Goal: Task Accomplishment & Management: Manage account settings

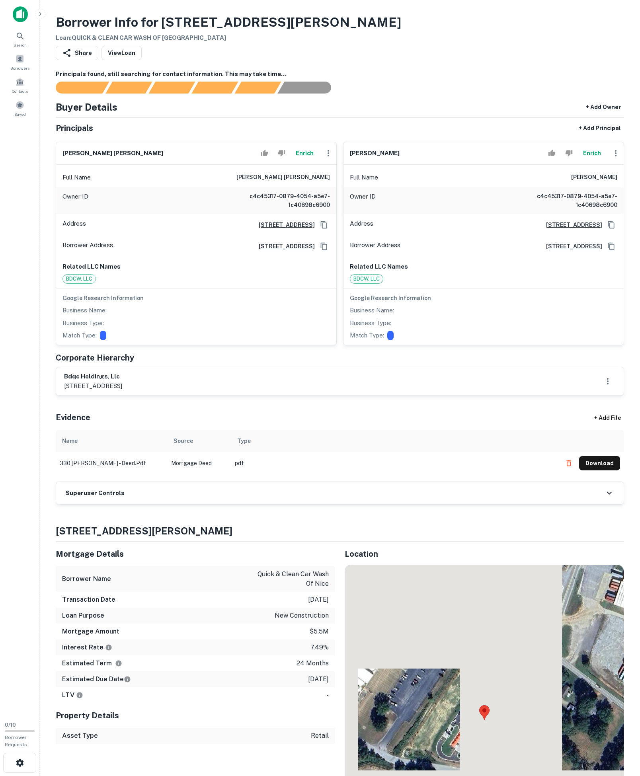
click at [148, 504] on div "Superuser Controls" at bounding box center [340, 493] width 568 height 22
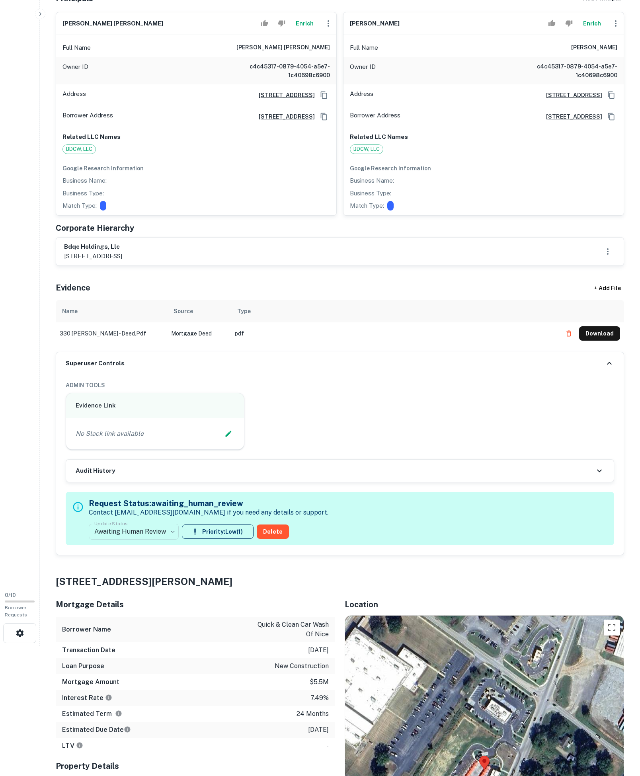
scroll to position [253, 0]
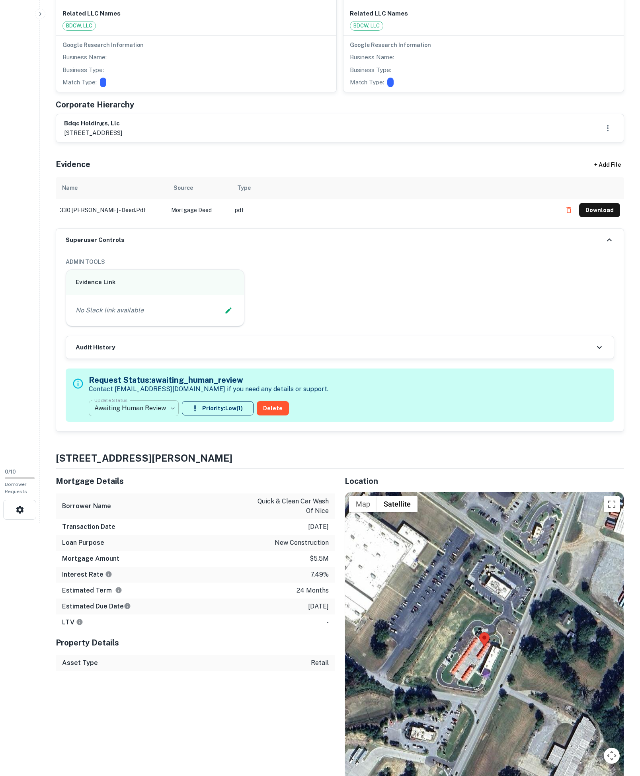
click at [160, 504] on body "Search Borrowers Contacts Saved 0 / 10 Borrower Requests Borrower Info for 330 …" at bounding box center [320, 135] width 640 height 776
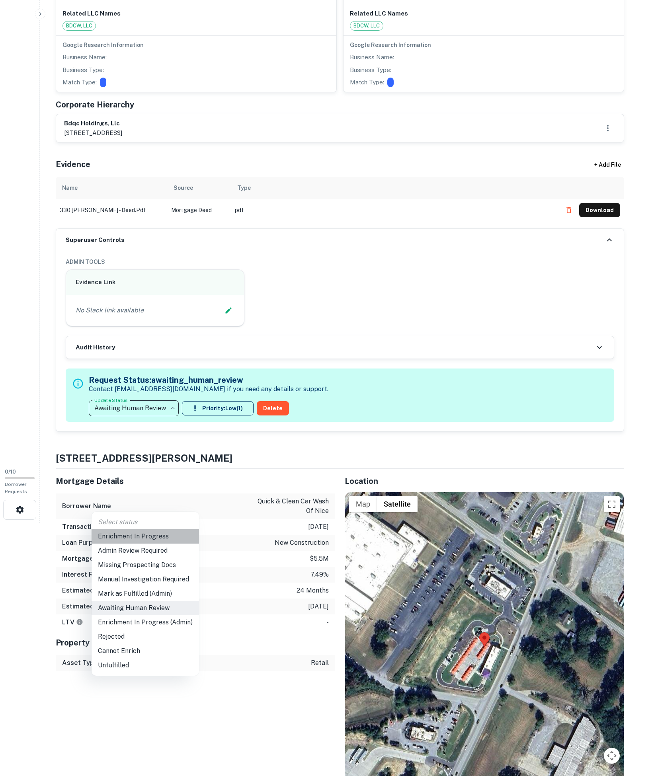
click at [144, 534] on li "Enrichment In Progress" at bounding box center [146, 537] width 108 height 14
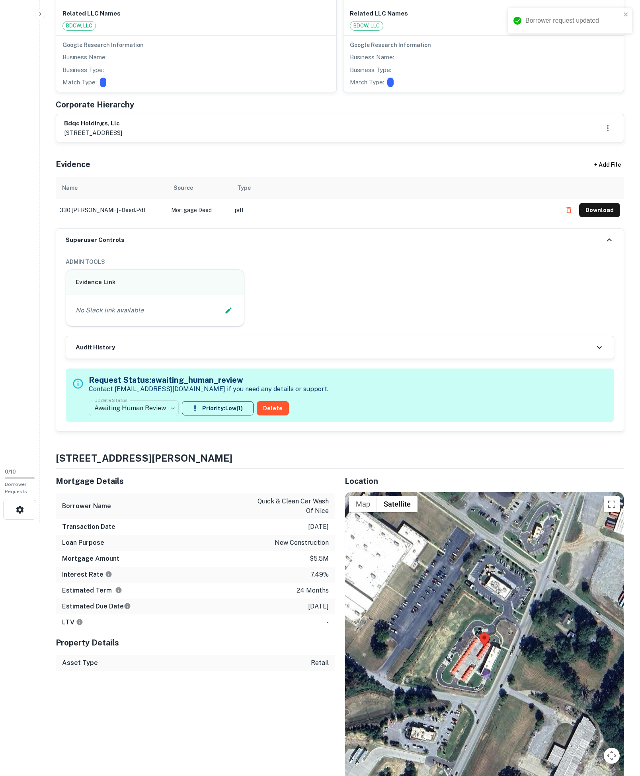
type input "**********"
click at [225, 313] on icon "Edit Slack Link" at bounding box center [228, 310] width 6 height 6
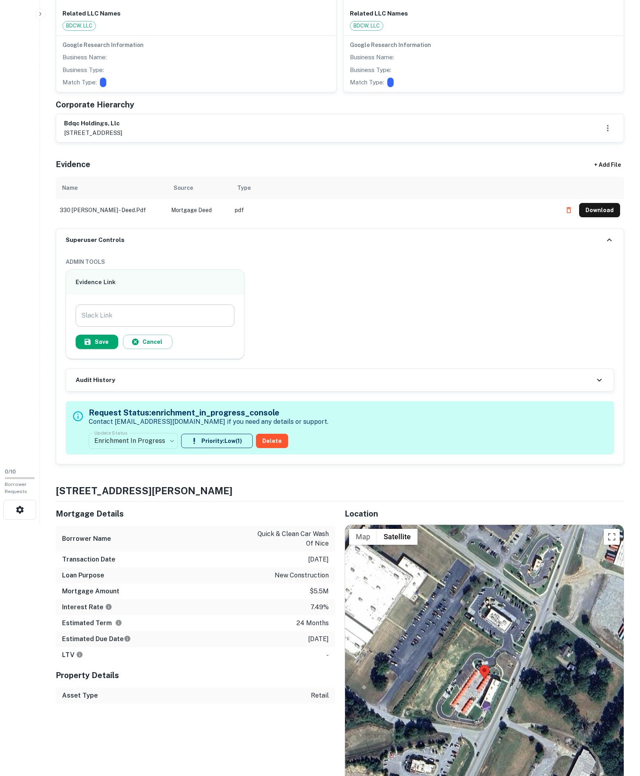
click at [182, 327] on input "Slack Link" at bounding box center [155, 316] width 159 height 22
paste input "**********"
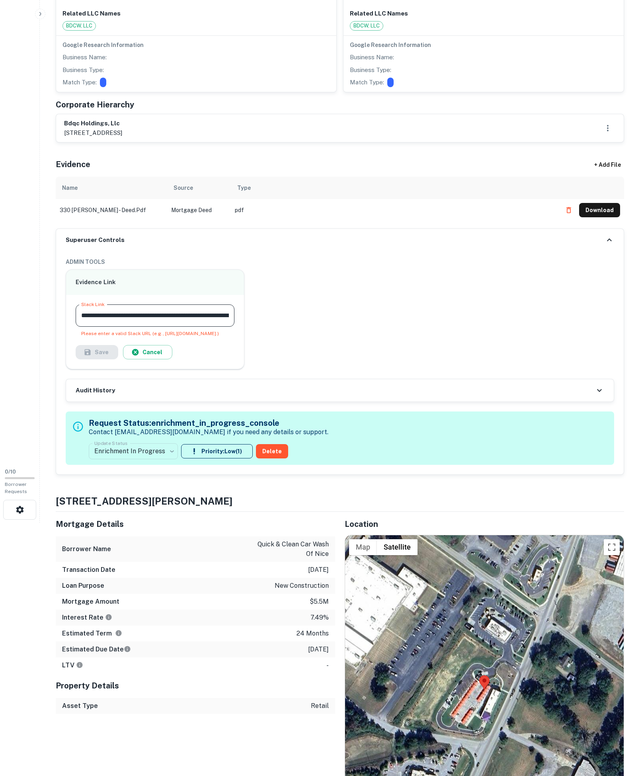
type input "**********"
click at [117, 337] on div "Please enter a valid Slack URL (e.g., https://capitalize-cre.slack.com/archives…" at bounding box center [155, 333] width 148 height 7
click at [160, 360] on button "Cancel" at bounding box center [147, 352] width 49 height 14
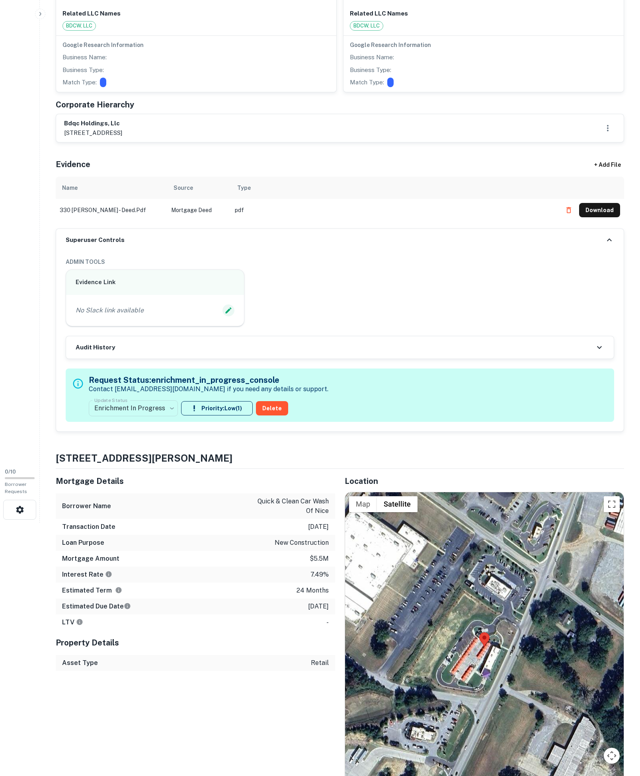
click at [225, 315] on icon "Edit Slack Link" at bounding box center [229, 311] width 8 height 8
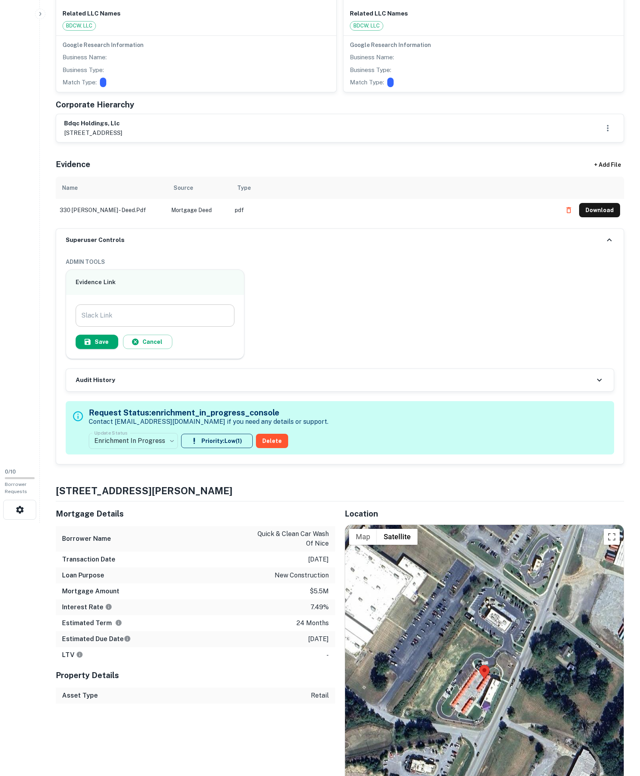
click at [161, 327] on input "Slack Link" at bounding box center [155, 316] width 159 height 22
paste input "**********"
type input "**********"
click at [118, 349] on button "Save" at bounding box center [97, 342] width 43 height 14
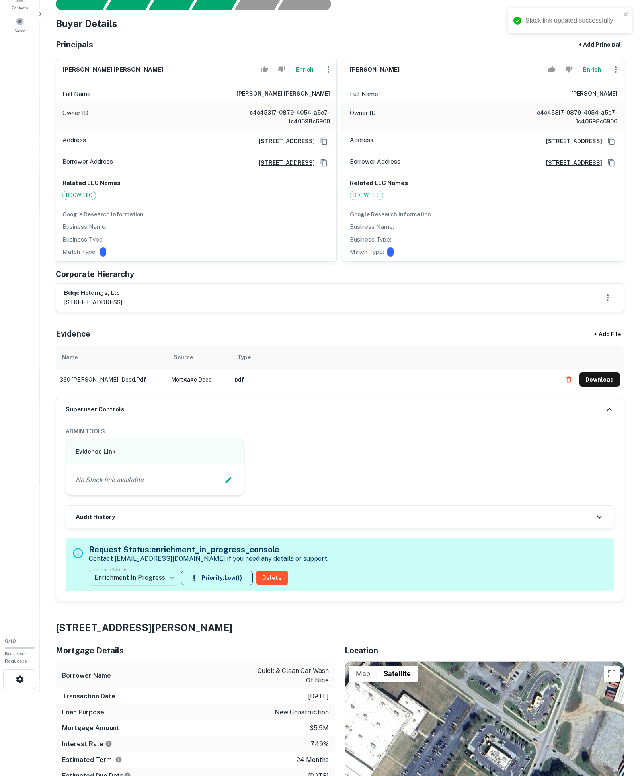
scroll to position [1, 0]
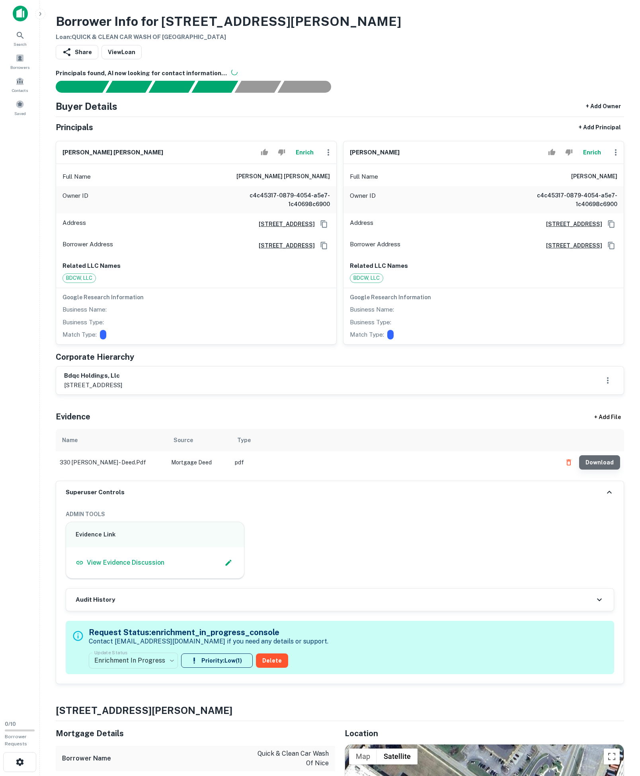
click at [603, 470] on button "Download" at bounding box center [599, 462] width 41 height 14
drag, startPoint x: 228, startPoint y: 192, endPoint x: 334, endPoint y: 201, distance: 107.1
click at [334, 186] on div "Full Name james jarrett e. shadday" at bounding box center [196, 176] width 280 height 19
copy h6 "james jarrett e. shadday"
drag, startPoint x: 174, startPoint y: 432, endPoint x: 58, endPoint y: 432, distance: 116.3
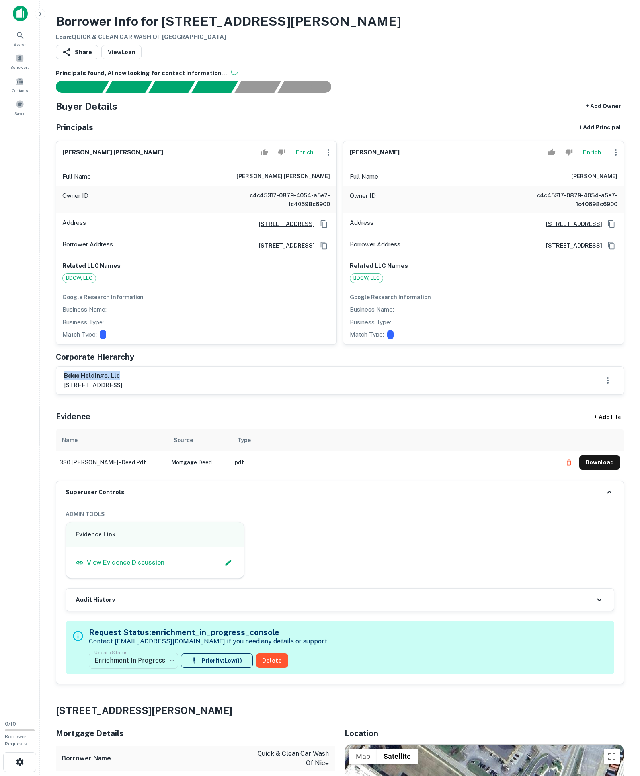
click at [58, 395] on div "bdqc holdings, llc 205 e. 1st avenue, suite 200, rome, ga, 30161" at bounding box center [340, 381] width 568 height 28
copy h6 "bdqc holdings, llc"
drag, startPoint x: 521, startPoint y: 198, endPoint x: 653, endPoint y: 201, distance: 132.2
click at [640, 201] on html "Search Borrowers Contacts Saved 0 / 10 Borrower Requests Borrower Info for 330 …" at bounding box center [320, 387] width 640 height 776
copy h6 "christopher woodrow himes"
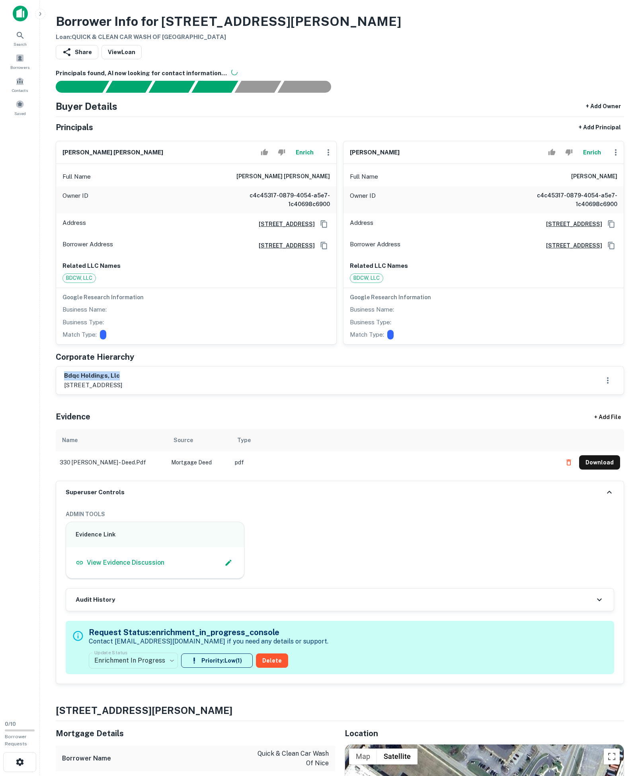
drag, startPoint x: 153, startPoint y: 428, endPoint x: 55, endPoint y: 431, distance: 98.0
copy h6 "bdqc holdings, llc"
click at [321, 249] on icon "Copy Address" at bounding box center [324, 245] width 6 height 7
drag, startPoint x: 303, startPoint y: 189, endPoint x: 324, endPoint y: 185, distance: 21.9
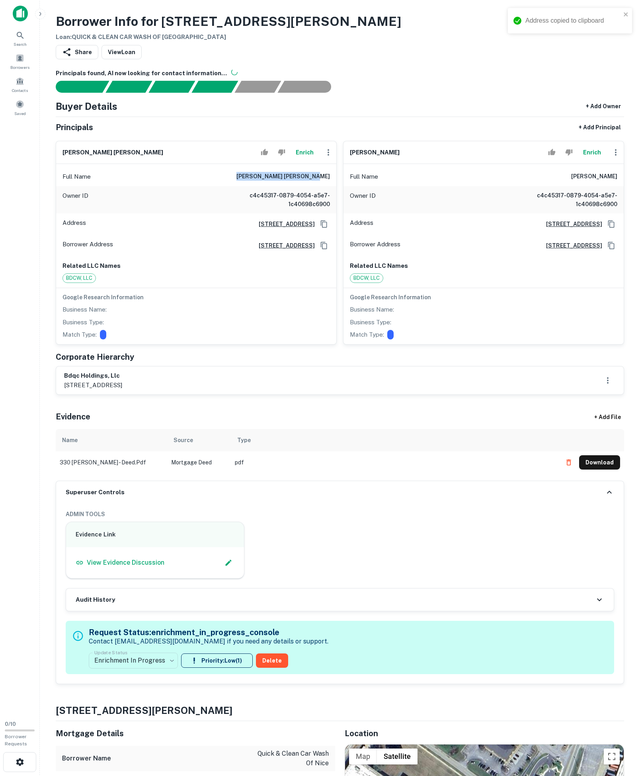
click at [324, 185] on div "Full Name james jarrett e. shadday Owner ID c4c45317-0879-4054-a5e7-1c40698c690…" at bounding box center [196, 254] width 280 height 180
copy h6 "james jarrett e. shadday"
drag, startPoint x: 51, startPoint y: 166, endPoint x: 171, endPoint y: 197, distance: 124.2
click at [176, 186] on div "Full Name james jarrett e. shadday" at bounding box center [196, 176] width 280 height 19
copy h6 "james jarrett e. shadday"
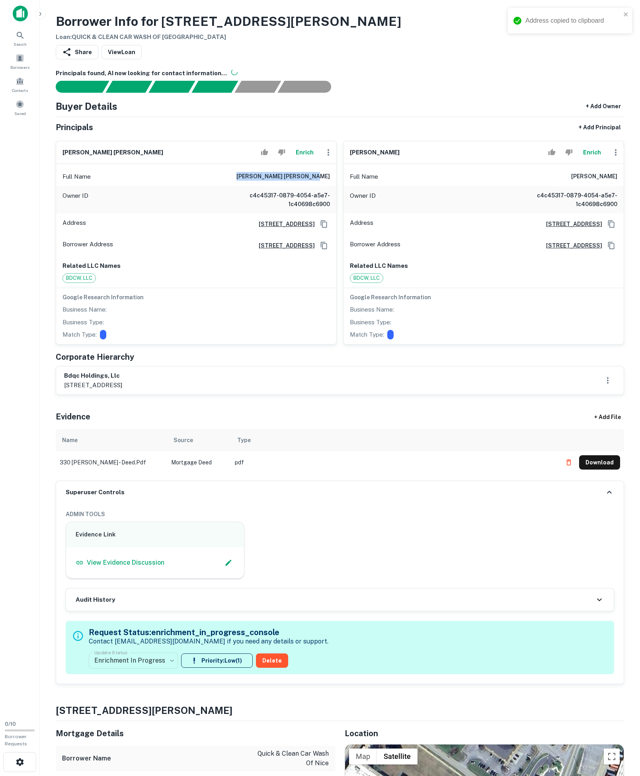
click at [324, 157] on icon "button" at bounding box center [329, 153] width 10 height 10
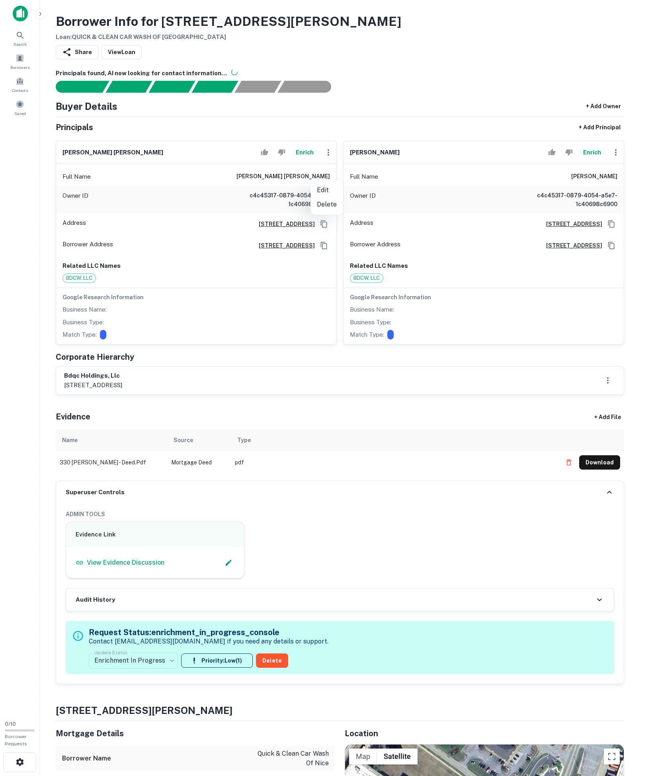
click at [323, 182] on ul "Edit Delete" at bounding box center [327, 197] width 33 height 35
click at [320, 190] on li "Edit" at bounding box center [327, 190] width 33 height 14
select select "**"
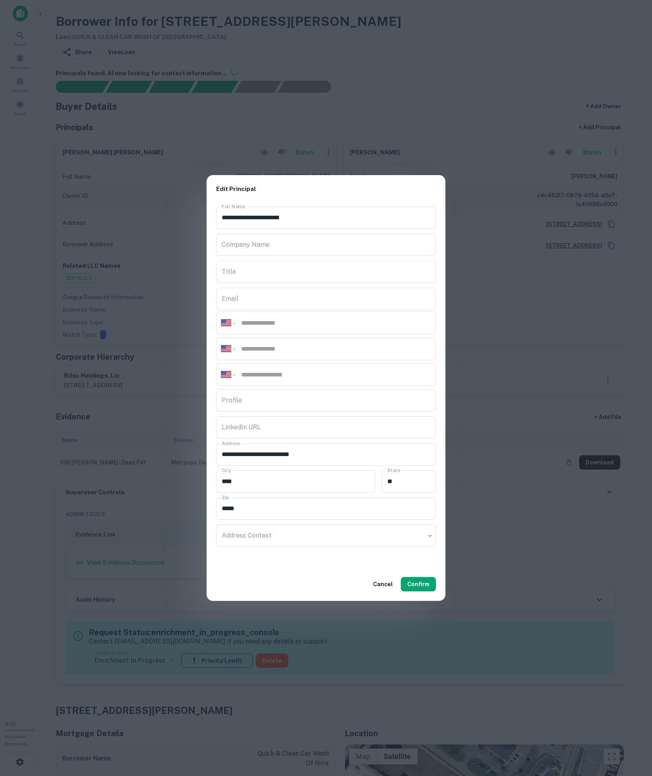
drag, startPoint x: 281, startPoint y: 349, endPoint x: 142, endPoint y: 378, distance: 142.4
paste input "**********"
type input "**********"
paste input "**********"
type input "**********"
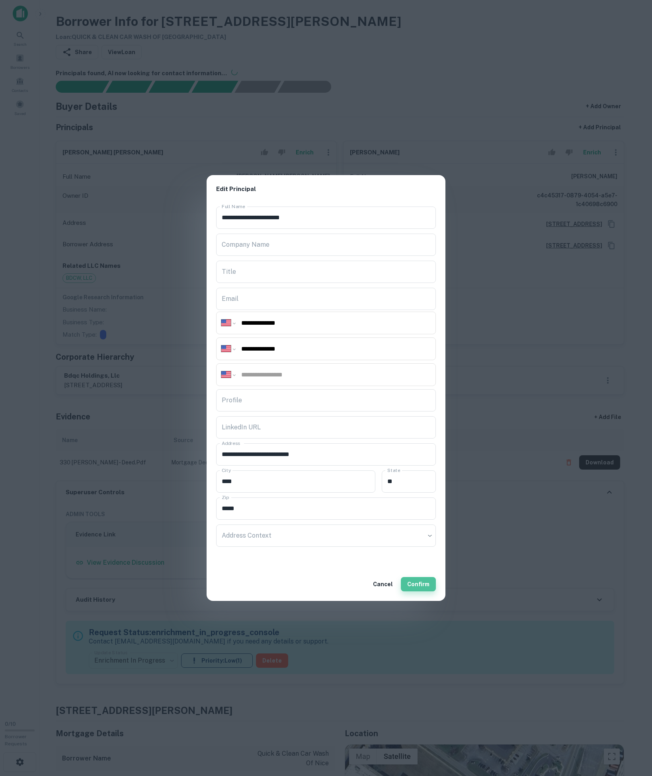
click at [416, 589] on button "Confirm" at bounding box center [418, 584] width 35 height 14
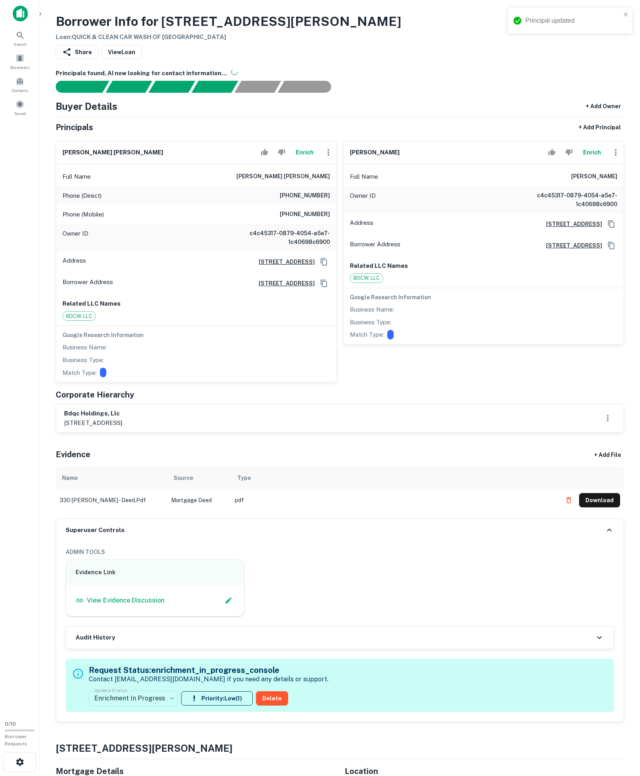
drag, startPoint x: 508, startPoint y: 201, endPoint x: 631, endPoint y: 201, distance: 122.6
copy h6 "christopher woodrow himes"
drag, startPoint x: 135, startPoint y: 472, endPoint x: 10, endPoint y: 478, distance: 125.9
click at [64, 432] on div "bdqc holdings, llc 205 e. 1st avenue, suite 200, rome, ga, 30161" at bounding box center [340, 419] width 568 height 28
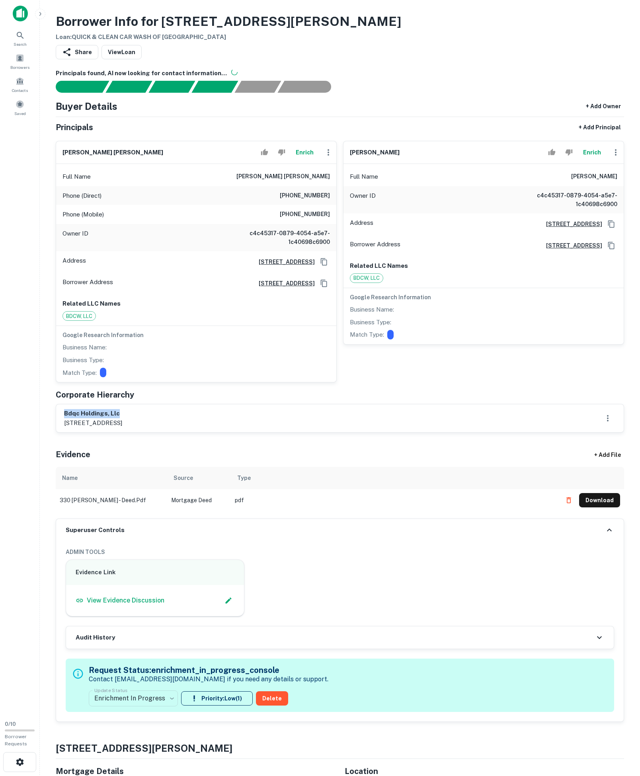
copy h6 "bdqc holdings, llc"
drag, startPoint x: 514, startPoint y: 199, endPoint x: 651, endPoint y: 205, distance: 137.1
click at [640, 205] on html "Search Borrowers Contacts Saved 0 / 10 Borrower Requests Borrower Info for 330 …" at bounding box center [320, 387] width 640 height 776
copy h6 "christopher woodrow himes"
click at [615, 157] on icon "button" at bounding box center [616, 153] width 10 height 10
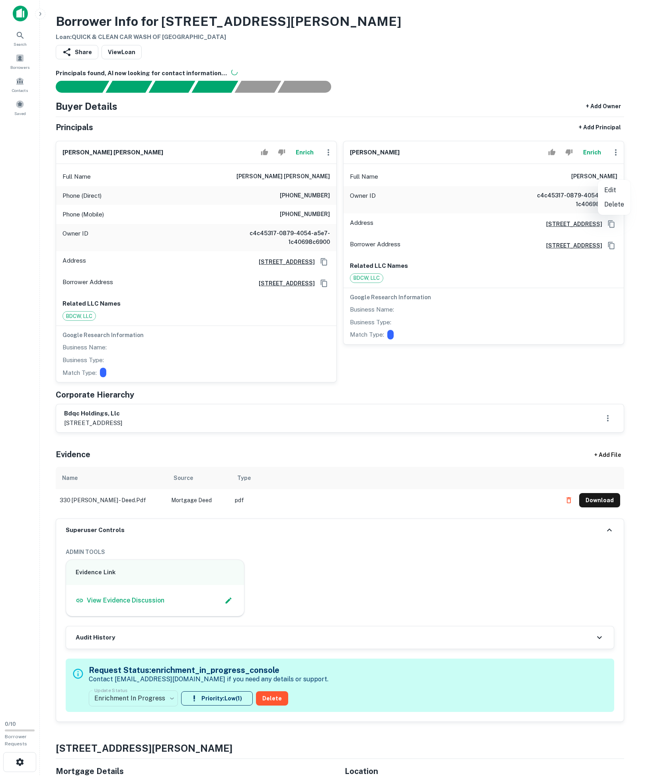
click at [617, 192] on li "Edit" at bounding box center [614, 190] width 33 height 14
select select "**"
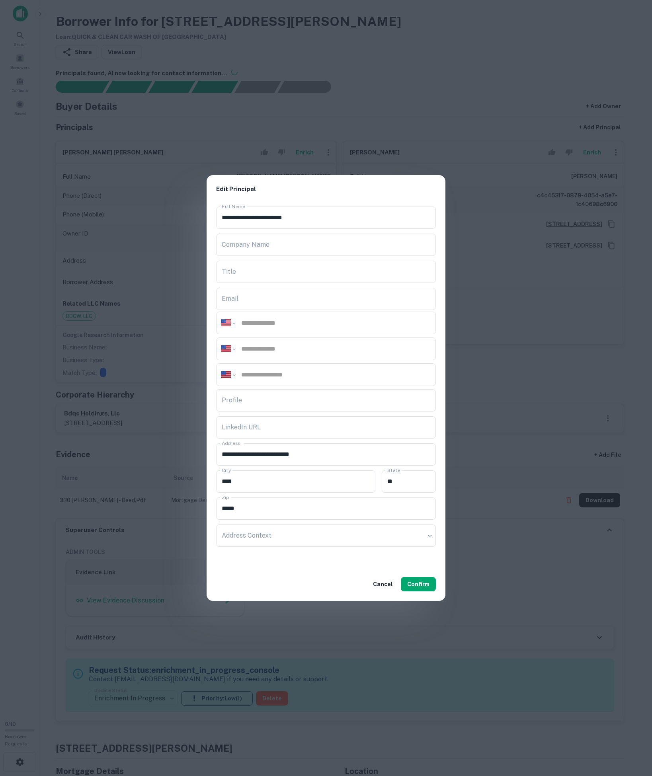
click at [330, 340] on div "**********" at bounding box center [326, 349] width 220 height 23
click at [279, 333] on div "**********" at bounding box center [326, 385] width 239 height 364
click at [276, 338] on div "**********" at bounding box center [326, 349] width 220 height 23
paste input "**********"
type input "**********"
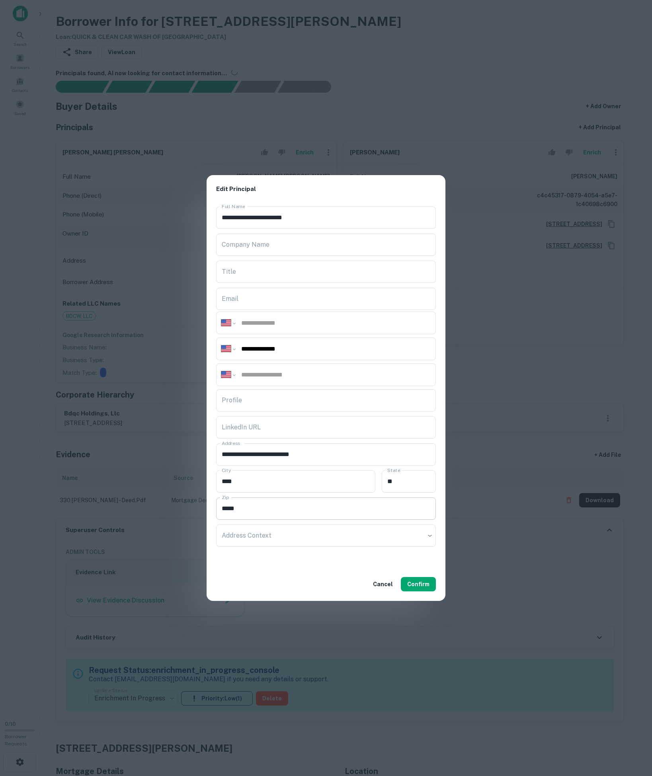
paste input "**********"
type input "**********"
click at [408, 592] on button "Confirm" at bounding box center [418, 584] width 35 height 14
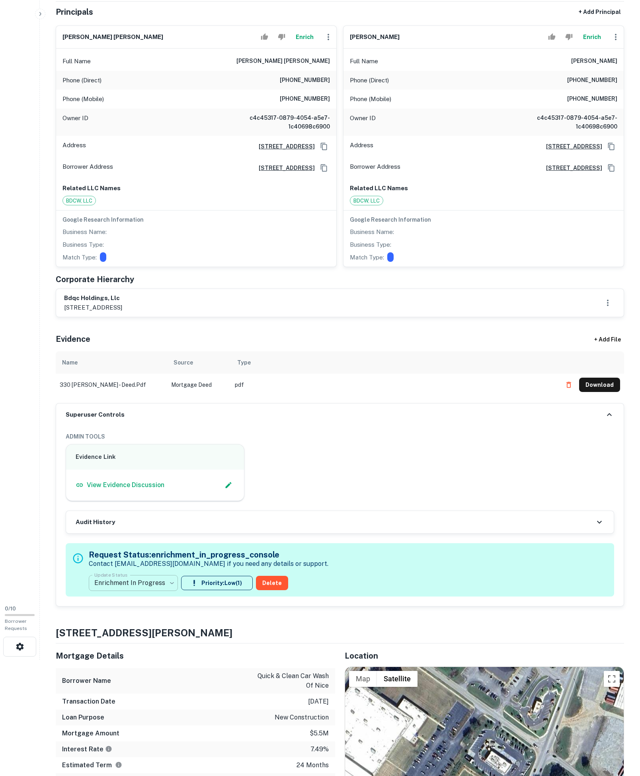
scroll to position [385, 0]
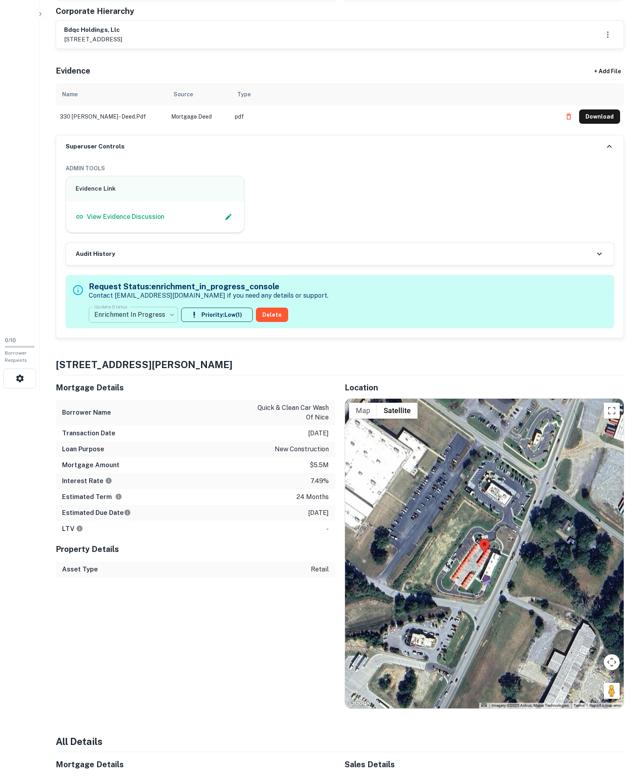
drag, startPoint x: 141, startPoint y: 425, endPoint x: 146, endPoint y: 412, distance: 14.4
click at [140, 328] on div "**********" at bounding box center [340, 301] width 549 height 53
click at [150, 392] on body "Search Borrowers Contacts Saved 0 / 10 Borrower Requests Borrower Info for 330 …" at bounding box center [320, 3] width 640 height 776
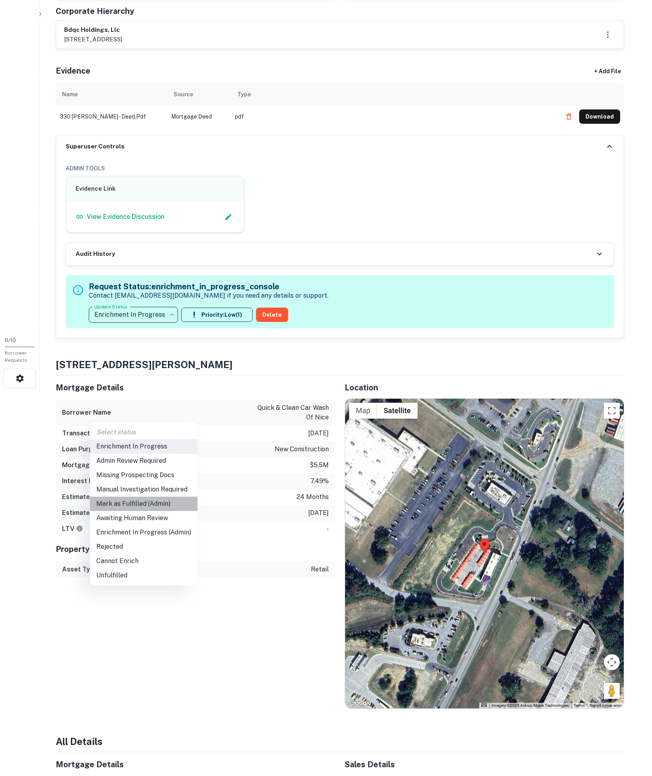
click at [144, 511] on li "Mark as Fulfilled (Admin)" at bounding box center [144, 504] width 108 height 14
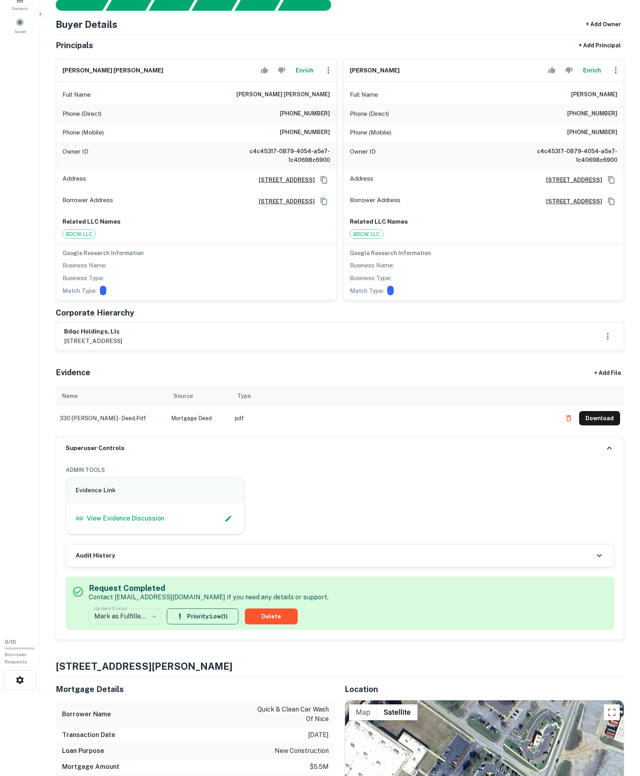
scroll to position [80, 0]
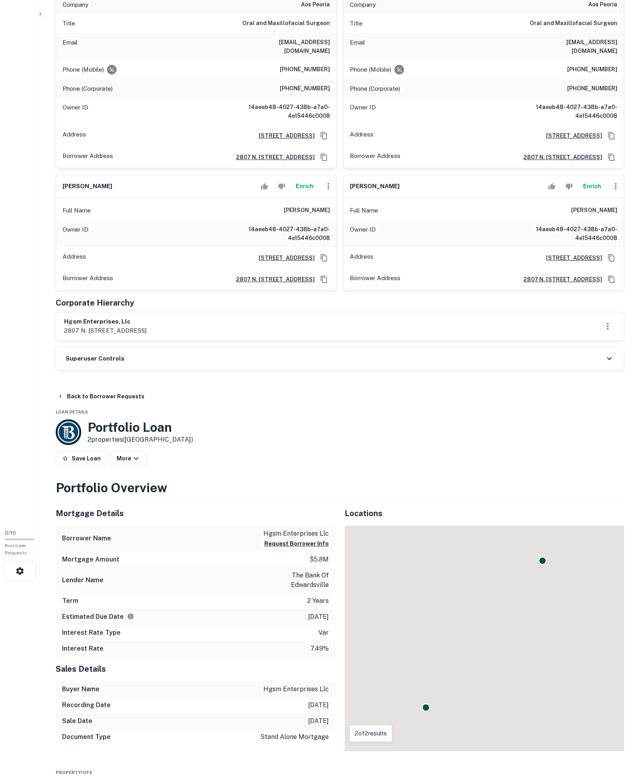
scroll to position [298, 0]
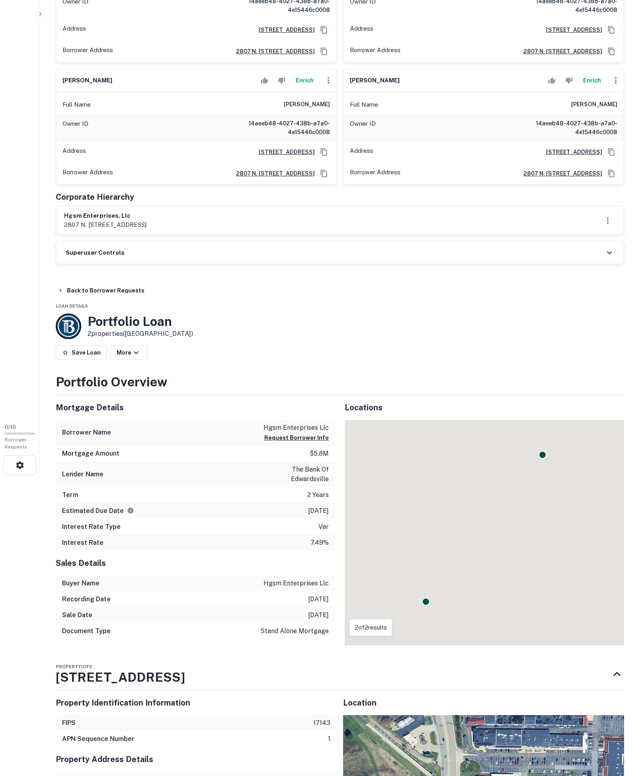
click at [126, 264] on div "Superuser Controls" at bounding box center [340, 253] width 568 height 22
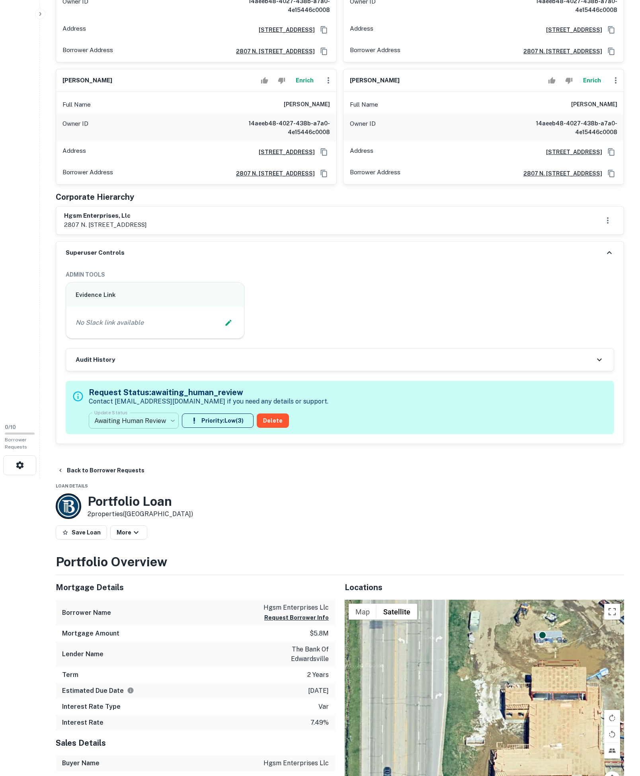
click at [144, 479] on body "Search Borrowers Contacts Saved 0 / 10 Borrower Requests Borrower Info for 5720…" at bounding box center [320, 90] width 640 height 776
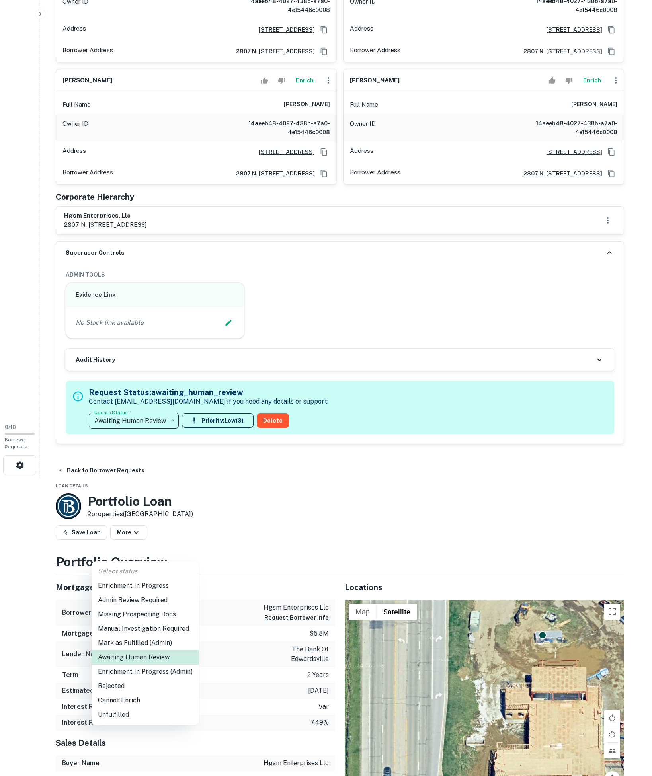
click at [129, 581] on li "Enrichment In Progress" at bounding box center [146, 586] width 108 height 14
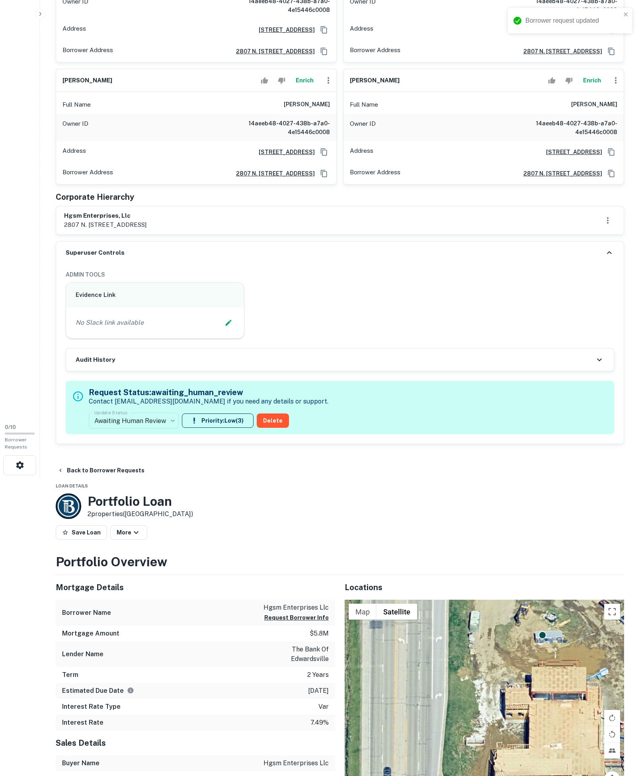
type input "**********"
click at [225, 326] on icon "Edit Slack Link" at bounding box center [228, 323] width 6 height 6
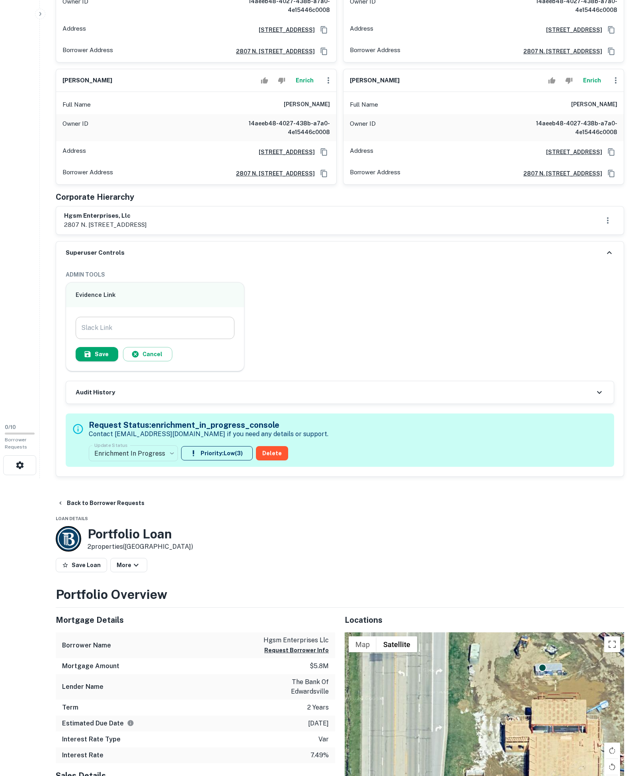
click at [209, 339] on input "Slack Link" at bounding box center [155, 328] width 159 height 22
paste input "**********"
type input "**********"
click at [118, 362] on button "Save" at bounding box center [97, 354] width 43 height 14
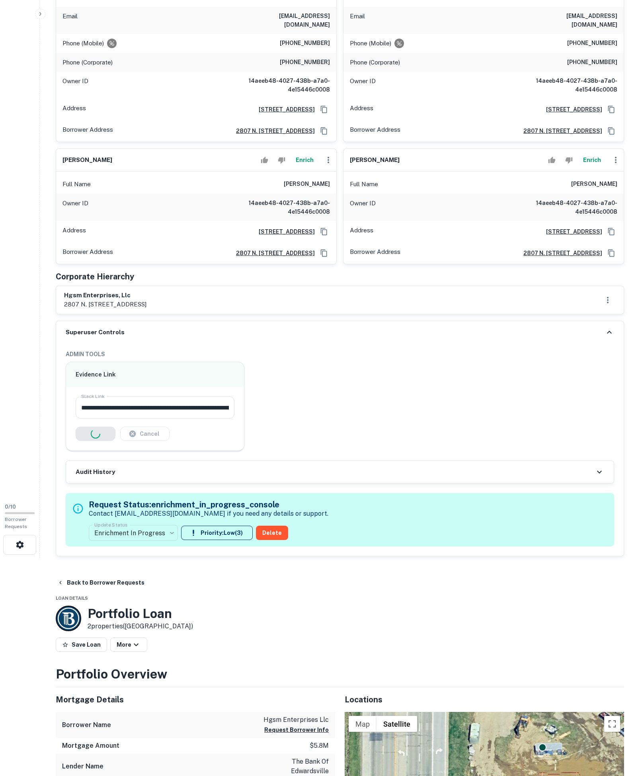
scroll to position [75, 0]
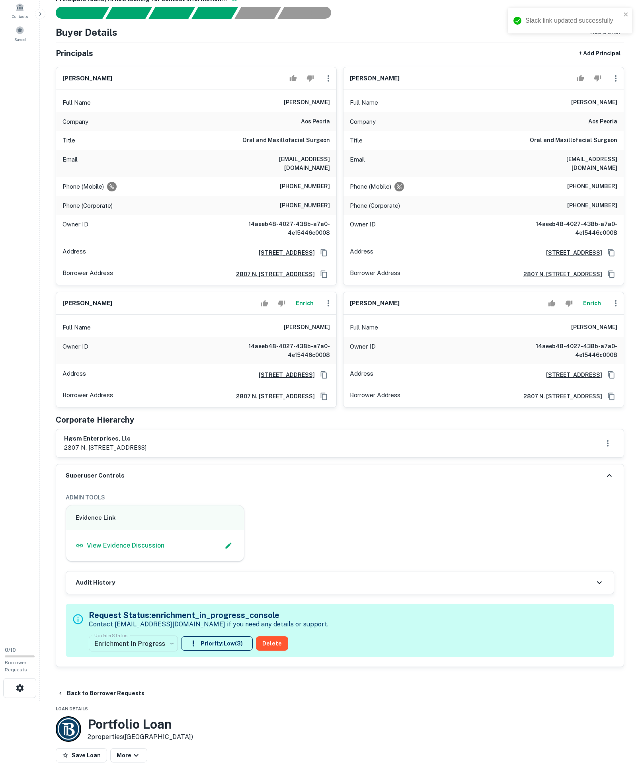
click at [605, 481] on icon at bounding box center [610, 476] width 10 height 10
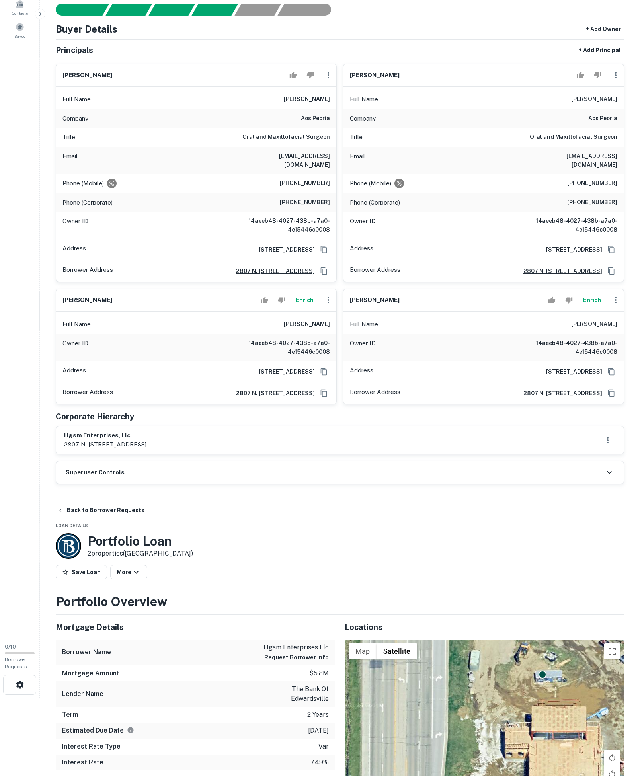
scroll to position [98, 0]
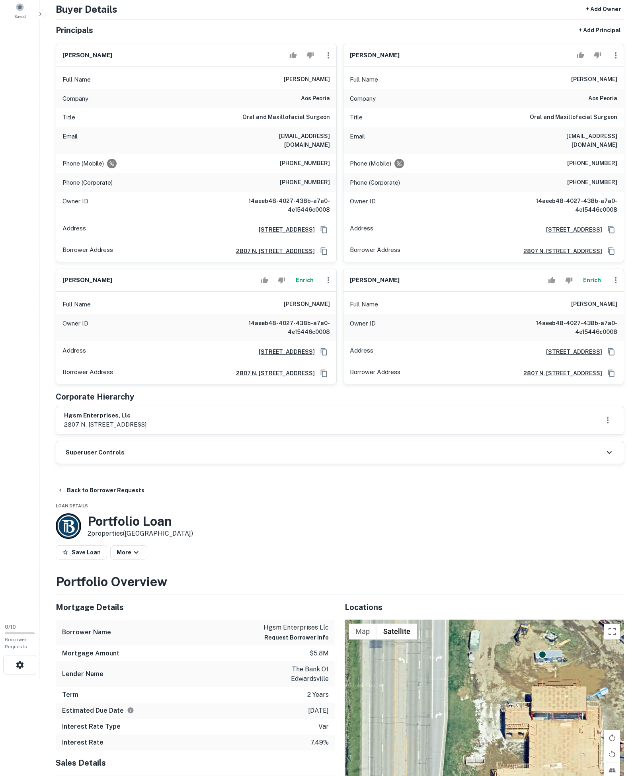
drag, startPoint x: 521, startPoint y: 100, endPoint x: 653, endPoint y: 106, distance: 132.3
click at [640, 106] on html "Search Borrowers Contacts Saved 0 / 10 Borrower Requests Borrower Info for 5720…" at bounding box center [320, 290] width 640 height 776
copy h6 "nathan d. schroeder"
drag, startPoint x: 149, startPoint y: 509, endPoint x: 57, endPoint y: 492, distance: 93.1
click at [57, 435] on div "hgsm enterprises, llc 2807 n. knoxville avenue, peoria, il, 61604" at bounding box center [340, 420] width 569 height 29
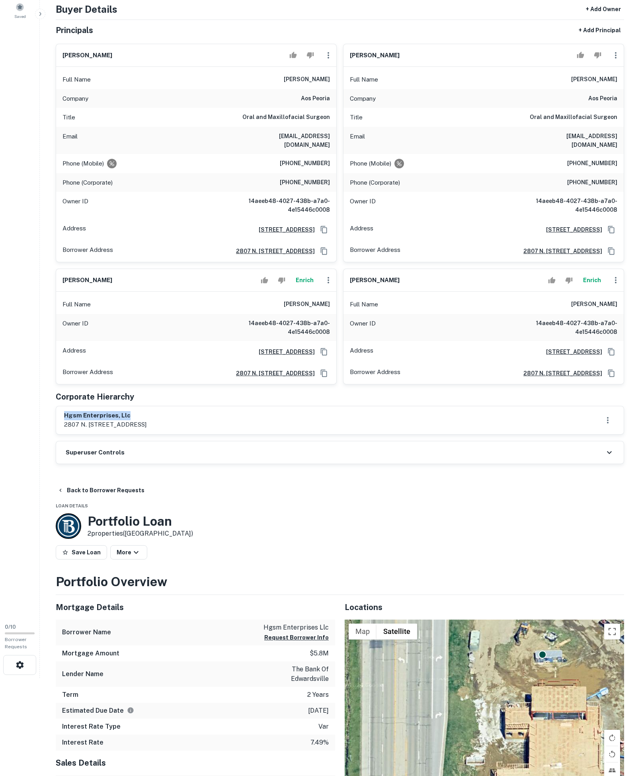
copy h6 "hgsm enterprises, llc"
drag, startPoint x: 283, startPoint y: 369, endPoint x: 295, endPoint y: 374, distance: 12.5
click at [334, 314] on div "Full Name larry d otte" at bounding box center [196, 304] width 280 height 19
copy h6 "larry d otte"
drag, startPoint x: 535, startPoint y: 370, endPoint x: 653, endPoint y: 377, distance: 118.1
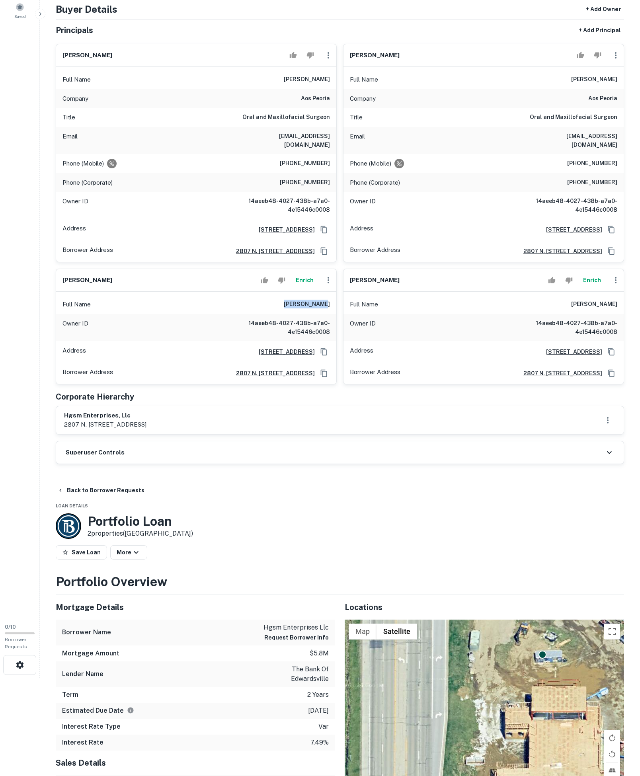
click at [640, 377] on html "Search Borrowers Contacts Saved 0 / 10 Borrower Requests Borrower Info for 5720…" at bounding box center [320, 290] width 640 height 776
copy h6 "nathan d schroeder"
drag, startPoint x: 297, startPoint y: 375, endPoint x: 335, endPoint y: 369, distance: 38.7
click at [335, 314] on div "Full Name larry d otte" at bounding box center [196, 304] width 280 height 19
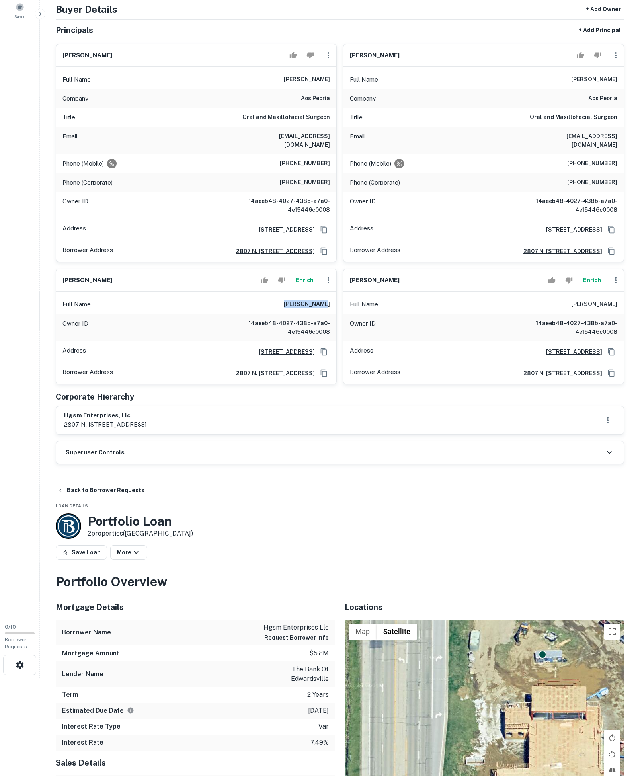
copy h6 "larry d otte"
click at [71, 430] on p "2807 n. knoxville avenue, peoria, il, 61604" at bounding box center [105, 425] width 82 height 10
copy p "2807"
drag, startPoint x: 281, startPoint y: 367, endPoint x: 330, endPoint y: 373, distance: 49.7
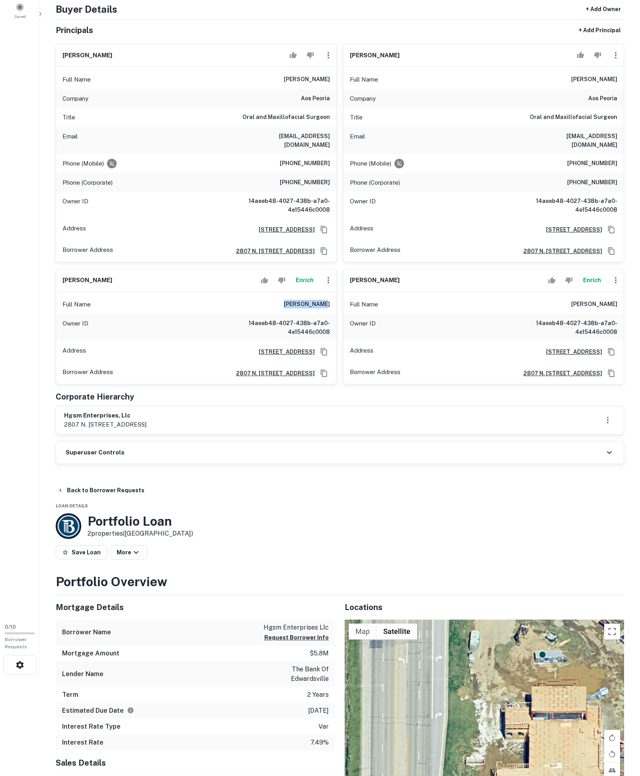
click at [330, 314] on div "Full Name larry d otte" at bounding box center [196, 304] width 280 height 19
copy h6 "larry d otte"
click at [328, 285] on icon "button" at bounding box center [329, 281] width 10 height 10
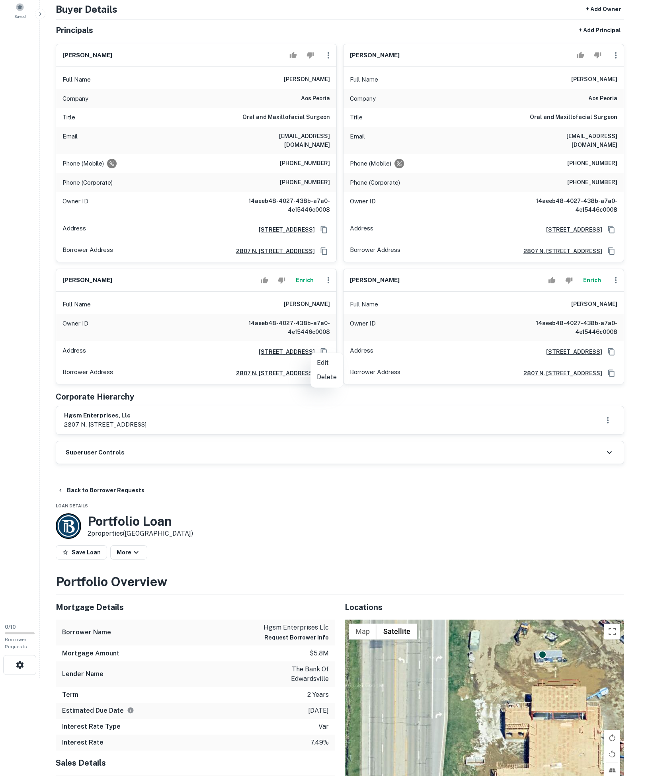
click at [330, 360] on li "Edit" at bounding box center [327, 363] width 33 height 14
select select "**"
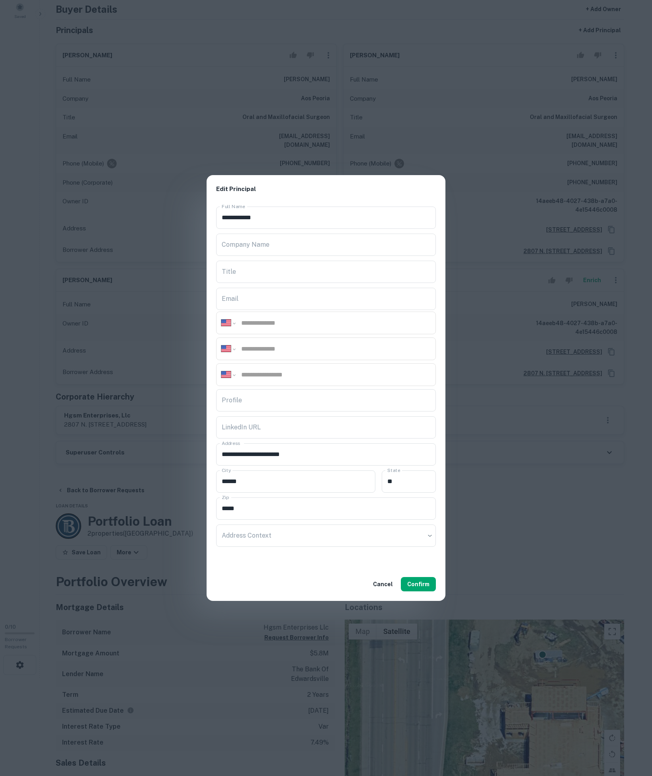
click at [292, 358] on div "**********" at bounding box center [326, 349] width 220 height 23
paste input "**********"
type input "**********"
paste input "**********"
type input "**********"
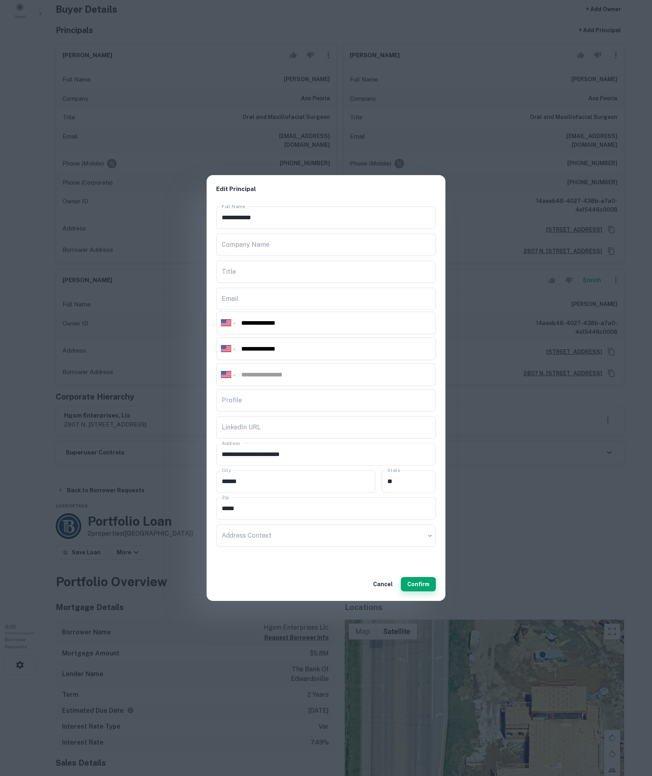
click at [411, 592] on button "Confirm" at bounding box center [418, 584] width 35 height 14
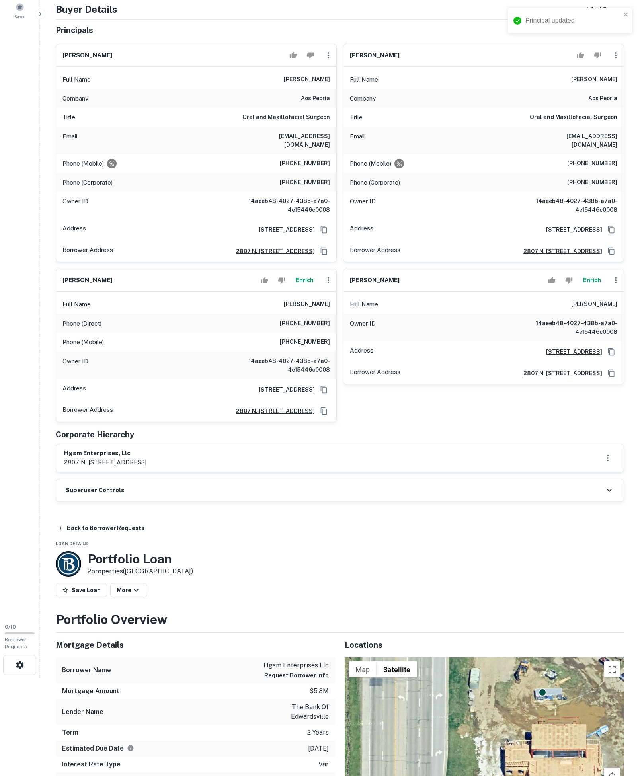
click at [324, 60] on icon "button" at bounding box center [329, 56] width 10 height 10
drag, startPoint x: 535, startPoint y: 102, endPoint x: 604, endPoint y: 107, distance: 69.4
click at [604, 89] on div "Full Name nathan d. schroeder" at bounding box center [484, 79] width 280 height 19
copy h6 "nathan d. schroeder"
drag, startPoint x: 524, startPoint y: 366, endPoint x: 625, endPoint y: 373, distance: 101.4
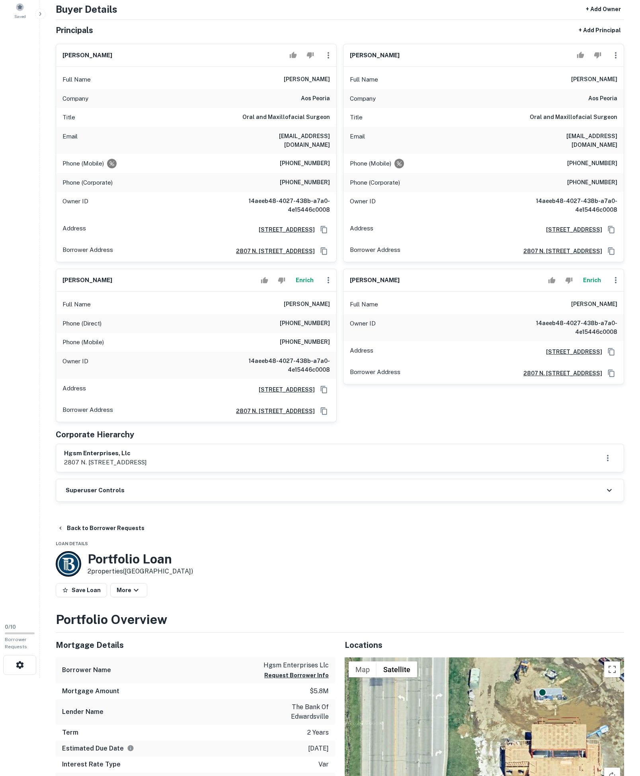
click at [625, 373] on div "Borrower Info for 5720 N KNOXVILLE AVE Loan : HGSM ENTERPRISES LLC Share View L…" at bounding box center [340, 709] width 588 height 1588
copy h6 "nathan d schroeder"
click at [328, 59] on icon "button" at bounding box center [329, 55] width 2 height 6
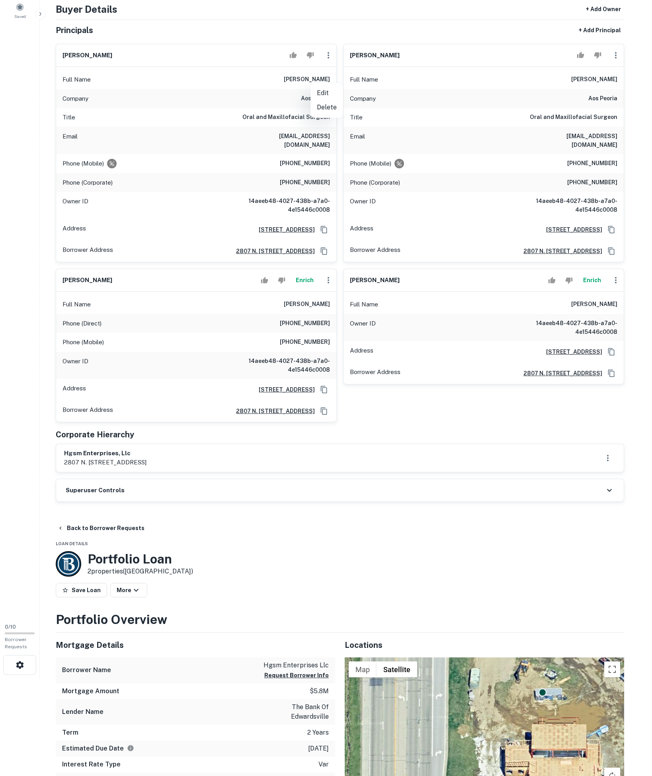
click at [319, 104] on li "Delete" at bounding box center [327, 107] width 33 height 14
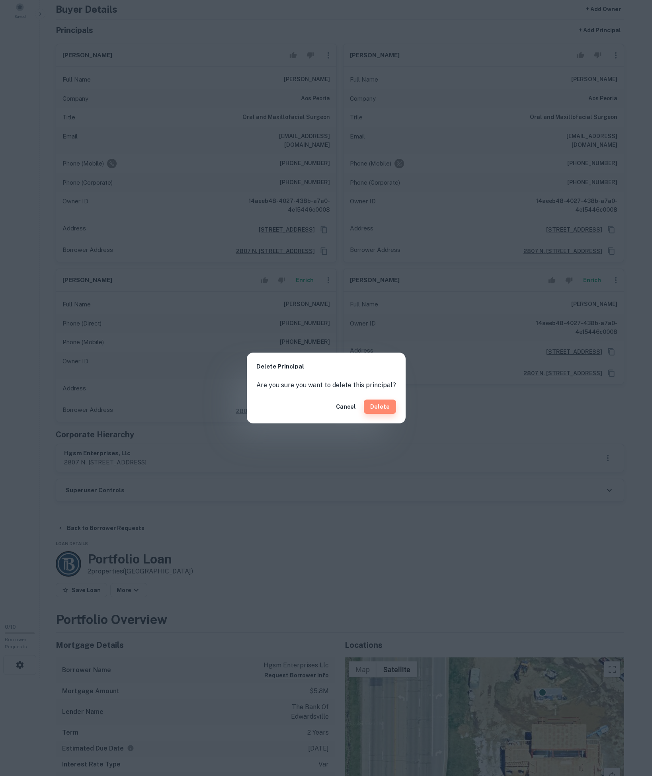
click at [396, 414] on button "Delete" at bounding box center [380, 407] width 32 height 14
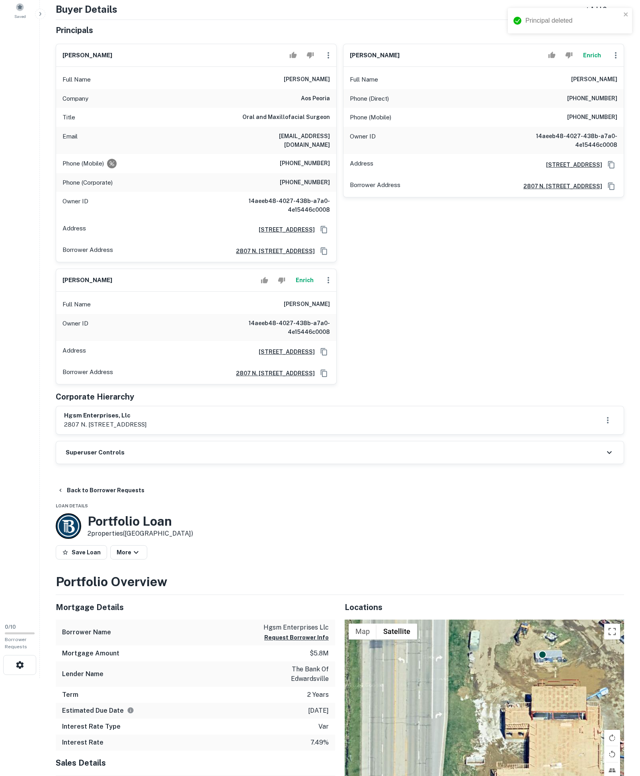
click at [328, 59] on icon "button" at bounding box center [329, 55] width 2 height 6
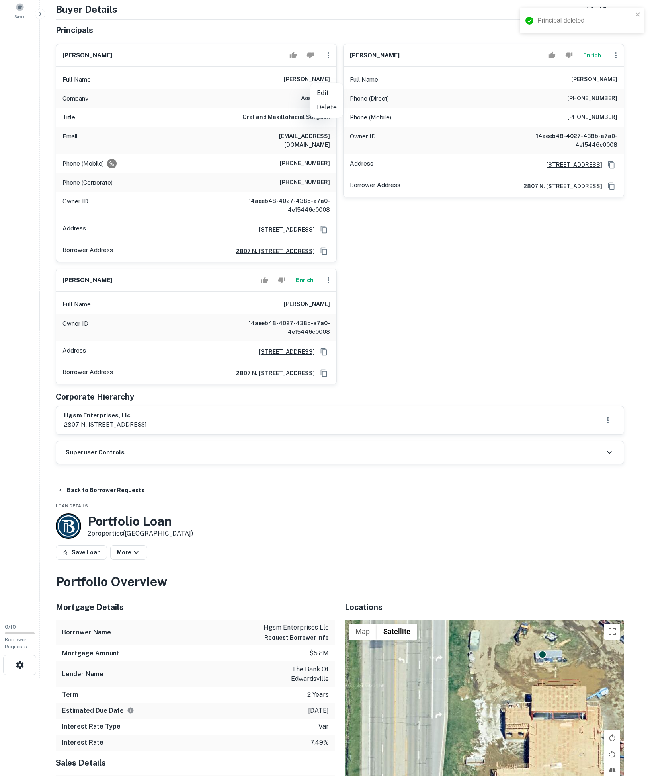
click at [321, 115] on li "Delete" at bounding box center [327, 107] width 33 height 14
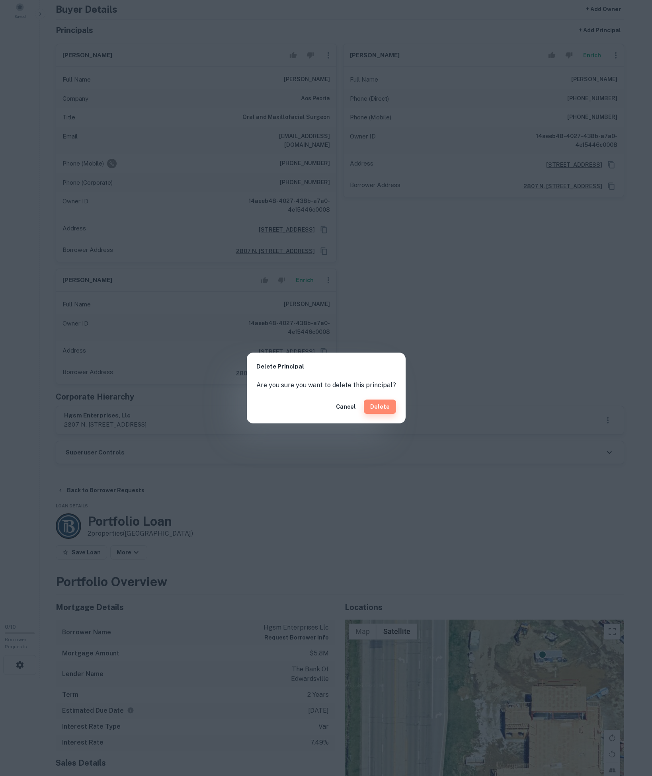
click at [379, 408] on button "Delete" at bounding box center [380, 407] width 32 height 14
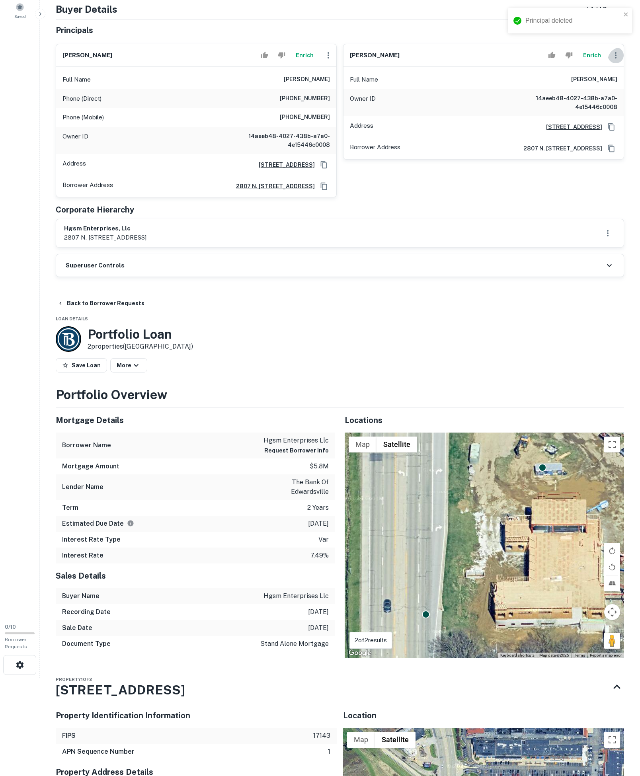
click at [614, 60] on icon "button" at bounding box center [616, 56] width 10 height 10
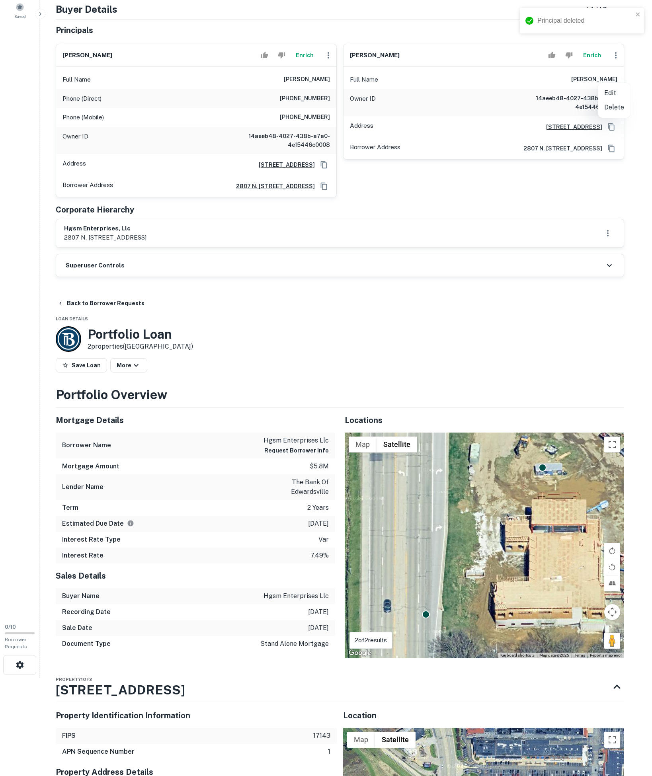
click at [346, 298] on div at bounding box center [326, 388] width 652 height 776
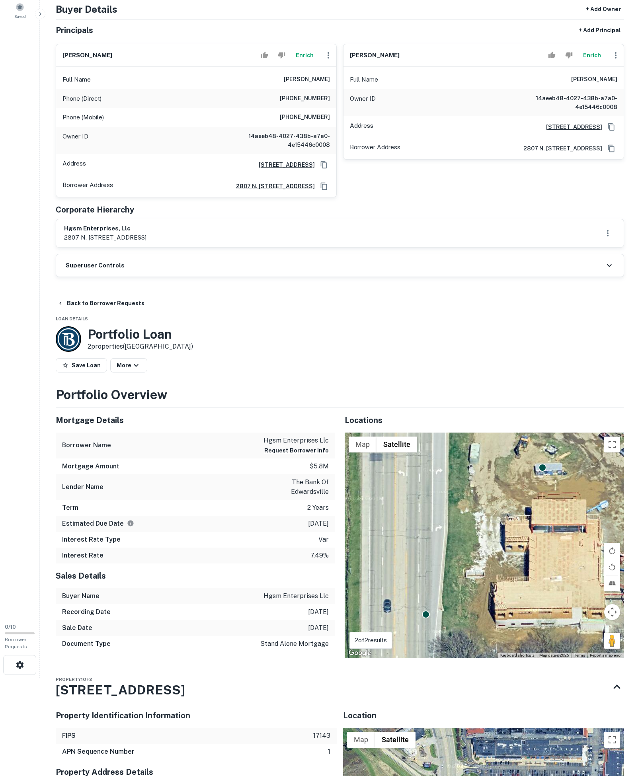
drag, startPoint x: 230, startPoint y: 282, endPoint x: 49, endPoint y: 265, distance: 182.3
click at [49, 265] on div "Borrower Info for 5720 N KNOXVILLE AVE Loan : HGSM ENTERPRISES LLC Share View L…" at bounding box center [340, 596] width 588 height 1363
click at [76, 242] on p "2807 n. knoxville avenue, peoria, il, 61604" at bounding box center [105, 238] width 82 height 10
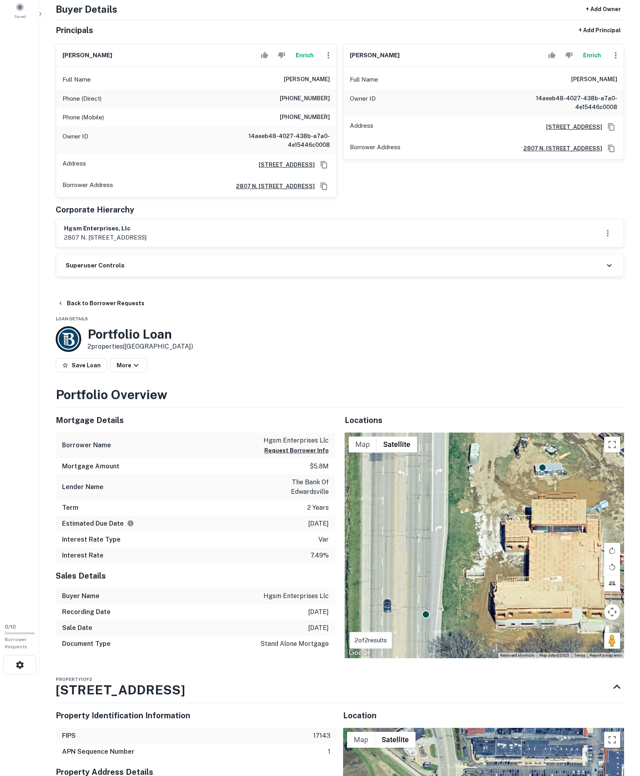
click at [147, 242] on p "2807 n. knoxville avenue, peoria, il, 61604" at bounding box center [105, 238] width 82 height 10
click at [272, 89] on div "Full Name larry d otte" at bounding box center [196, 79] width 280 height 19
drag, startPoint x: 520, startPoint y: 105, endPoint x: 653, endPoint y: 96, distance: 133.3
click at [640, 96] on html "Search Borrowers Contacts Saved 0 / 10 Borrower Requests Borrower Info for 5720…" at bounding box center [320, 290] width 640 height 776
drag, startPoint x: 539, startPoint y: 103, endPoint x: 653, endPoint y: 103, distance: 113.9
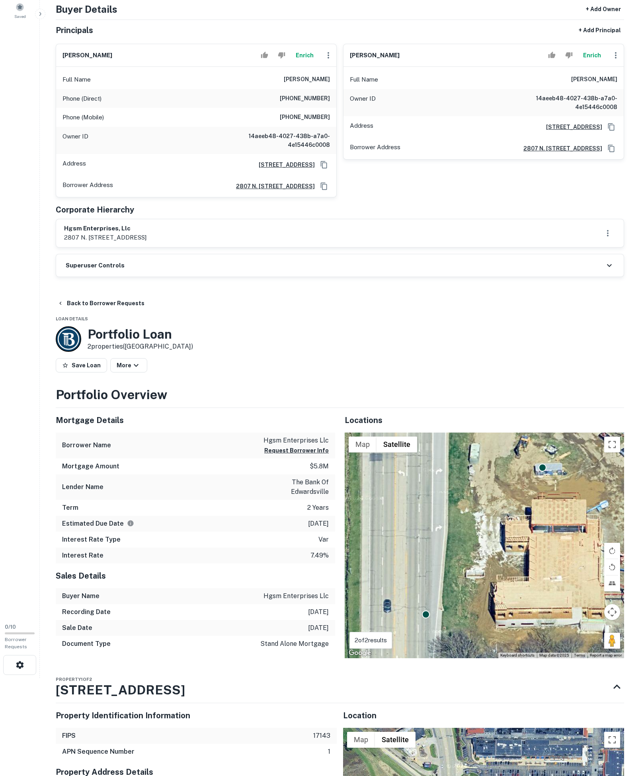
click at [640, 103] on html "Search Borrowers Contacts Saved 0 / 10 Borrower Requests Borrower Info for 5720…" at bounding box center [320, 290] width 640 height 776
click at [155, 277] on div "Superuser Controls" at bounding box center [340, 265] width 568 height 22
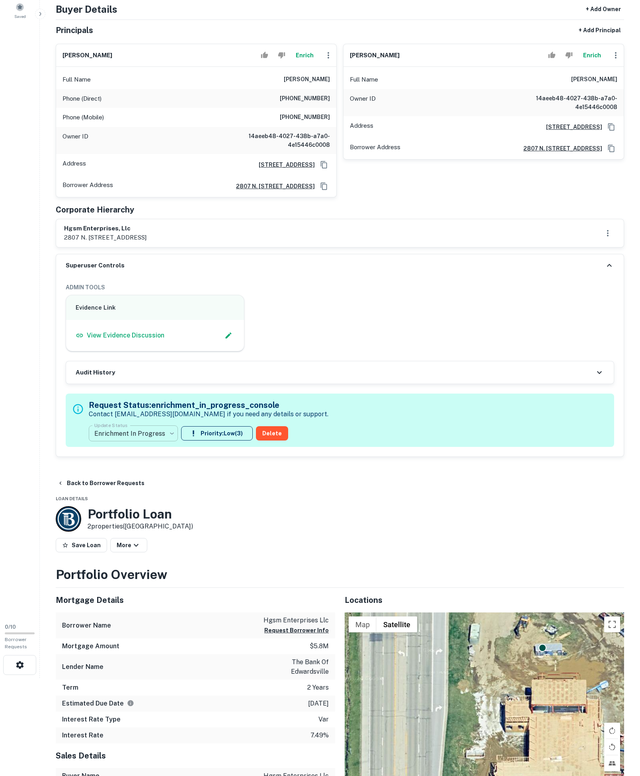
click at [125, 519] on body "Search Borrowers Contacts Saved 0 / 10 Borrower Requests Borrower Info for 5720…" at bounding box center [320, 290] width 640 height 776
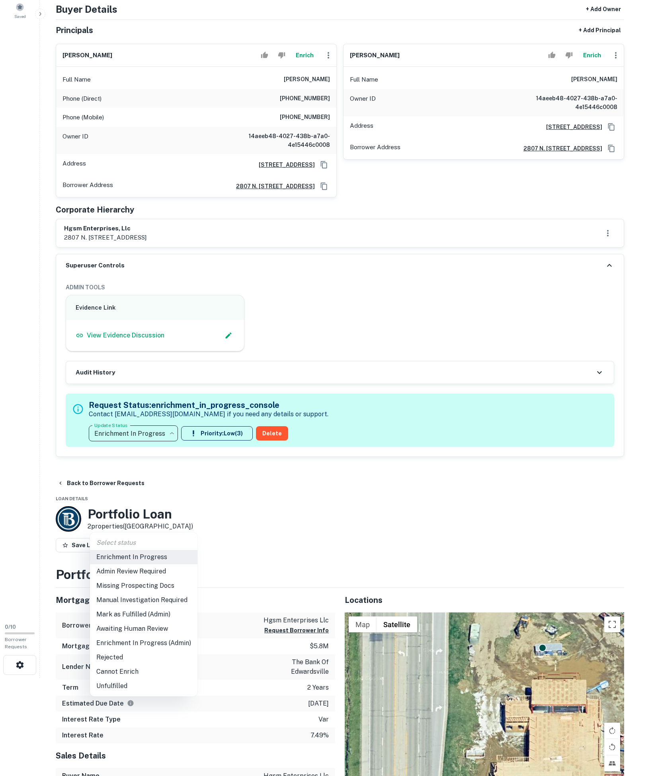
click at [141, 576] on li "Admin Review Required" at bounding box center [144, 572] width 108 height 14
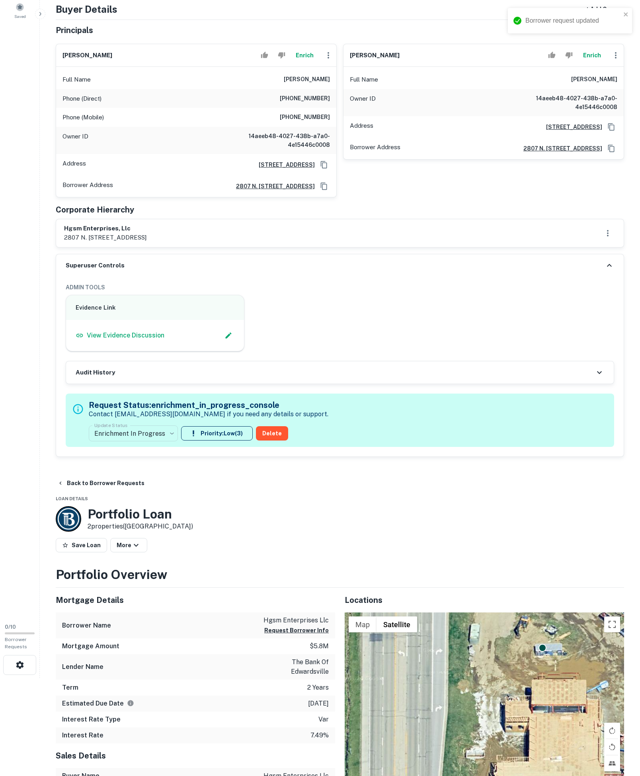
type input "**********"
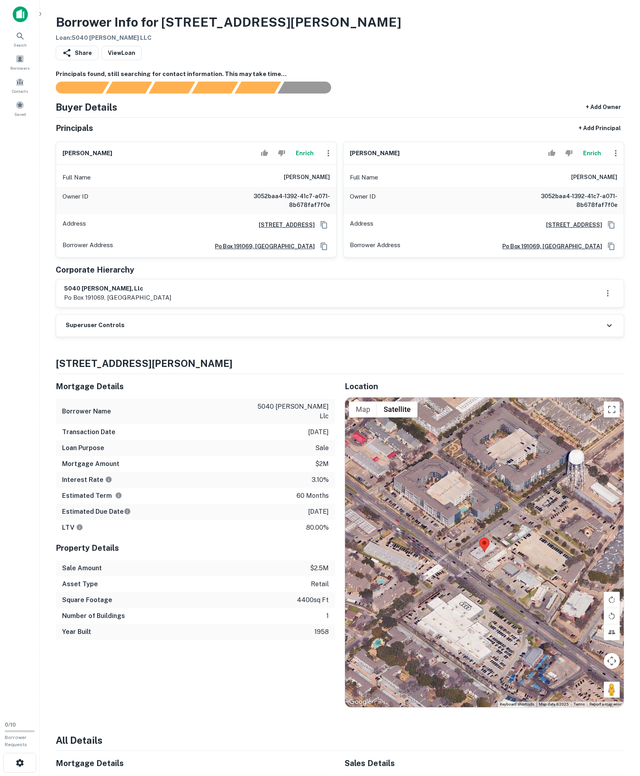
click at [168, 337] on div "Superuser Controls" at bounding box center [340, 326] width 568 height 22
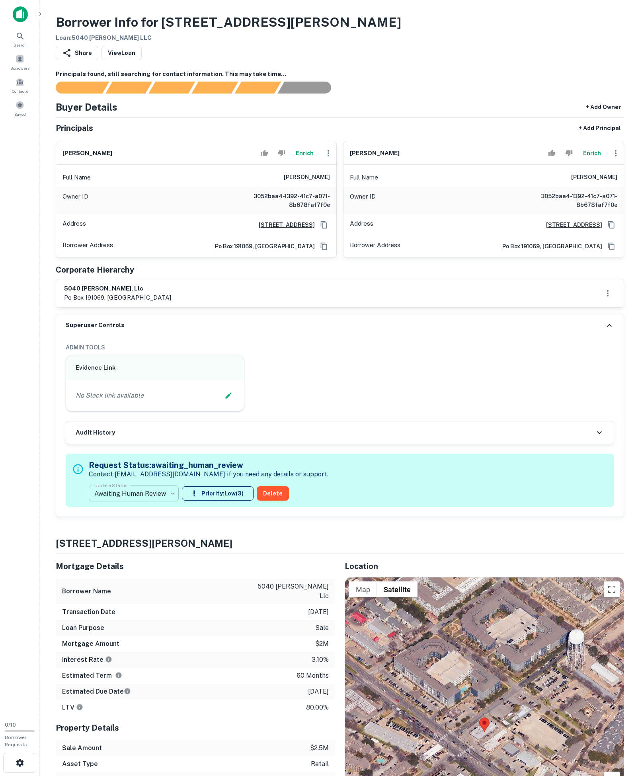
click at [165, 584] on body "**********" at bounding box center [320, 388] width 640 height 776
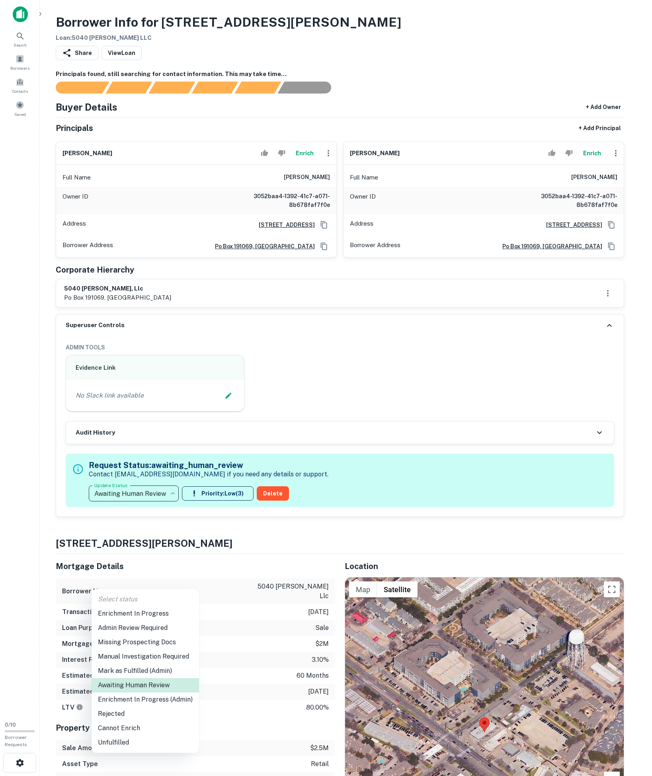
click at [164, 606] on ul "Select status Enrichment In Progress Admin Review Required Missing Prospecting …" at bounding box center [146, 671] width 108 height 164
click at [163, 610] on li "Enrichment In Progress" at bounding box center [146, 614] width 108 height 14
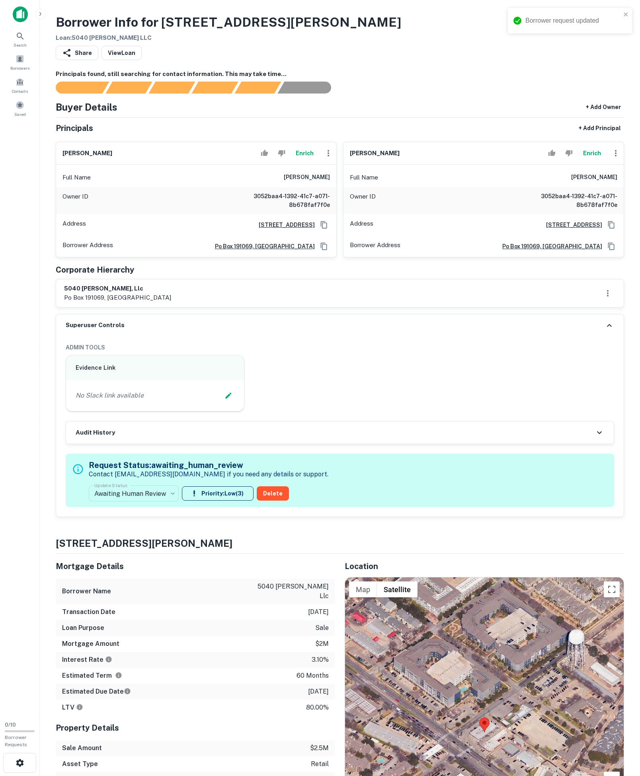
type input "**********"
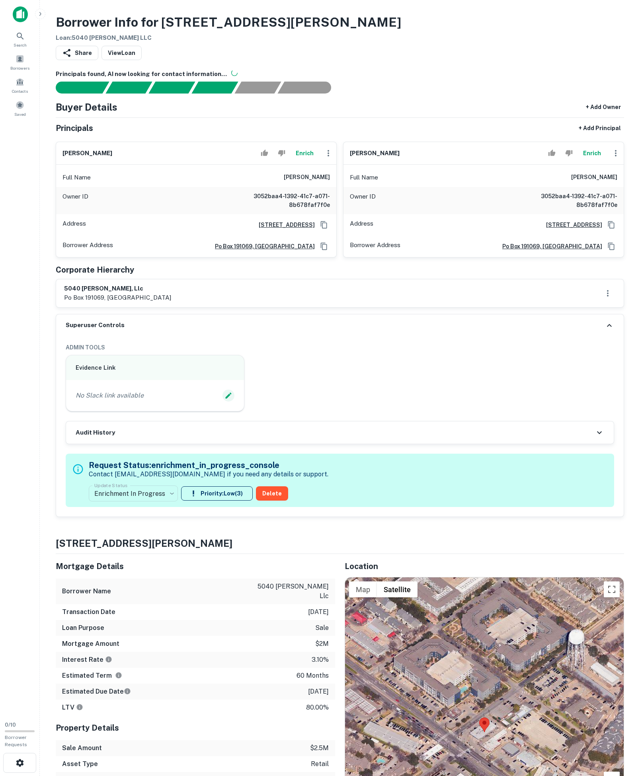
click at [225, 400] on icon "Edit Slack Link" at bounding box center [229, 396] width 8 height 8
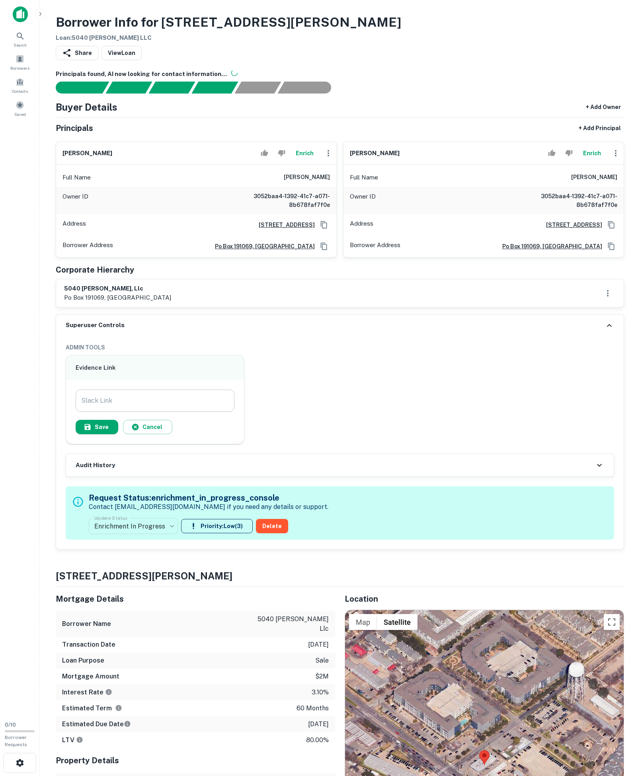
click at [210, 412] on input "Slack Link" at bounding box center [155, 401] width 159 height 22
paste input "**********"
type input "**********"
click at [82, 434] on button "Save" at bounding box center [97, 427] width 43 height 14
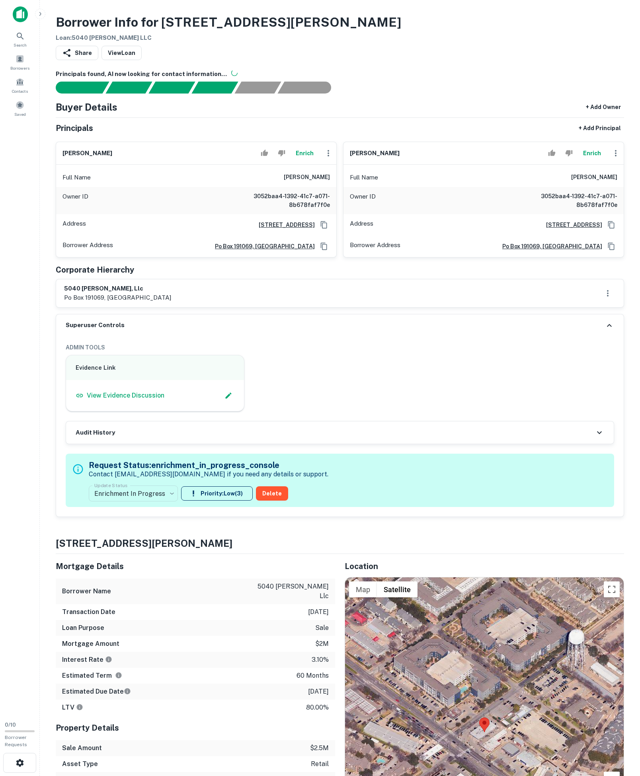
drag, startPoint x: 253, startPoint y: 196, endPoint x: 330, endPoint y: 204, distance: 76.9
click at [330, 187] on div "Full Name [PERSON_NAME]" at bounding box center [196, 177] width 280 height 19
copy h6 "[PERSON_NAME]"
click at [321, 228] on icon "Copy Address" at bounding box center [324, 224] width 6 height 7
drag, startPoint x: 147, startPoint y: 332, endPoint x: 29, endPoint y: 336, distance: 118.7
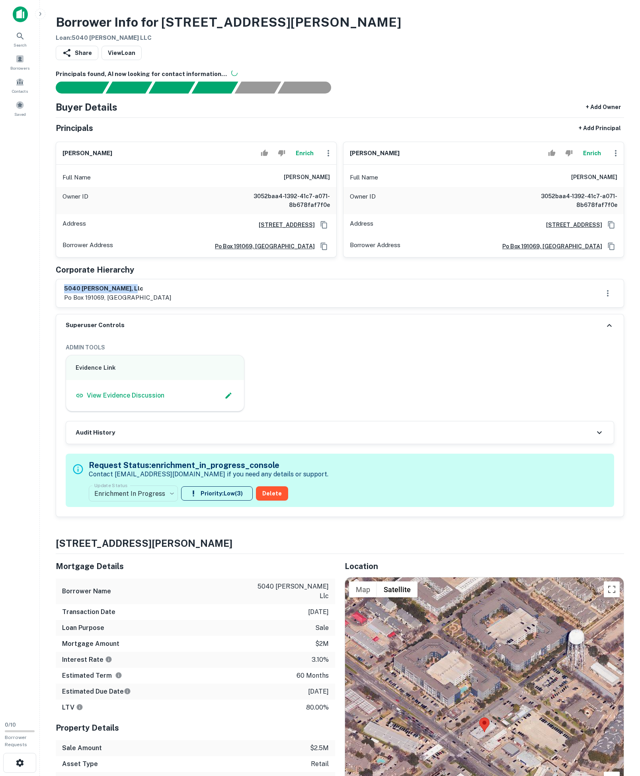
click at [59, 307] on div "[STREET_ADDRESS][PERSON_NAME]" at bounding box center [340, 294] width 568 height 28
copy h6 "5040 [PERSON_NAME], llc"
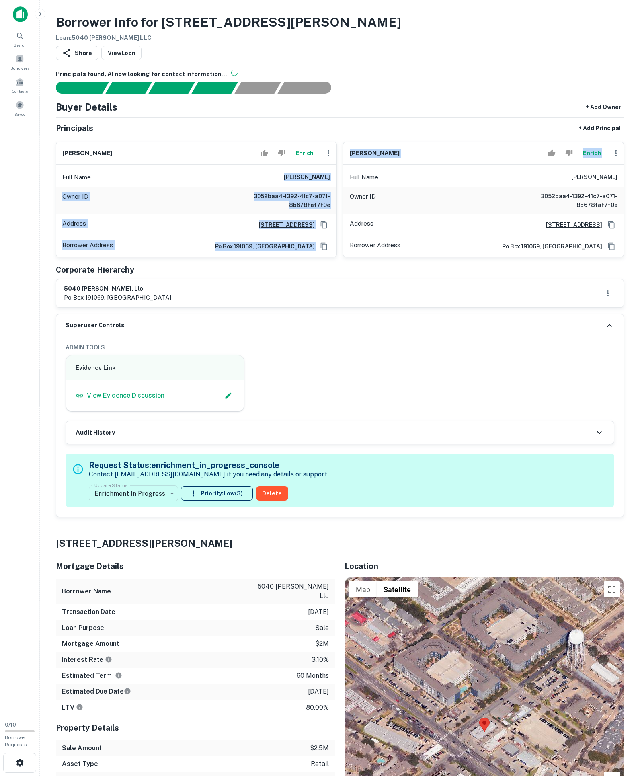
drag, startPoint x: 248, startPoint y: 200, endPoint x: 342, endPoint y: 201, distance: 94.0
click at [342, 201] on div "[PERSON_NAME] Enrich Full Name [PERSON_NAME] Owner ID 3052baa4-1392-41c7-a071-8…" at bounding box center [336, 196] width 575 height 122
click at [286, 182] on h6 "[PERSON_NAME]" at bounding box center [307, 178] width 46 height 10
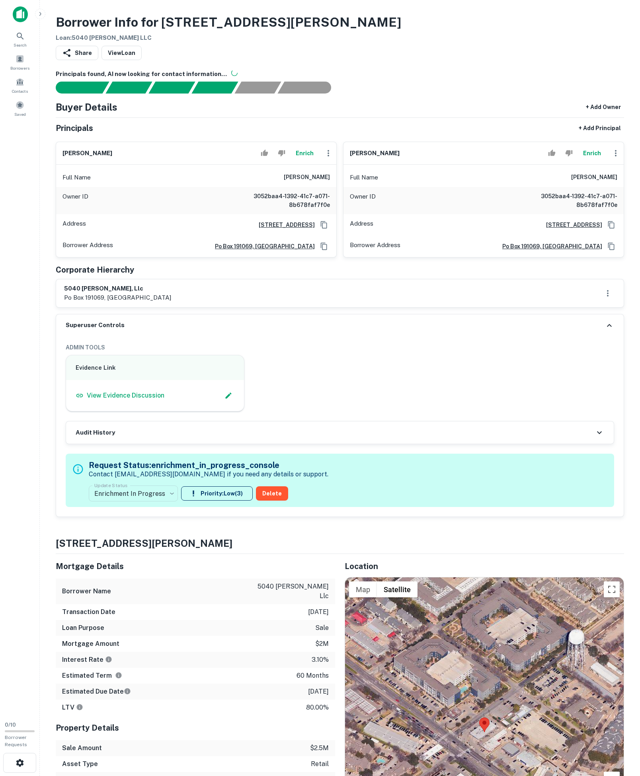
drag, startPoint x: 244, startPoint y: 201, endPoint x: 334, endPoint y: 203, distance: 90.0
click at [334, 187] on div "Full Name [PERSON_NAME]" at bounding box center [196, 177] width 280 height 19
copy h6 "[PERSON_NAME]"
click at [292, 157] on button "Enrich" at bounding box center [304, 153] width 25 height 16
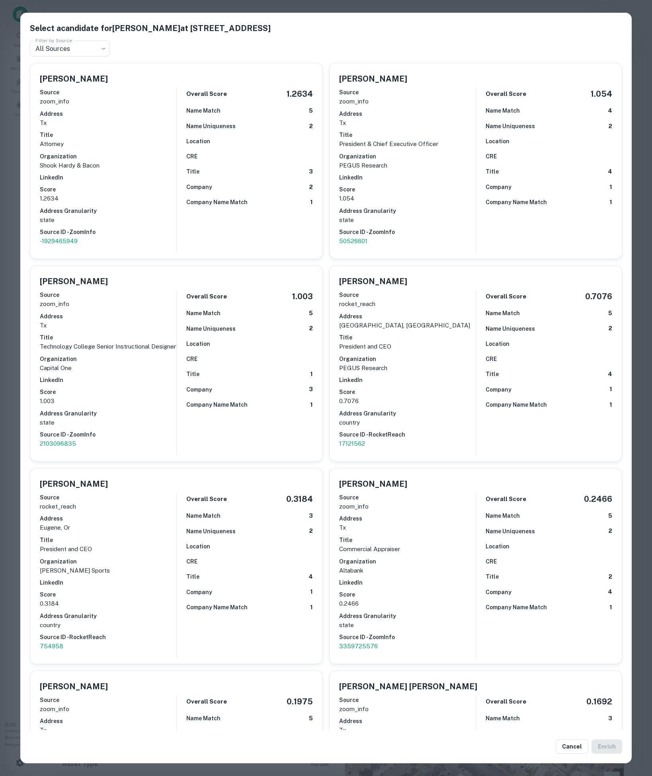
click at [206, 171] on div "Overall Score 1.2634 Name Match 5 Name Uniqueness 2 Location CRE Title 3 Compan…" at bounding box center [244, 170] width 137 height 164
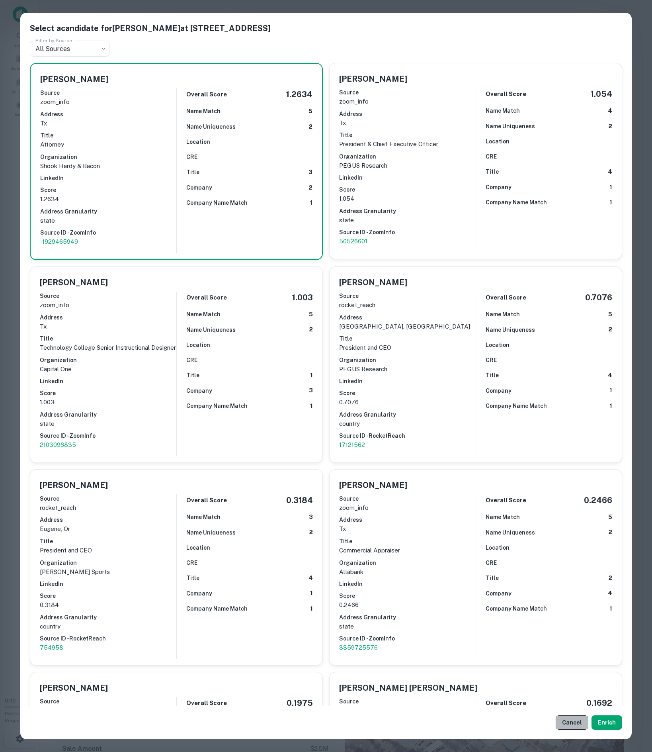
click at [556, 719] on button "Cancel" at bounding box center [572, 722] width 33 height 14
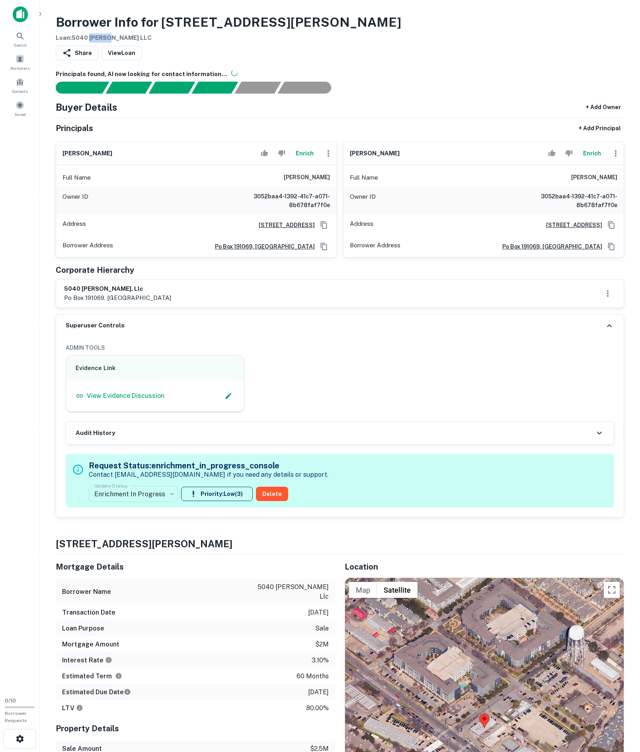
click at [295, 161] on button "Enrich" at bounding box center [304, 153] width 25 height 16
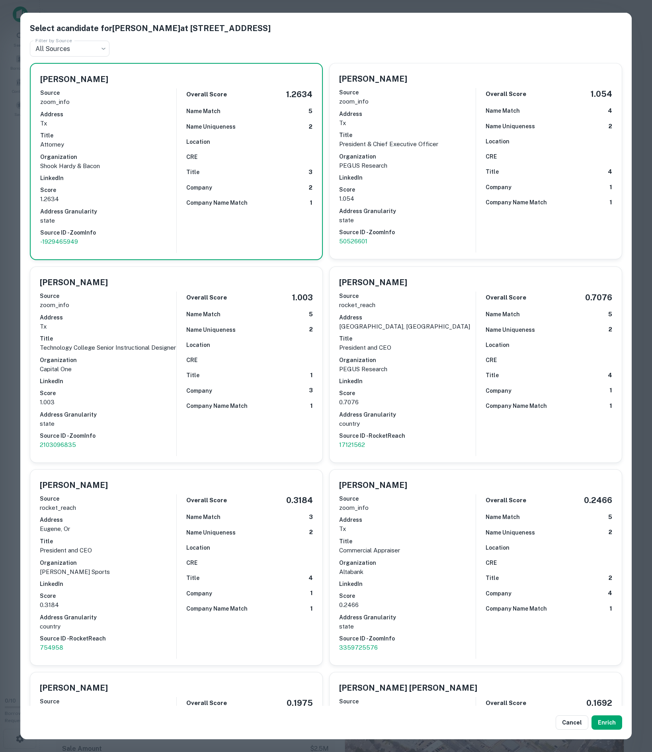
click at [541, 723] on div "Cancel Enrich" at bounding box center [326, 722] width 612 height 33
click at [556, 722] on button "Cancel" at bounding box center [572, 722] width 33 height 14
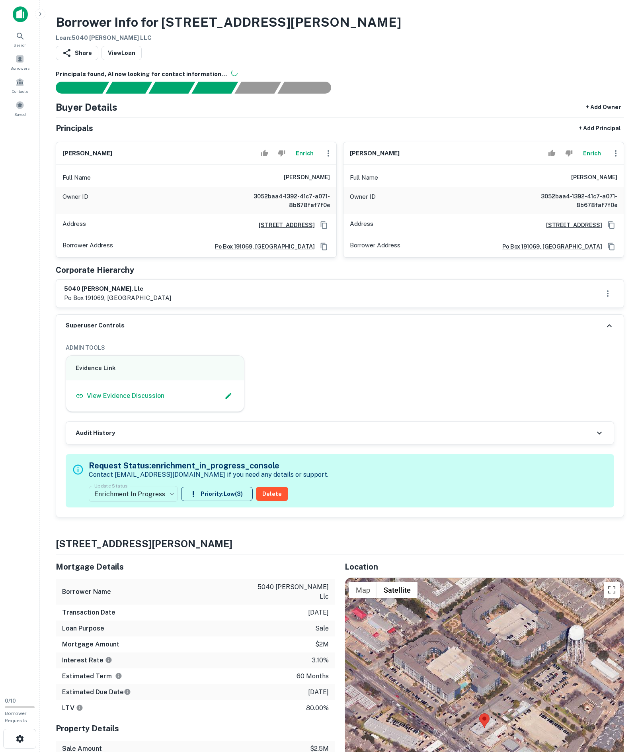
click at [328, 156] on icon "button" at bounding box center [329, 153] width 2 height 6
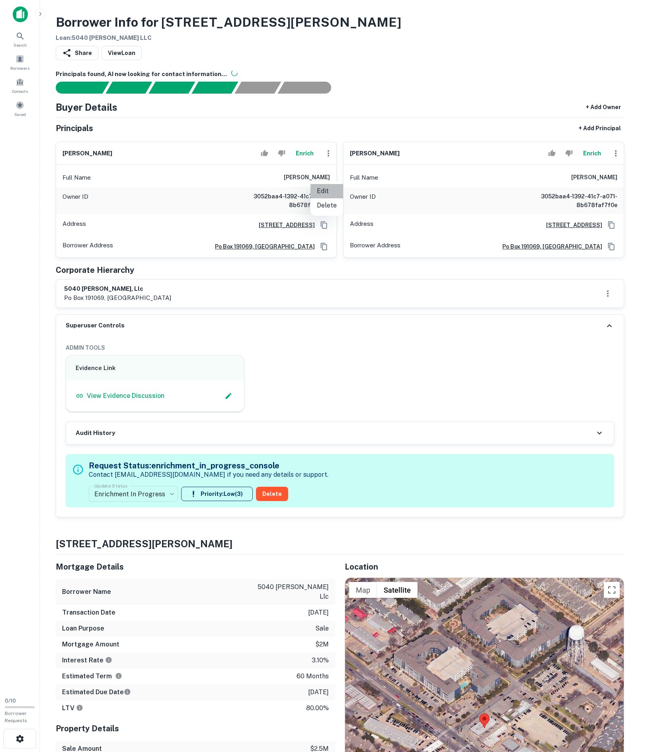
click at [323, 185] on li "Edit" at bounding box center [327, 191] width 33 height 14
select select "**"
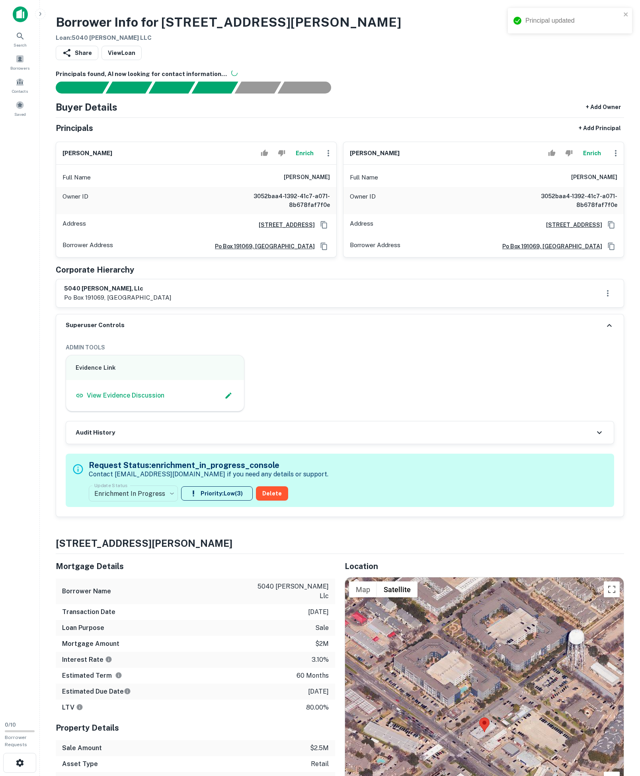
click at [616, 307] on div "[STREET_ADDRESS][PERSON_NAME]" at bounding box center [340, 294] width 568 height 28
click at [613, 301] on button "button" at bounding box center [608, 293] width 16 height 16
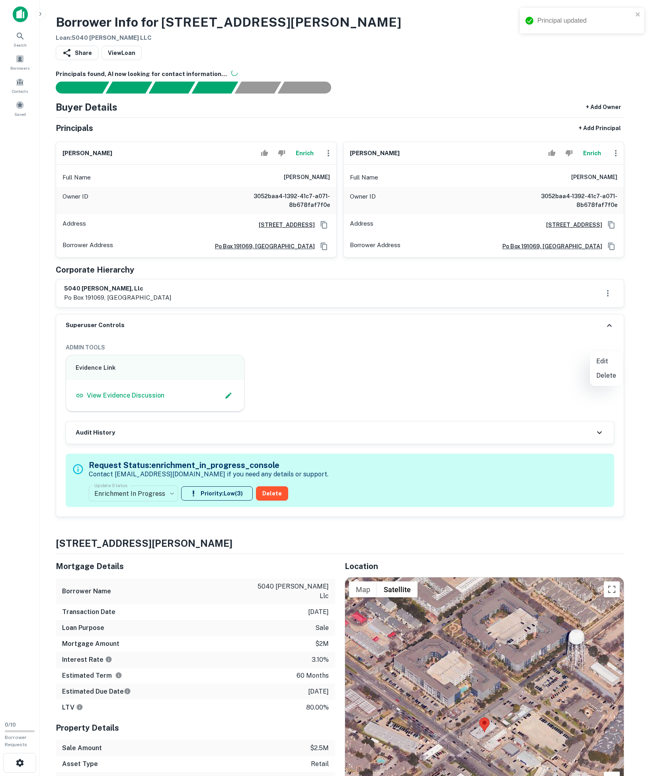
click at [600, 354] on ul "Edit Delete" at bounding box center [606, 368] width 33 height 35
click at [603, 357] on li "Edit" at bounding box center [606, 361] width 33 height 14
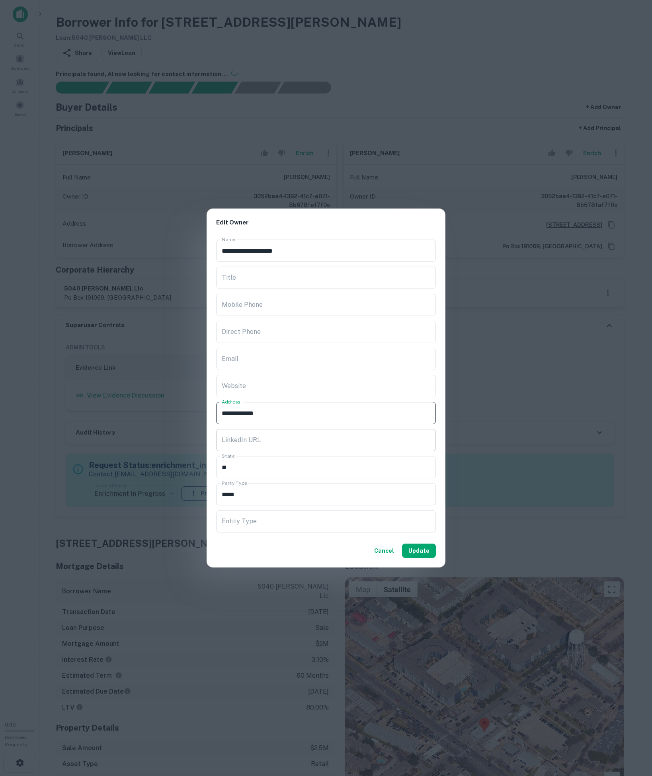
paste input "**********"
type input "**********"
type input "*"
click at [338, 409] on input "**********" at bounding box center [326, 413] width 220 height 22
click at [334, 410] on input "**********" at bounding box center [326, 413] width 220 height 22
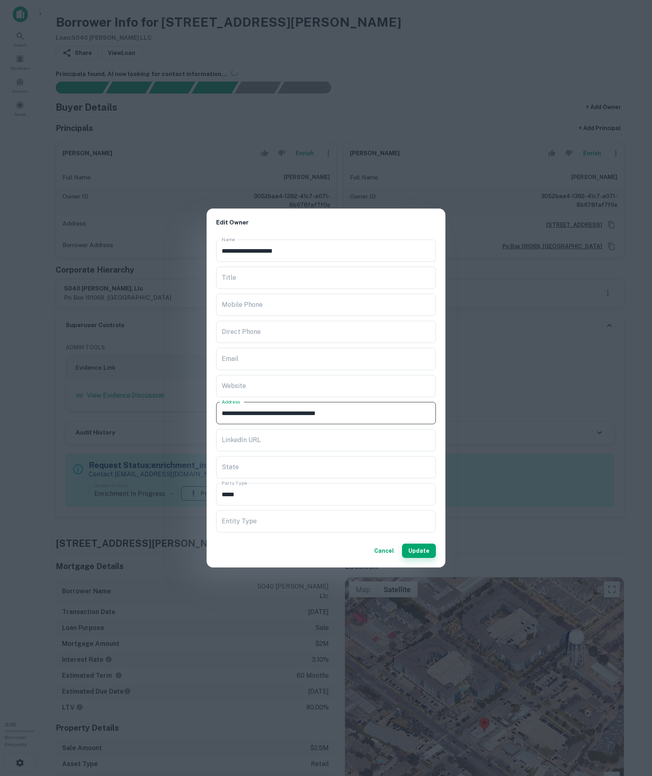
type input "**********"
click at [420, 557] on button "Update" at bounding box center [419, 551] width 34 height 14
click at [154, 584] on div "**********" at bounding box center [326, 388] width 652 height 776
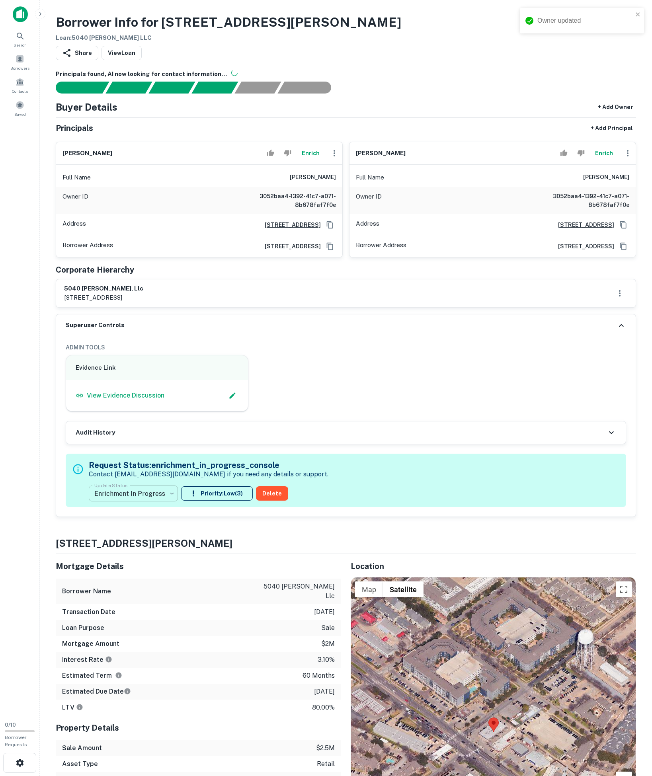
click at [143, 583] on body "Owner updated Search Borrowers Contacts Saved 0 / 10 Borrower Requests Borrower…" at bounding box center [326, 388] width 652 height 776
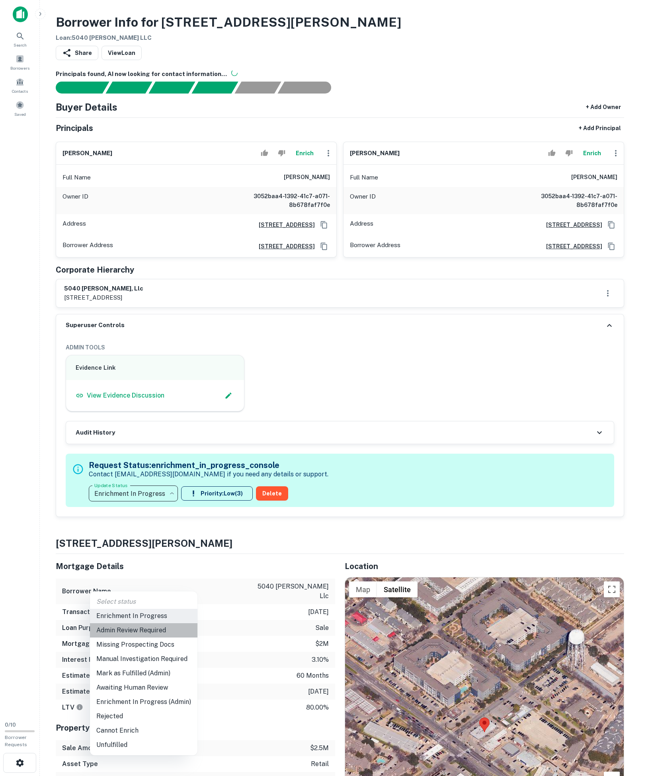
click at [152, 636] on li "Admin Review Required" at bounding box center [144, 631] width 108 height 14
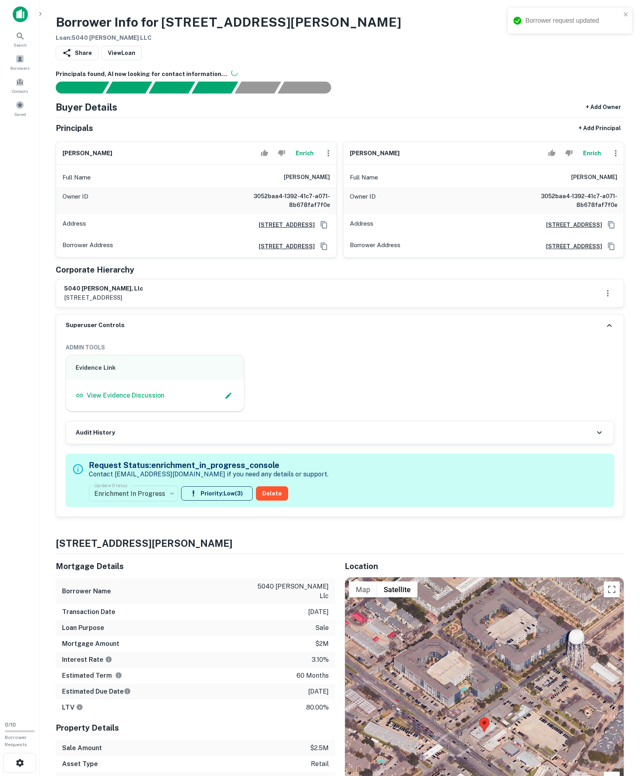
type input "**********"
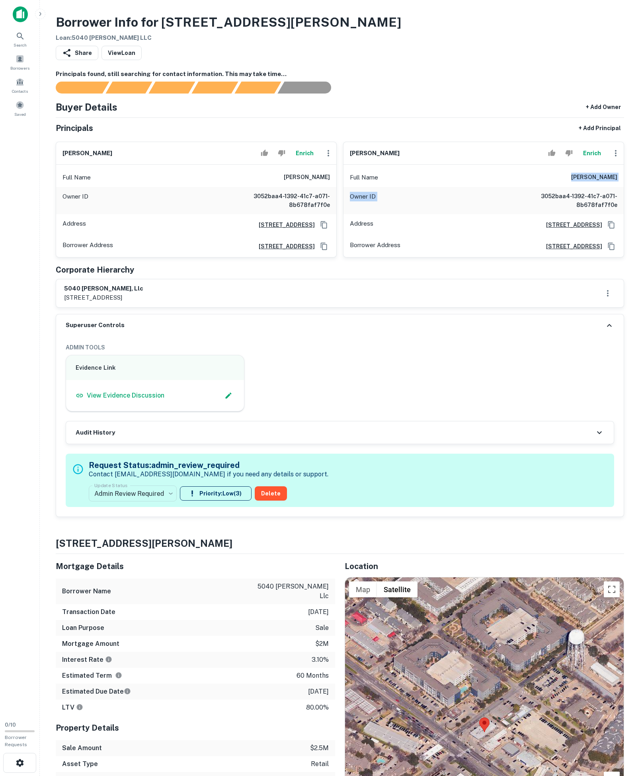
drag, startPoint x: 557, startPoint y: 194, endPoint x: 645, endPoint y: 209, distance: 88.9
click at [640, 209] on html "Search Borrowers Contacts Saved 0 / 10 Borrower Requests Borrower Info for [STR…" at bounding box center [320, 388] width 640 height 776
copy div "[PERSON_NAME] Owner ID"
drag, startPoint x: 43, startPoint y: 161, endPoint x: 517, endPoint y: 196, distance: 475.1
click at [517, 187] on div "Full Name [PERSON_NAME]" at bounding box center [484, 177] width 280 height 19
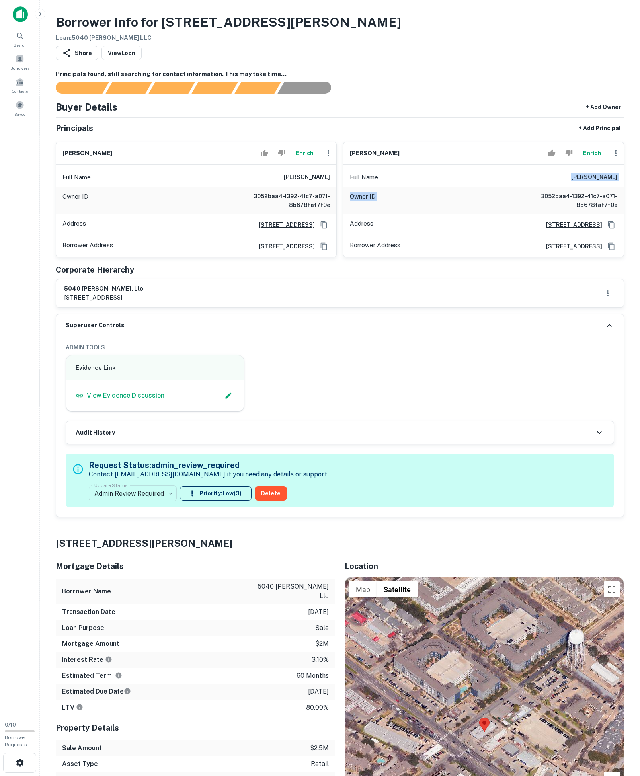
click at [532, 187] on div "Full Name [PERSON_NAME]" at bounding box center [484, 177] width 280 height 19
drag, startPoint x: 544, startPoint y: 196, endPoint x: 653, endPoint y: 202, distance: 109.3
click at [640, 202] on html "Search Borrowers Contacts Saved 0 / 10 Borrower Requests Borrower Info for [STR…" at bounding box center [320, 388] width 640 height 776
copy h6 "[PERSON_NAME]"
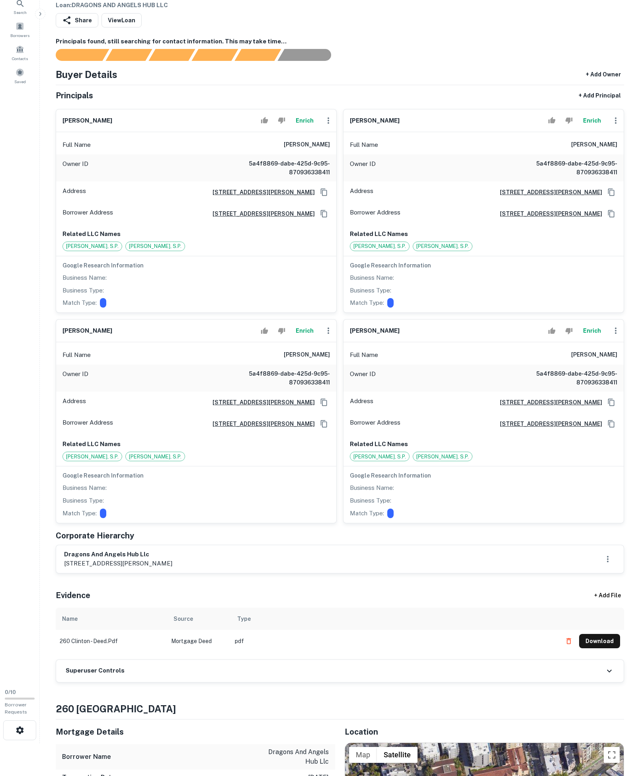
scroll to position [280, 0]
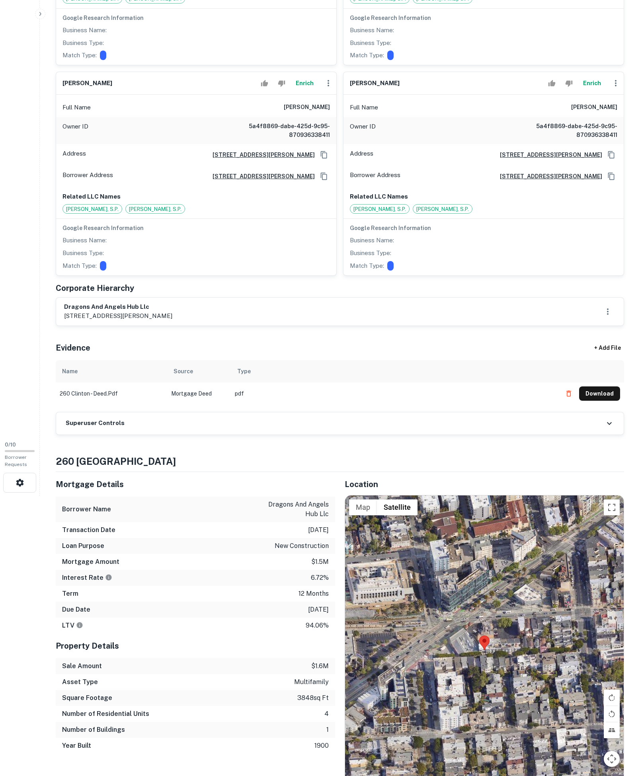
click at [178, 405] on td "Mortgage Deed" at bounding box center [199, 394] width 64 height 22
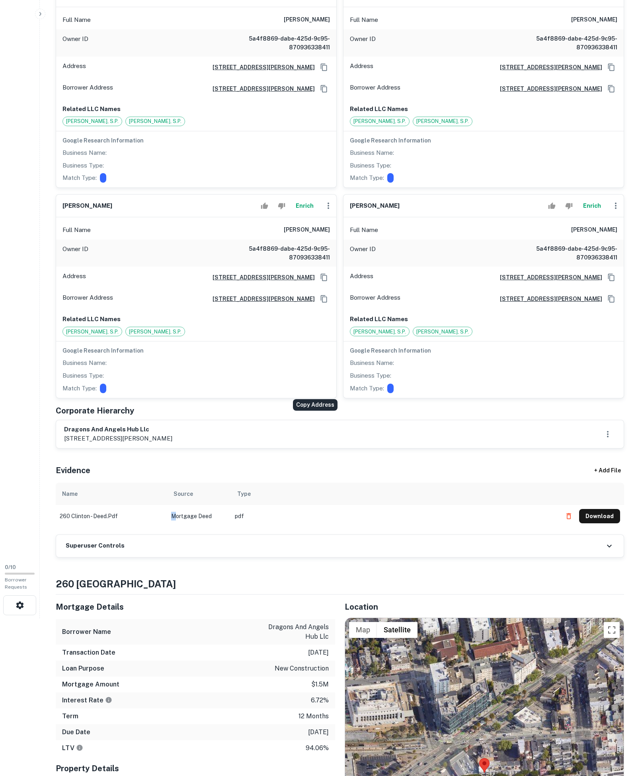
click at [320, 303] on icon "Copy Address" at bounding box center [324, 299] width 8 height 8
drag, startPoint x: 76, startPoint y: 347, endPoint x: 299, endPoint y: 293, distance: 229.4
click at [299, 235] on h6 "sam smith" at bounding box center [307, 230] width 46 height 10
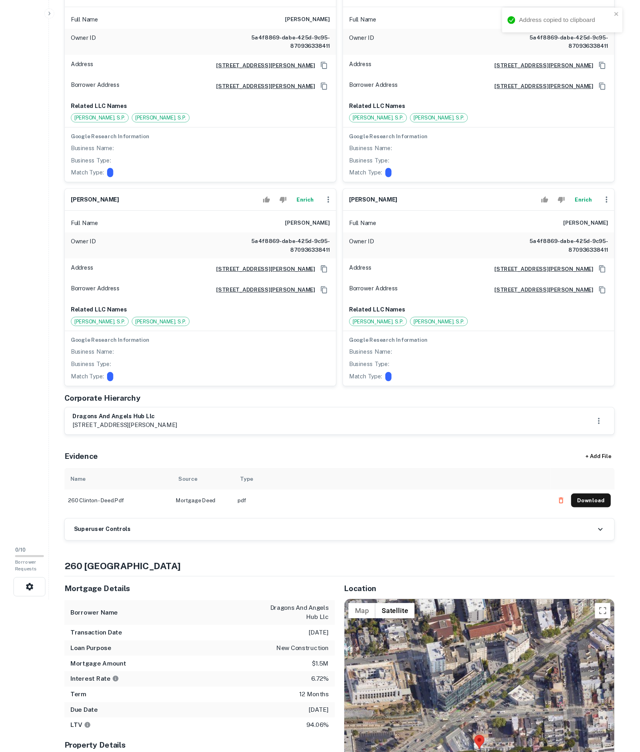
scroll to position [22, 0]
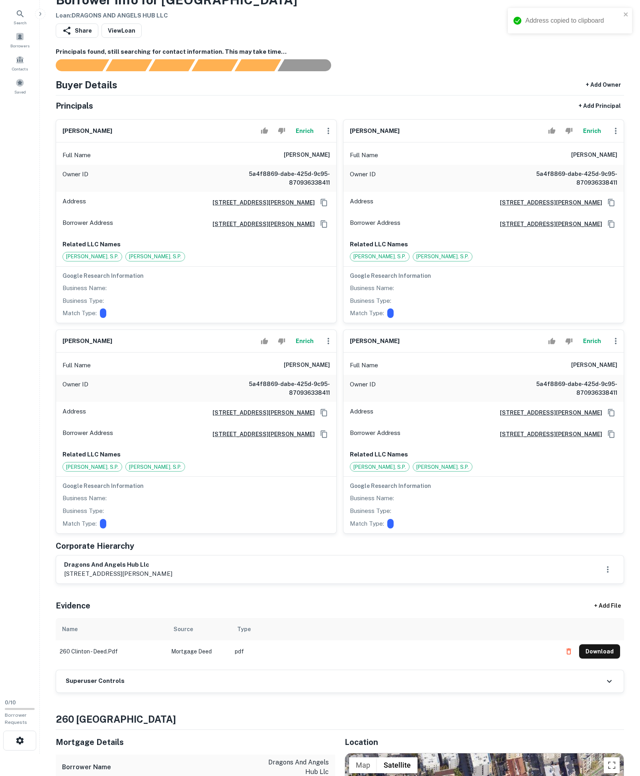
drag, startPoint x: 299, startPoint y: 293, endPoint x: 334, endPoint y: 183, distance: 115.3
click at [334, 165] on div "Full Name andrew e. cartwright" at bounding box center [196, 155] width 280 height 19
copy h6 "andrew e. cartwright"
click at [295, 139] on button "Enrich" at bounding box center [304, 131] width 25 height 16
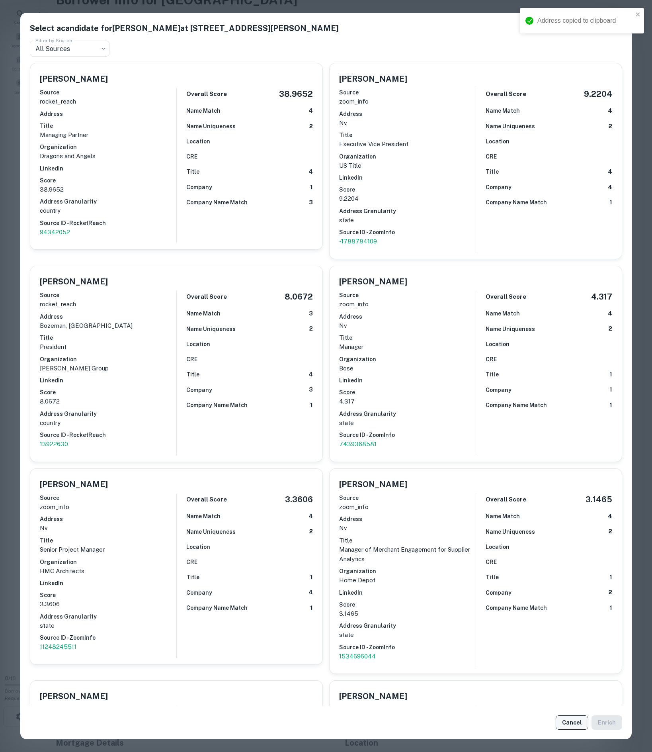
click at [565, 720] on button "Cancel" at bounding box center [572, 722] width 33 height 14
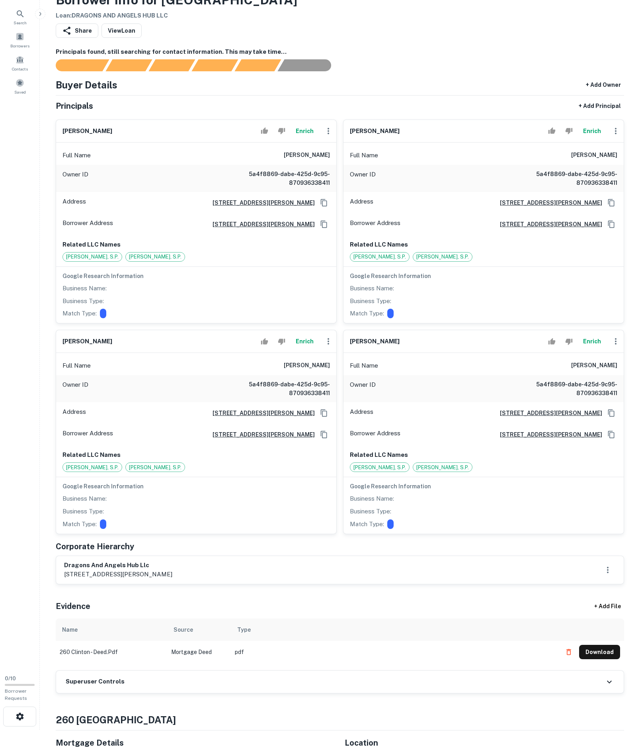
drag, startPoint x: 247, startPoint y: 171, endPoint x: 330, endPoint y: 178, distance: 83.1
click at [330, 165] on div "Full Name andrew e. cartwright" at bounding box center [196, 155] width 280 height 19
copy h6 "andrew e. cartwright"
drag, startPoint x: 551, startPoint y: 178, endPoint x: 629, endPoint y: 176, distance: 78.1
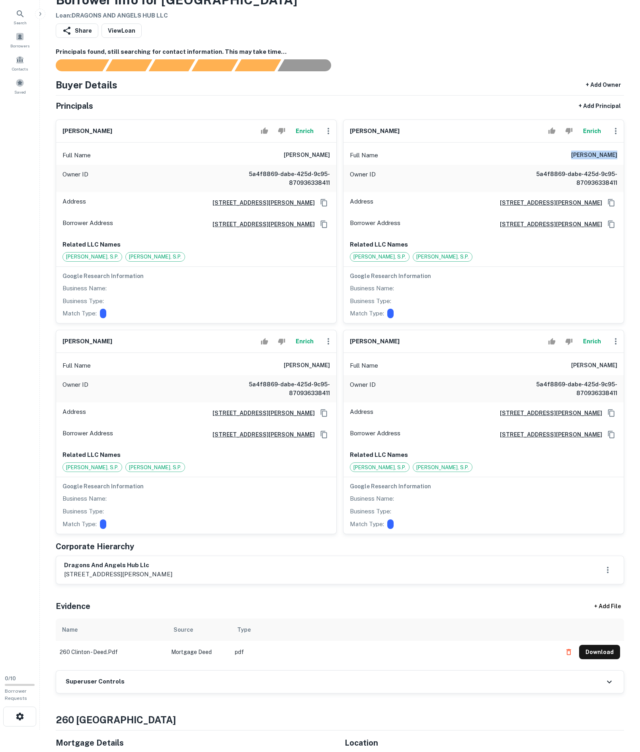
copy h6 "anna zakowska"
drag, startPoint x: 255, startPoint y: 679, endPoint x: 64, endPoint y: 680, distance: 191.1
click at [64, 584] on div "dragons and angels hub llc 6565 spencer street ste 208, las vegas, nv, 89119" at bounding box center [340, 570] width 568 height 28
copy p "6565 spencer street ste 208, las vegas, nv, 89119"
drag, startPoint x: 557, startPoint y: 182, endPoint x: 553, endPoint y: 177, distance: 5.7
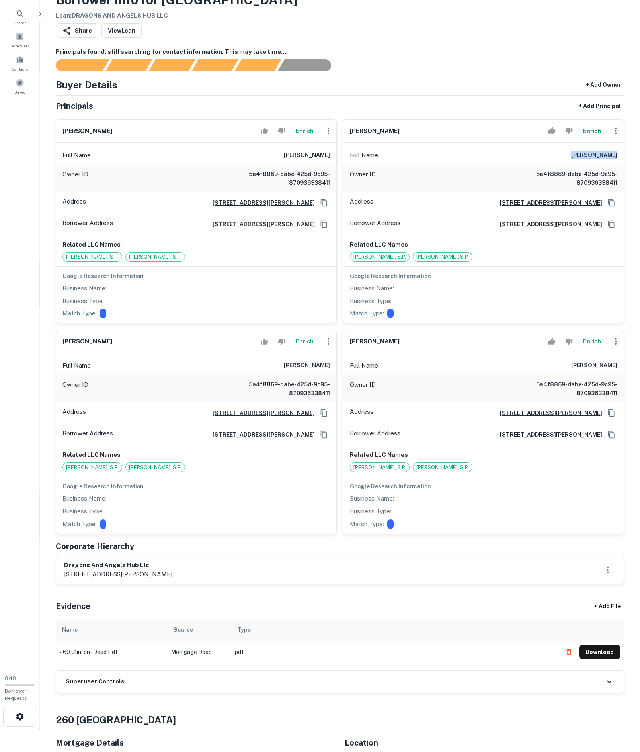
click at [553, 165] on div "Full Name anna zakowska" at bounding box center [484, 155] width 280 height 19
copy h6 "anna zakowska"
click at [73, 579] on p "6565 spencer street ste 208, las vegas, nv, 89119" at bounding box center [118, 574] width 108 height 10
copy p "6565"
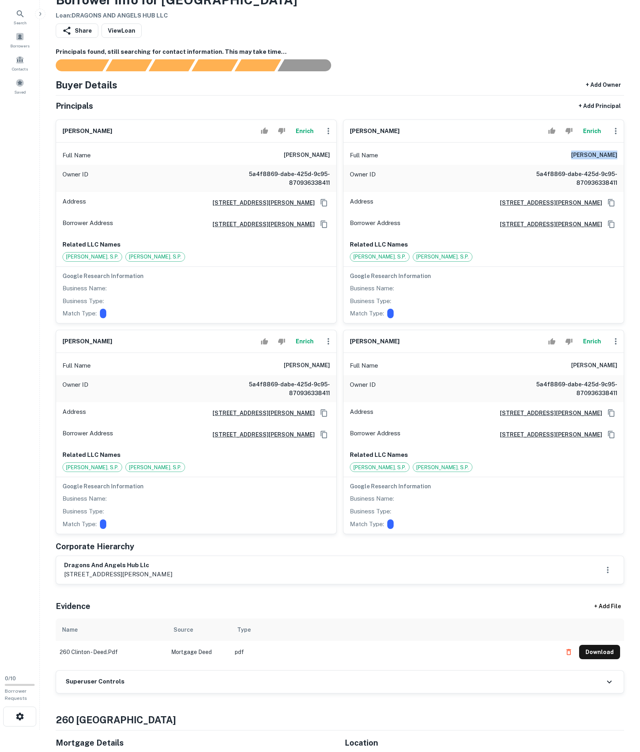
drag, startPoint x: 557, startPoint y: 175, endPoint x: 653, endPoint y: 178, distance: 95.6
click at [640, 178] on html "Search Borrowers Contacts Saved 0 / 10 Borrower Requests Borrower Info for 260 …" at bounding box center [320, 354] width 640 height 752
copy h6 "anna zakowska"
drag, startPoint x: 66, startPoint y: 668, endPoint x: 168, endPoint y: 668, distance: 101.9
click at [168, 570] on h6 "dragons and angels hub llc" at bounding box center [118, 565] width 108 height 9
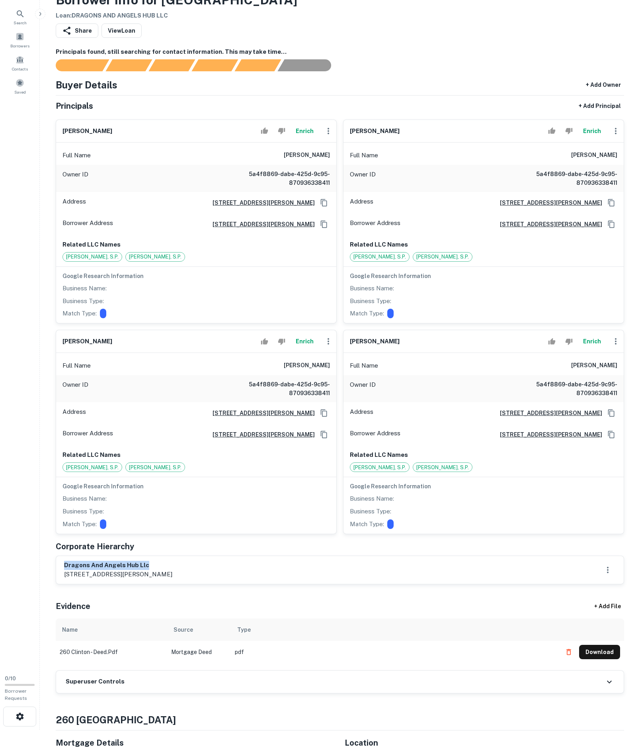
copy h6 "dragons and angels hub llc"
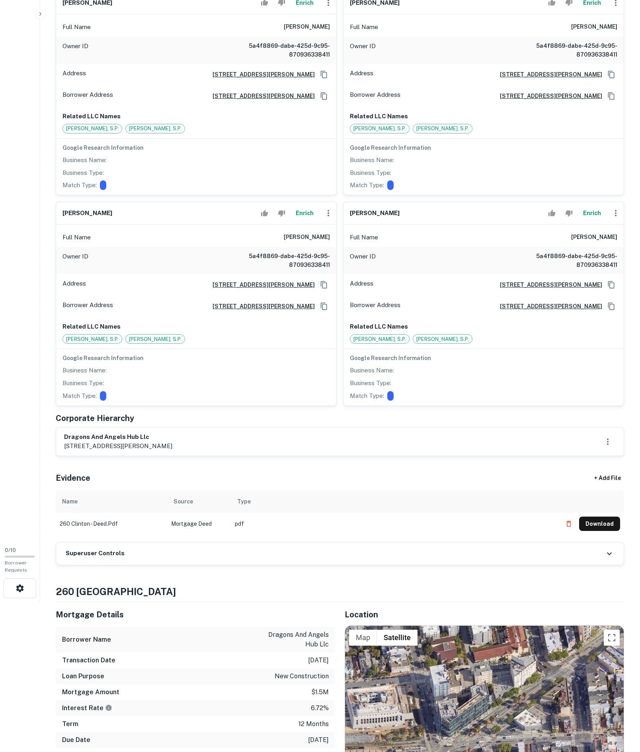
click at [115, 558] on h6 "Superuser Controls" at bounding box center [95, 553] width 59 height 9
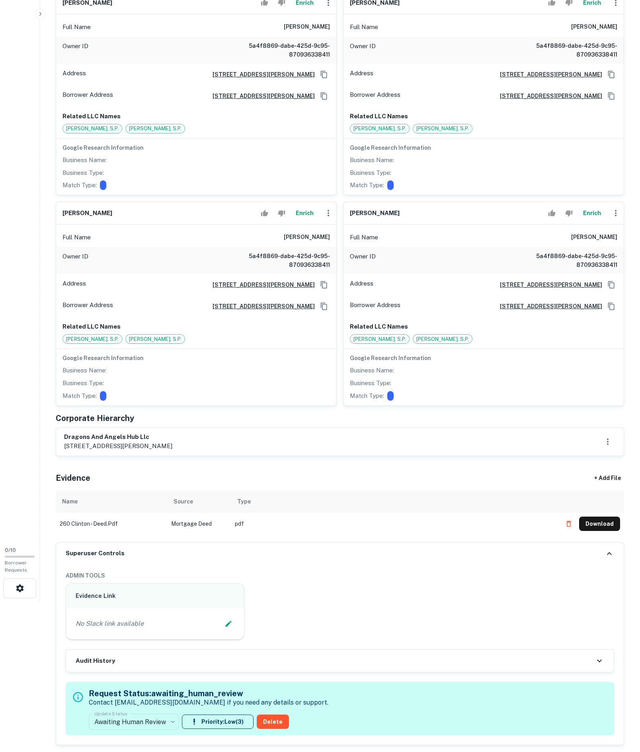
scroll to position [286, 0]
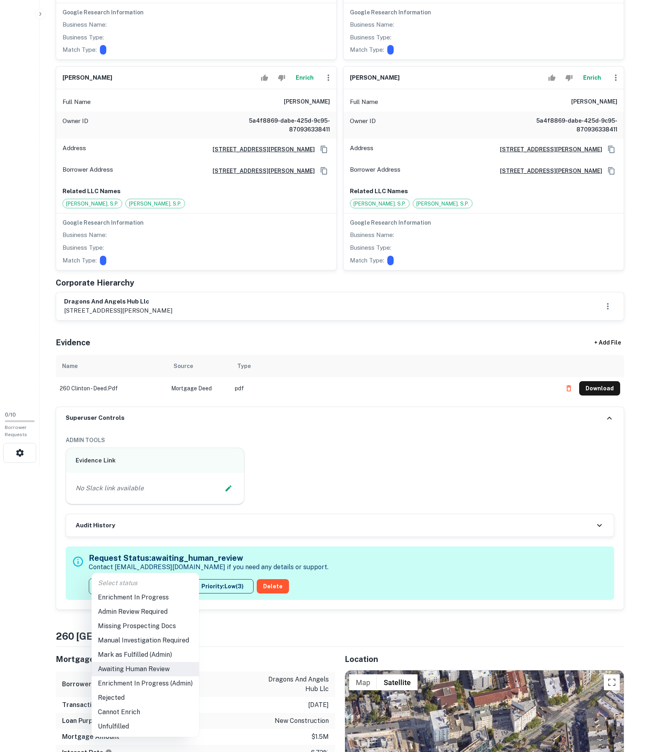
click at [156, 466] on body "Search Borrowers Contacts Saved 0 / 10 Borrower Requests Borrower Info for 260 …" at bounding box center [326, 90] width 652 height 752
click at [106, 596] on li "Enrichment In Progress" at bounding box center [146, 597] width 108 height 14
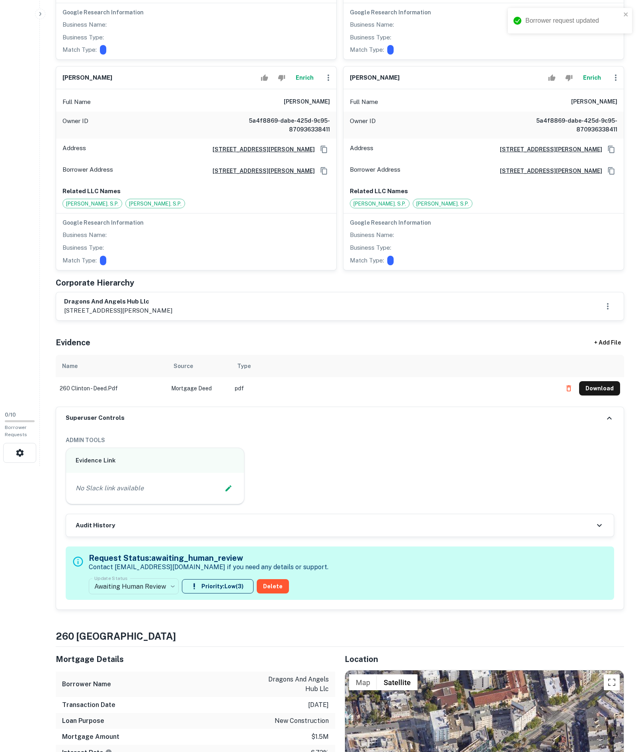
type input "**********"
click at [225, 492] on icon "Edit Slack Link" at bounding box center [229, 488] width 8 height 8
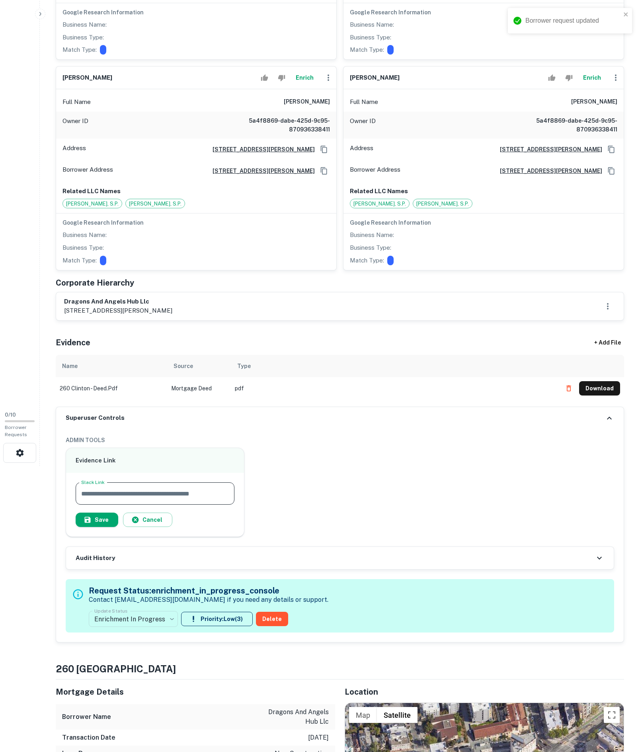
click at [172, 504] on input "Slack Link" at bounding box center [155, 493] width 159 height 22
click at [92, 524] on icon "button" at bounding box center [88, 520] width 8 height 8
click at [101, 504] on input "Slack Link" at bounding box center [155, 493] width 159 height 22
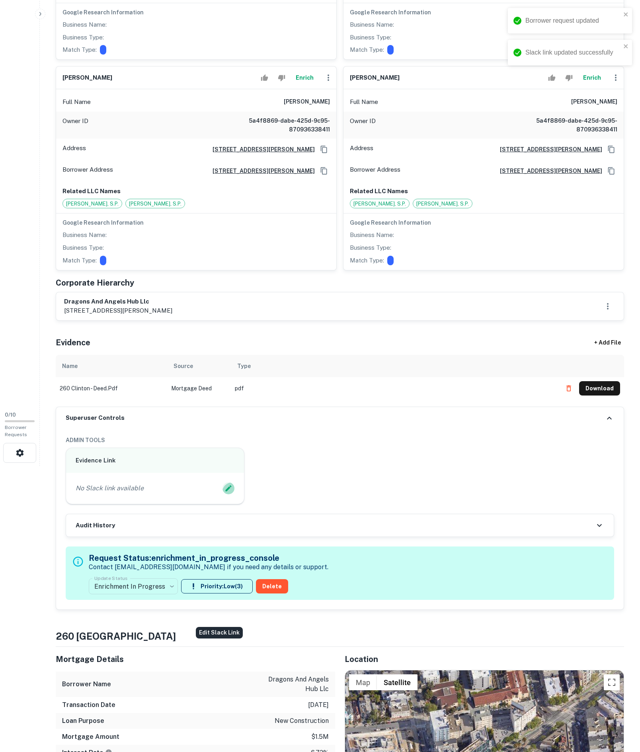
click at [225, 492] on icon "Edit Slack Link" at bounding box center [229, 488] width 8 height 8
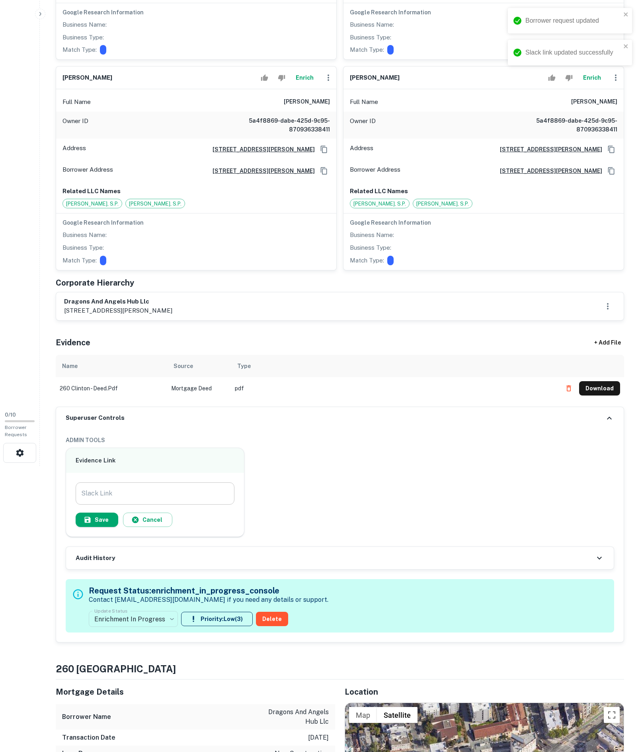
click at [181, 504] on input "Slack Link" at bounding box center [155, 493] width 159 height 22
paste input "**********"
type input "**********"
click at [91, 523] on icon "button" at bounding box center [88, 520] width 6 height 6
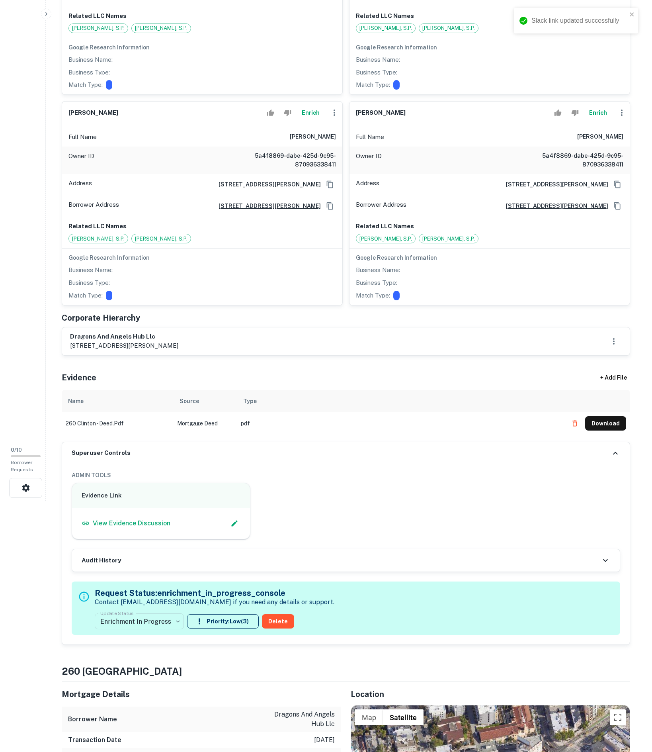
scroll to position [128, 0]
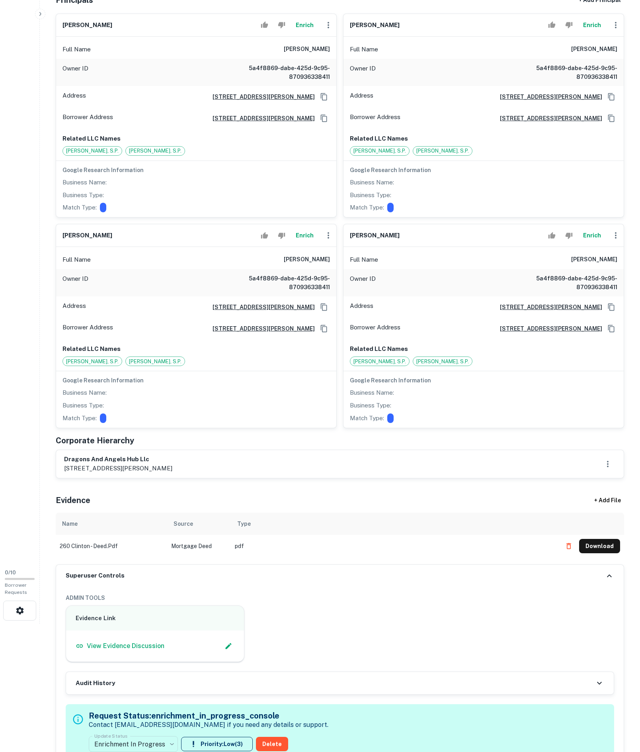
click at [260, 82] on div "Owner ID 5a4f8869-dabe-425d-9c95-870936338411" at bounding box center [196, 72] width 280 height 27
drag, startPoint x: 242, startPoint y: 72, endPoint x: 335, endPoint y: 73, distance: 93.2
click at [335, 59] on div "Full Name andrew e. cartwright" at bounding box center [196, 49] width 280 height 19
copy h6 "andrew e. cartwright"
drag, startPoint x: 535, startPoint y: 67, endPoint x: 652, endPoint y: 71, distance: 117.1
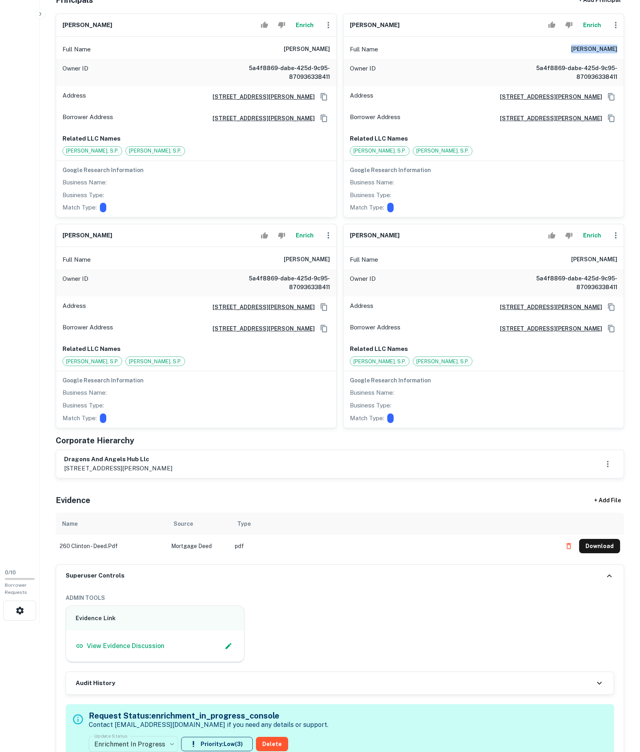
click at [640, 71] on html "Search Borrowers Contacts Saved 0 / 10 Borrower Requests Borrower Info for 260 …" at bounding box center [320, 248] width 640 height 752
copy h6 "anna zakowska"
click at [72, 473] on p "6565 spencer street ste 208, las vegas, nv, 89119" at bounding box center [118, 468] width 108 height 10
drag, startPoint x: 151, startPoint y: 558, endPoint x: 88, endPoint y: 559, distance: 62.9
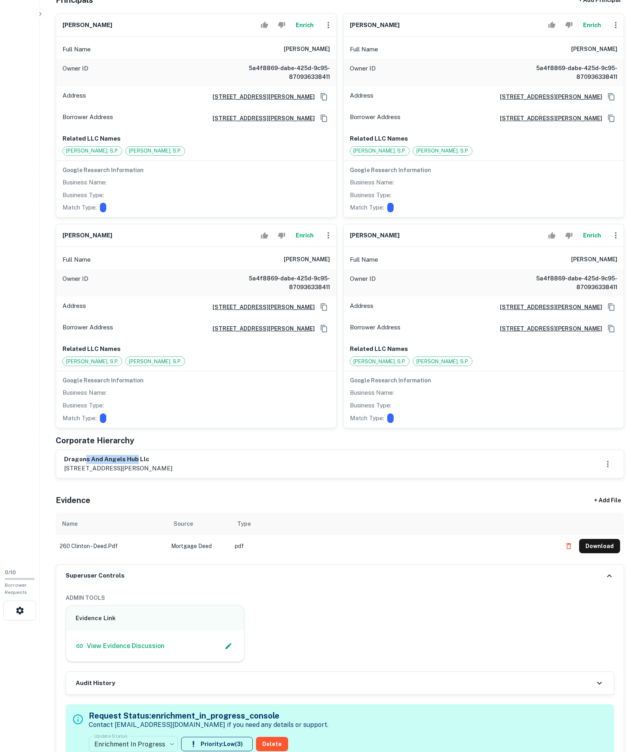
click at [88, 464] on h6 "dragons and angels hub llc" at bounding box center [118, 459] width 108 height 9
drag, startPoint x: 86, startPoint y: 560, endPoint x: 160, endPoint y: 566, distance: 74.3
click at [96, 464] on h6 "dragons and angels hub llc" at bounding box center [118, 459] width 108 height 9
drag, startPoint x: 134, startPoint y: 561, endPoint x: 61, endPoint y: 560, distance: 72.5
click at [61, 478] on div "dragons and angels hub llc 6565 spencer street ste 208, las vegas, nv, 89119" at bounding box center [340, 464] width 568 height 28
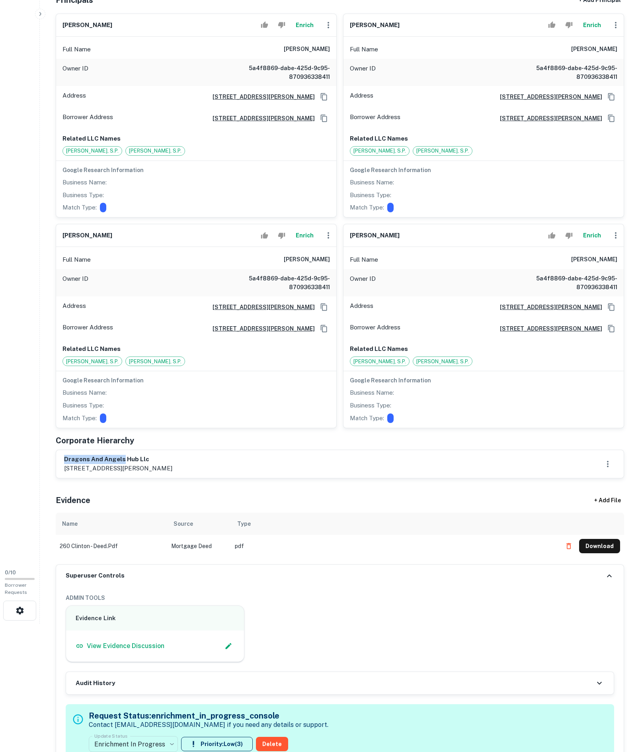
click at [304, 33] on button "Enrich" at bounding box center [304, 25] width 25 height 16
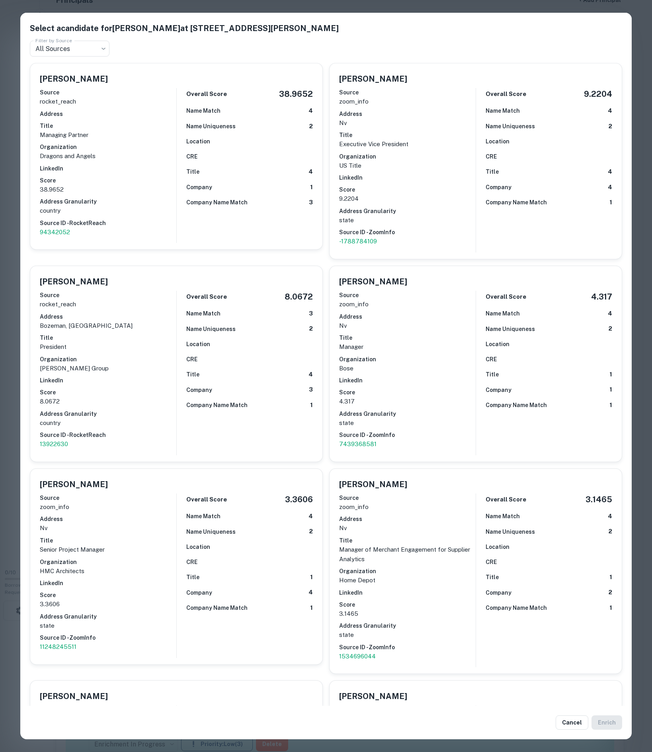
click at [141, 161] on p "Dragons and Angels" at bounding box center [108, 156] width 137 height 10
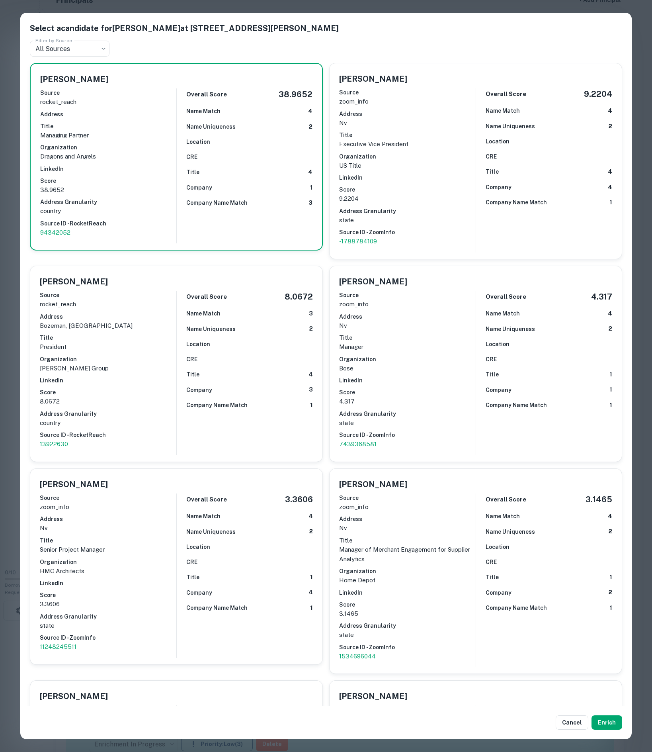
click at [596, 729] on div "Cancel Enrich" at bounding box center [326, 722] width 612 height 33
click at [599, 724] on button "Enrich" at bounding box center [607, 722] width 31 height 14
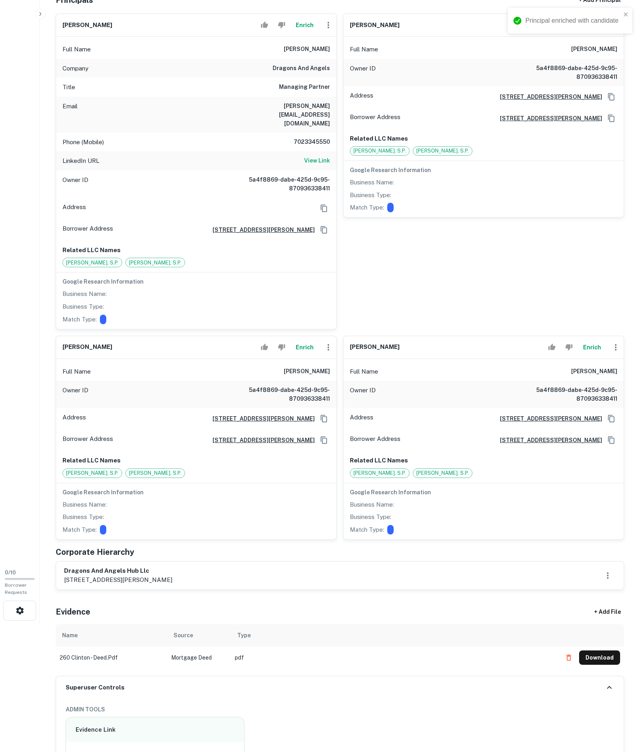
click at [580, 41] on div "Principal enriched with candidate" at bounding box center [569, 23] width 127 height 35
click at [582, 41] on div "Principal enriched with candidate" at bounding box center [569, 23] width 127 height 35
click at [583, 41] on div "Principal enriched with candidate" at bounding box center [569, 23] width 127 height 35
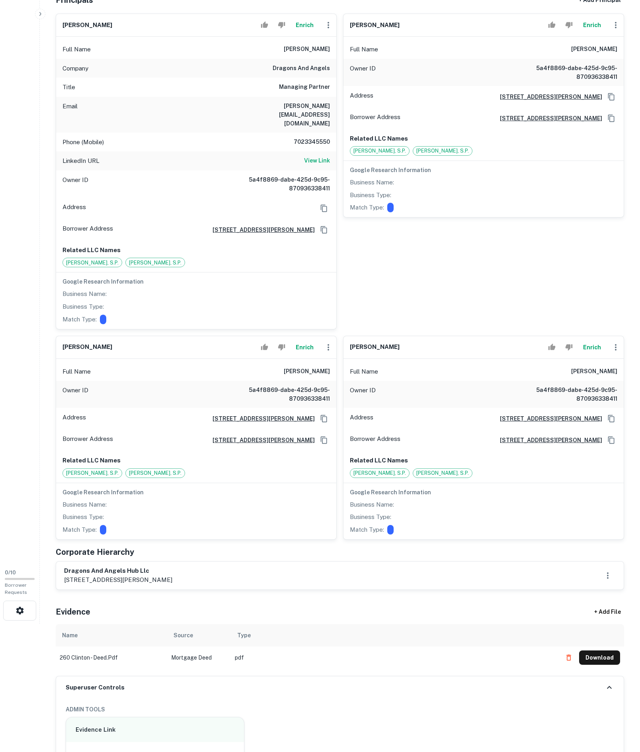
click at [580, 33] on button "Enrich" at bounding box center [591, 25] width 25 height 16
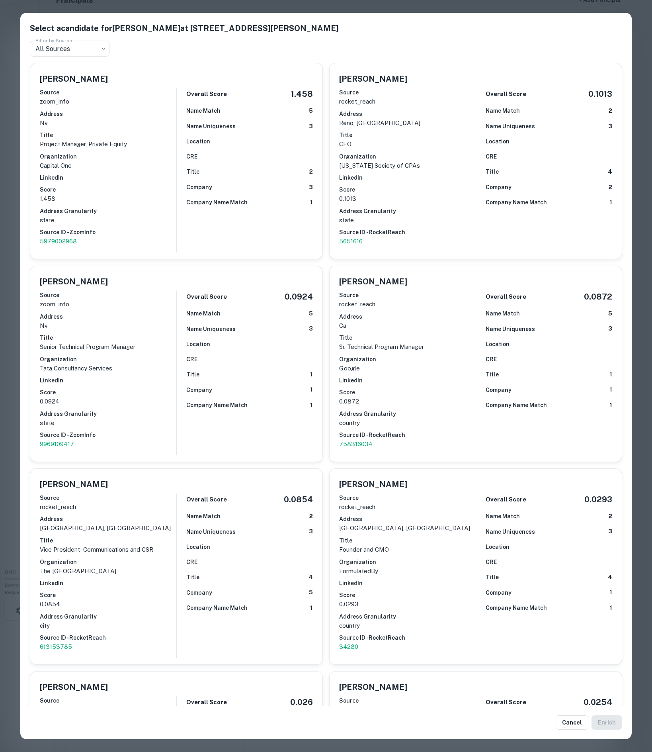
click at [104, 194] on h6 "Score" at bounding box center [108, 189] width 137 height 9
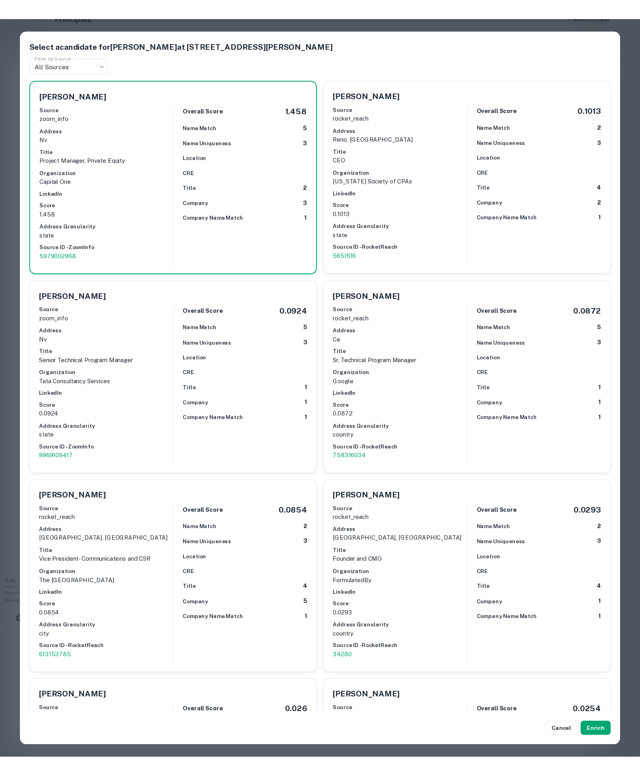
scroll to position [0, 0]
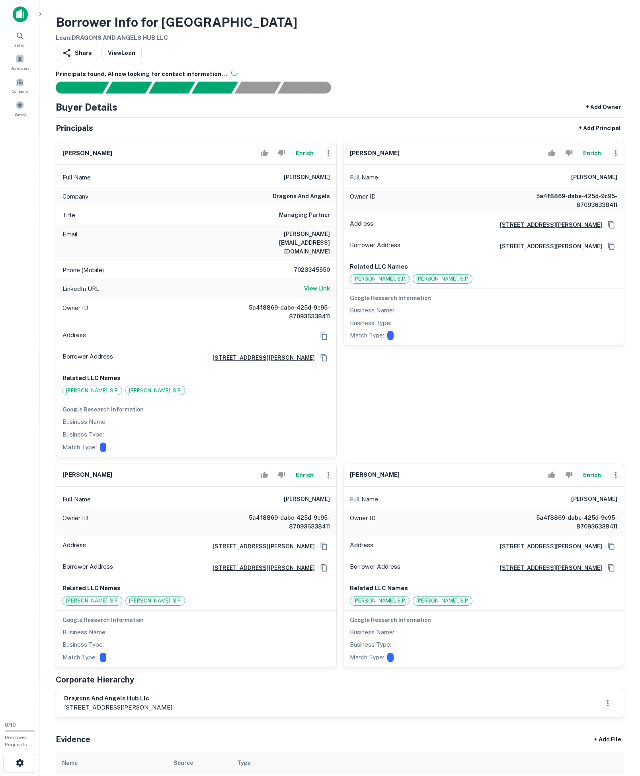
drag, startPoint x: 251, startPoint y: 200, endPoint x: 336, endPoint y: 201, distance: 85.2
click at [336, 201] on div "andrew cartwright Enrich Full Name andrew cartwright Company dragons and angels…" at bounding box center [196, 300] width 281 height 316
click at [611, 158] on icon "button" at bounding box center [616, 154] width 10 height 10
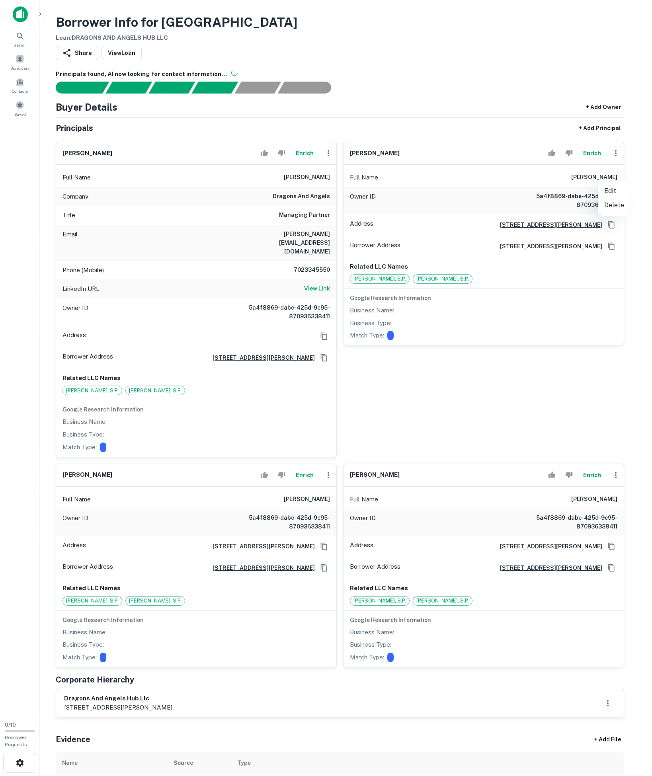
click at [604, 190] on li "Edit" at bounding box center [614, 191] width 33 height 14
select select "**"
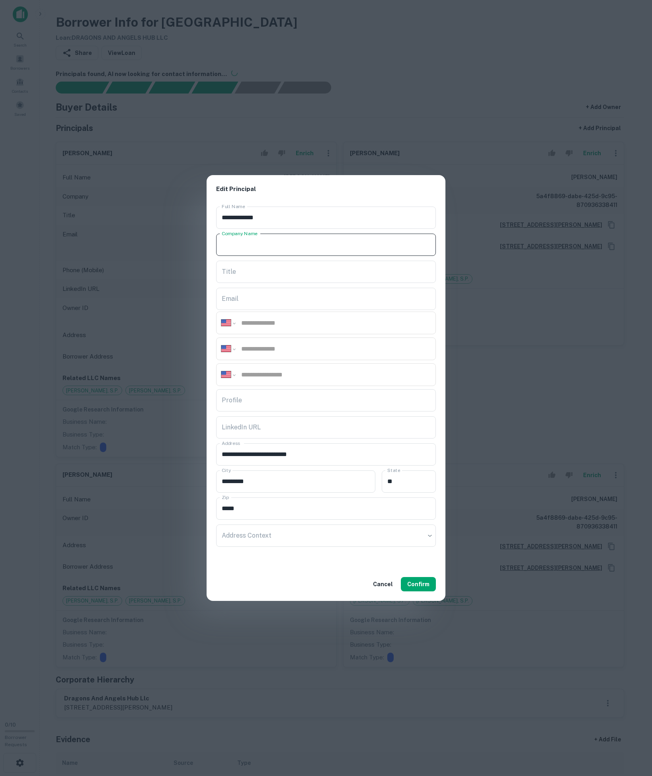
paste input "**********"
type input "**********"
click at [266, 273] on input "Title" at bounding box center [326, 272] width 220 height 22
drag, startPoint x: 296, startPoint y: 243, endPoint x: 172, endPoint y: 243, distance: 124.2
click at [172, 243] on div "**********" at bounding box center [326, 388] width 652 height 776
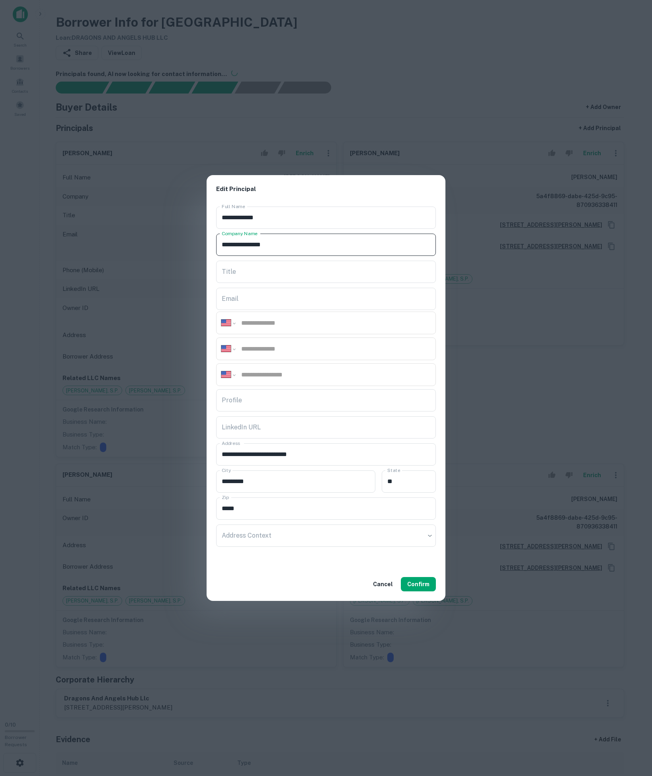
drag, startPoint x: 322, startPoint y: 246, endPoint x: 170, endPoint y: 242, distance: 151.3
click at [170, 242] on div "**********" at bounding box center [326, 388] width 652 height 776
click at [287, 270] on input "Title" at bounding box center [326, 272] width 220 height 22
paste input "**********"
type input "**********"
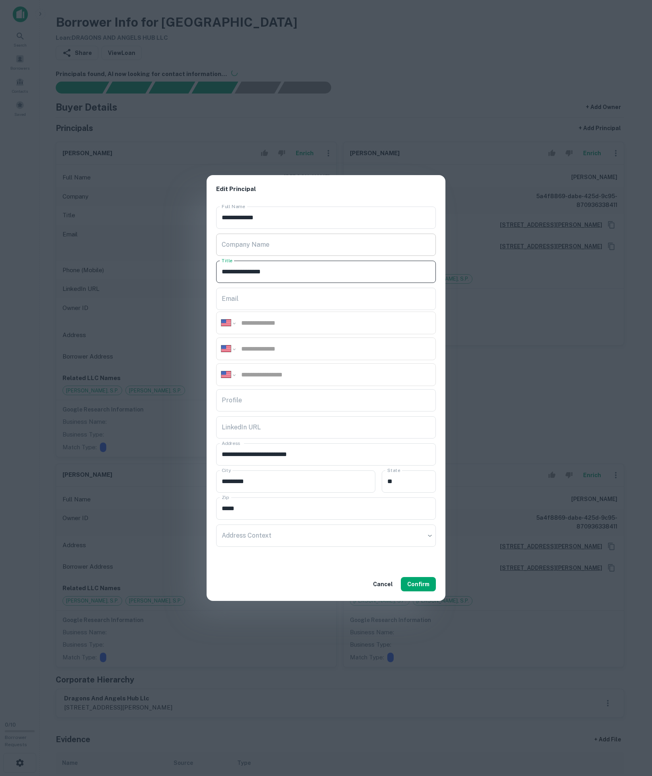
click at [270, 244] on input "Company Name" at bounding box center [326, 245] width 220 height 22
type input "**********"
click at [285, 399] on input "Profile" at bounding box center [326, 400] width 220 height 22
paste input "**********"
type input "**********"
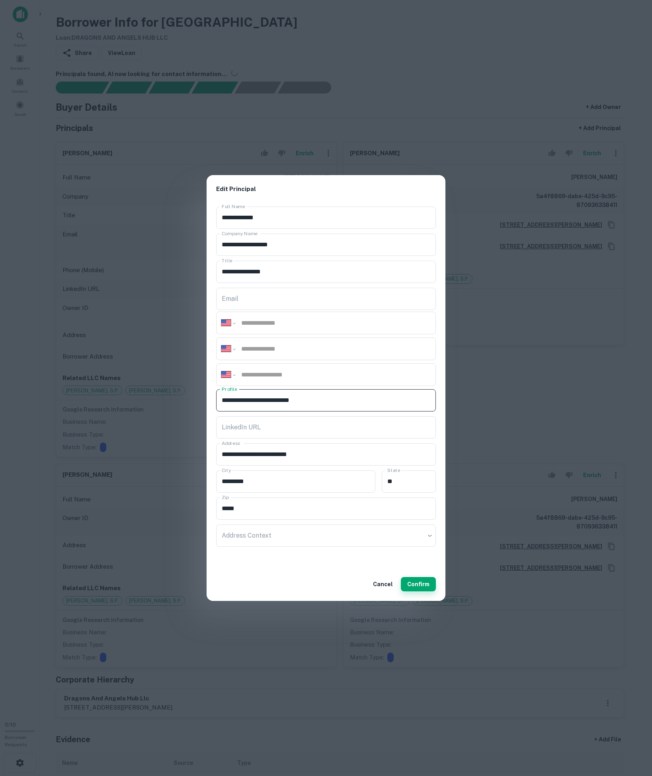
click at [427, 592] on button "Confirm" at bounding box center [418, 584] width 35 height 14
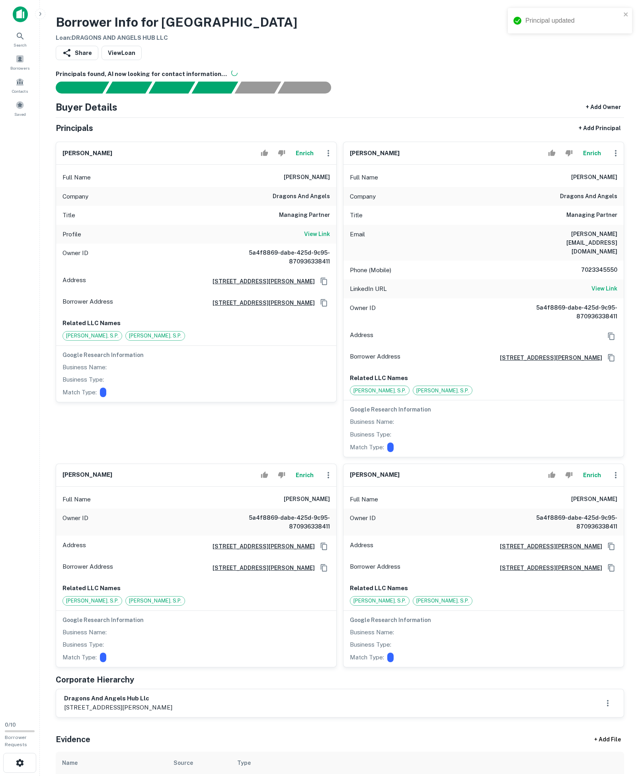
drag, startPoint x: 548, startPoint y: 206, endPoint x: 532, endPoint y: 199, distance: 17.5
click at [548, 187] on div "Full Name andrew cartwright" at bounding box center [484, 177] width 280 height 19
drag, startPoint x: 255, startPoint y: 195, endPoint x: 333, endPoint y: 200, distance: 78.2
click at [333, 187] on div "Full Name anna zakowska" at bounding box center [196, 177] width 280 height 19
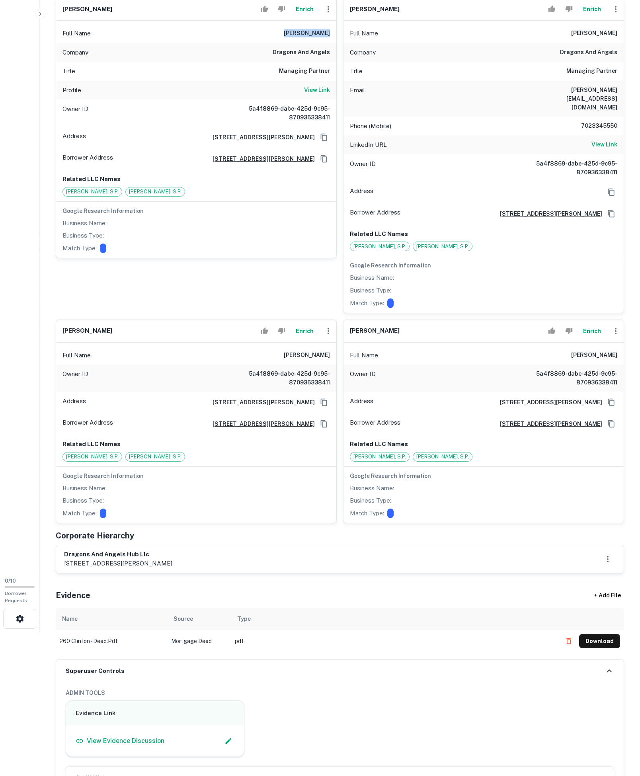
scroll to position [1, 0]
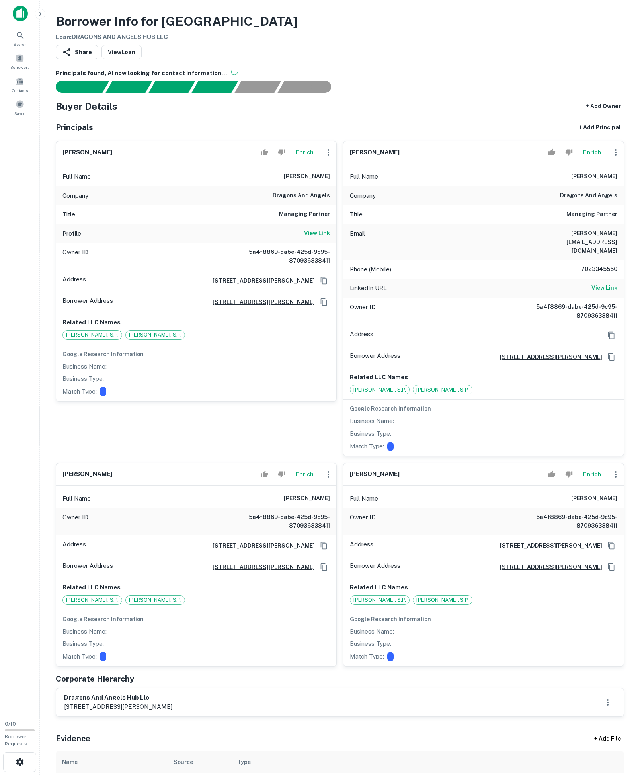
click at [567, 201] on h6 "dragons and angels" at bounding box center [588, 196] width 57 height 10
drag, startPoint x: 309, startPoint y: 194, endPoint x: 334, endPoint y: 194, distance: 24.7
click at [334, 186] on div "Full Name anna zakowska" at bounding box center [196, 176] width 280 height 19
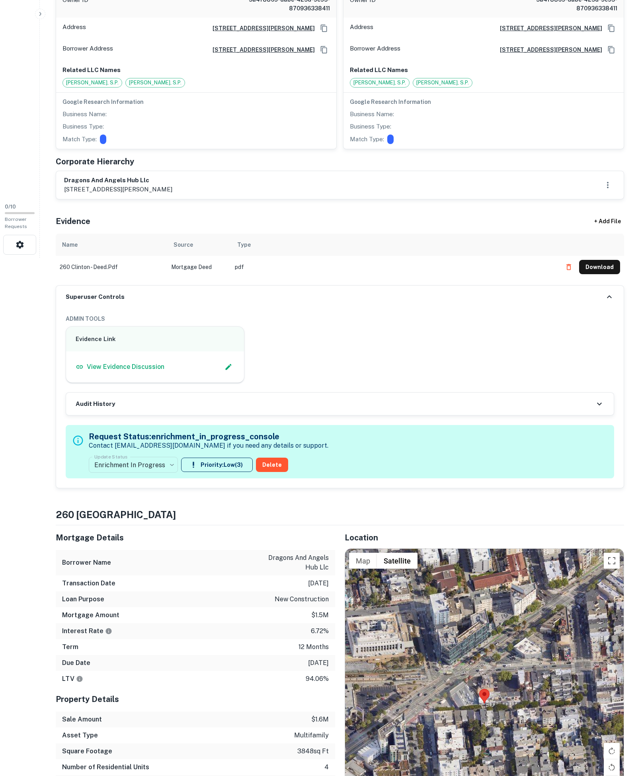
scroll to position [0, 0]
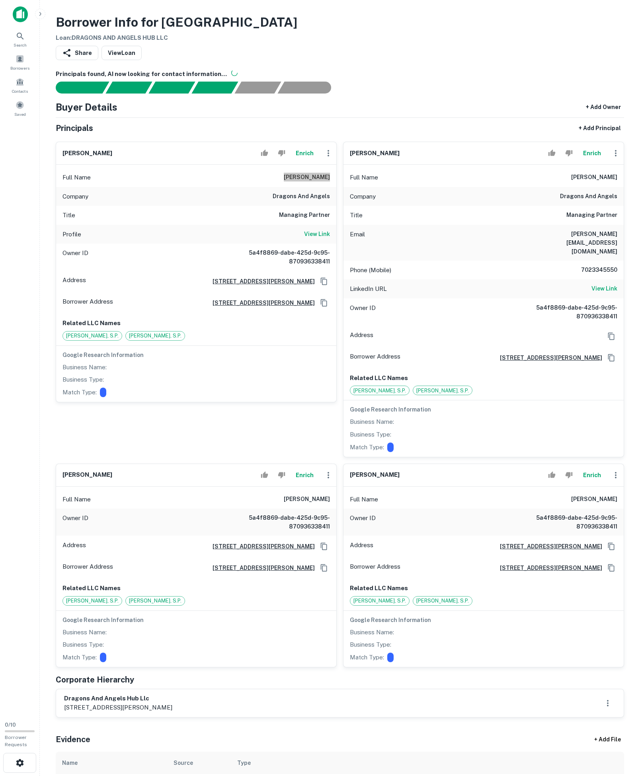
click at [245, 187] on div "Full Name anna zakowska" at bounding box center [196, 177] width 280 height 19
drag, startPoint x: 247, startPoint y: 219, endPoint x: 307, endPoint y: 220, distance: 59.7
click at [307, 206] on div "Company dragons and angels" at bounding box center [196, 196] width 280 height 19
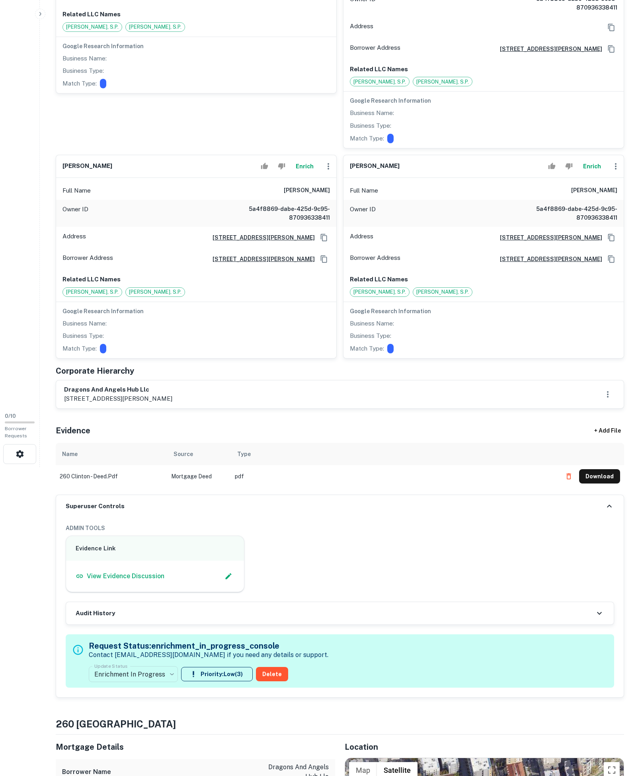
scroll to position [497, 0]
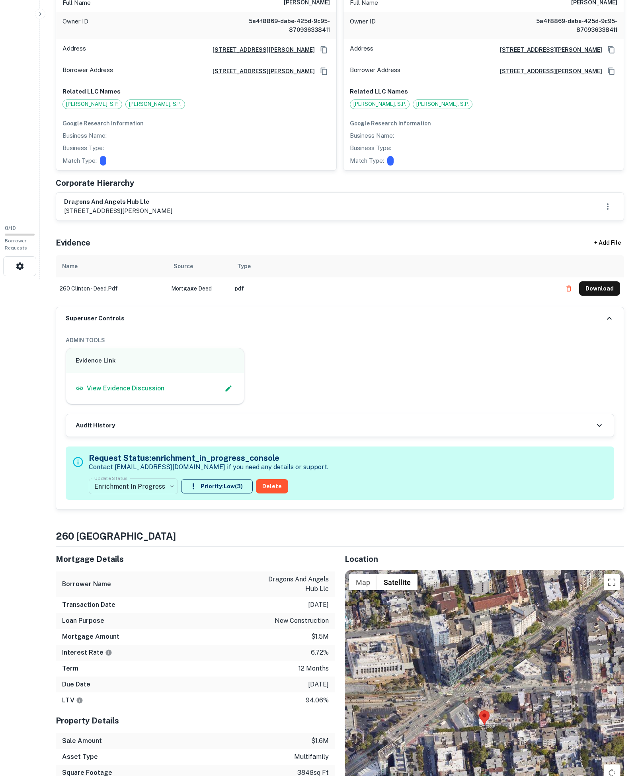
drag, startPoint x: 65, startPoint y: 302, endPoint x: 265, endPoint y: 323, distance: 201.7
click at [265, 221] on div "dragons and angels hub llc 6565 spencer street ste 208, las vegas, nv, 89119" at bounding box center [340, 207] width 568 height 28
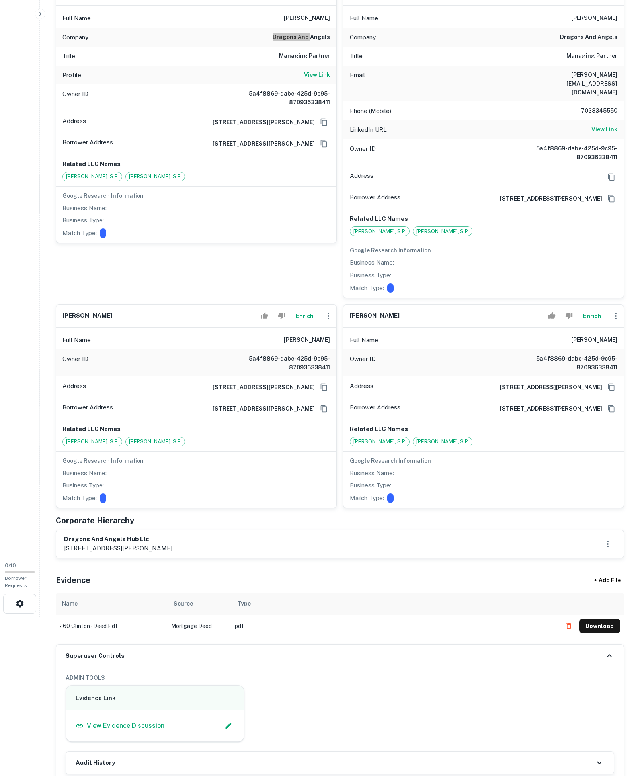
scroll to position [156, 0]
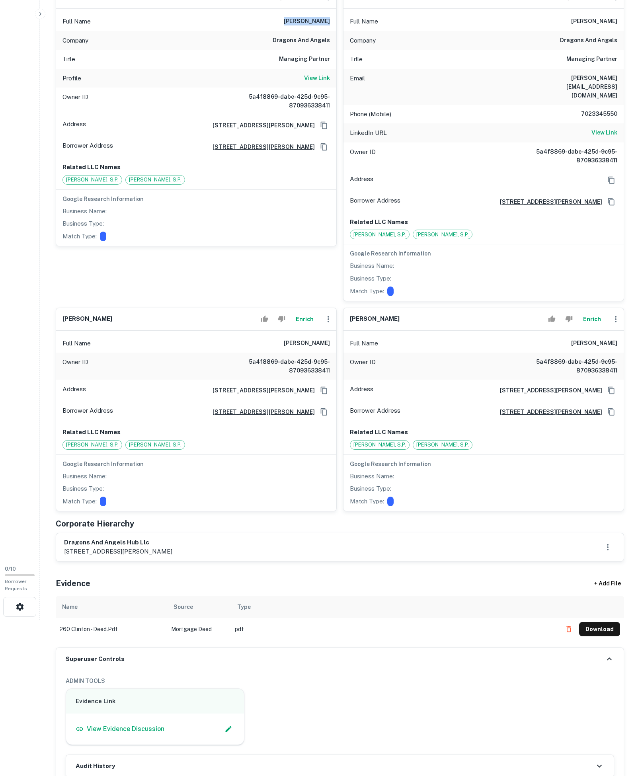
drag, startPoint x: 81, startPoint y: 295, endPoint x: 334, endPoint y: 49, distance: 353.6
click at [334, 31] on div "Full Name anna zakowska" at bounding box center [196, 21] width 280 height 19
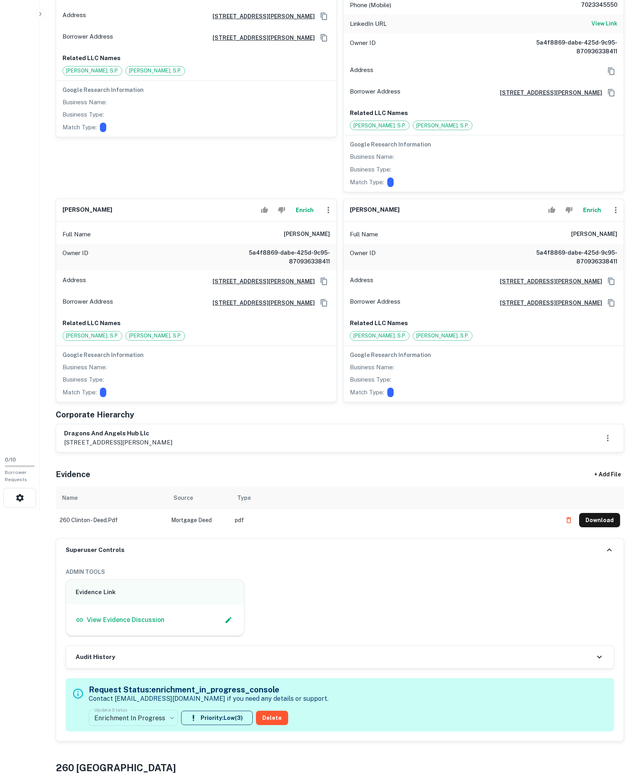
scroll to position [420, 0]
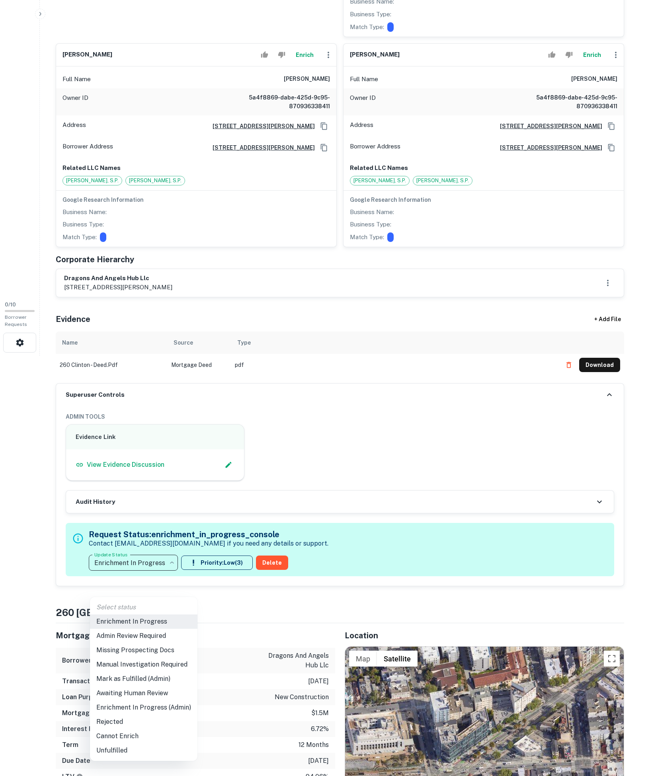
click at [148, 643] on li "Admin Review Required" at bounding box center [144, 636] width 108 height 14
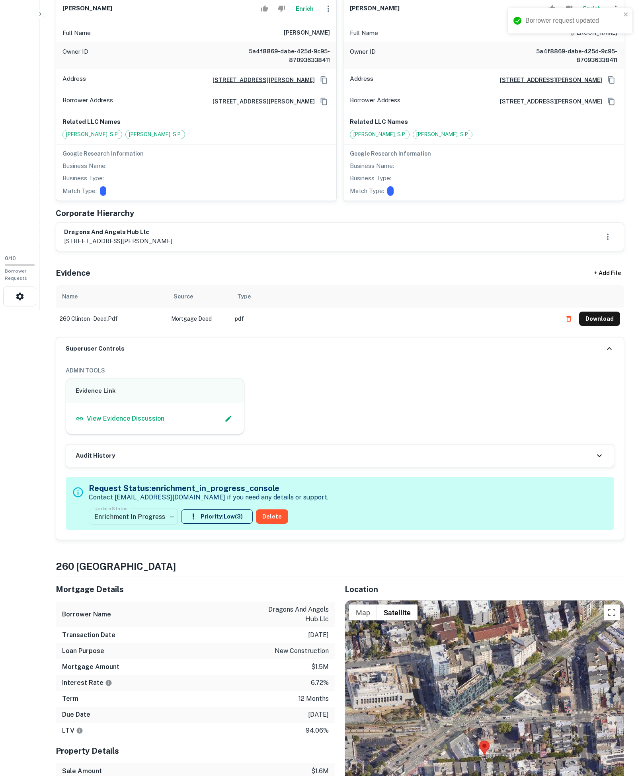
type input "**********"
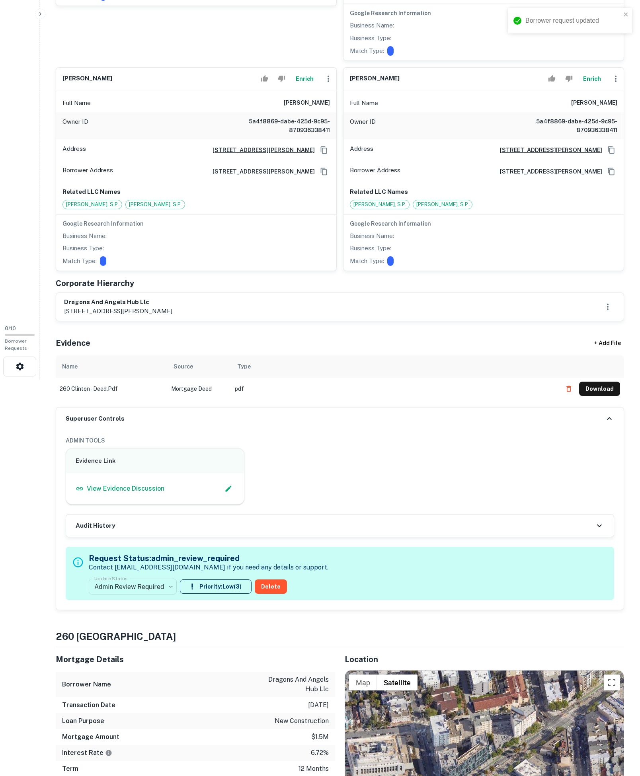
scroll to position [393, 0]
